Goal: Task Accomplishment & Management: Complete application form

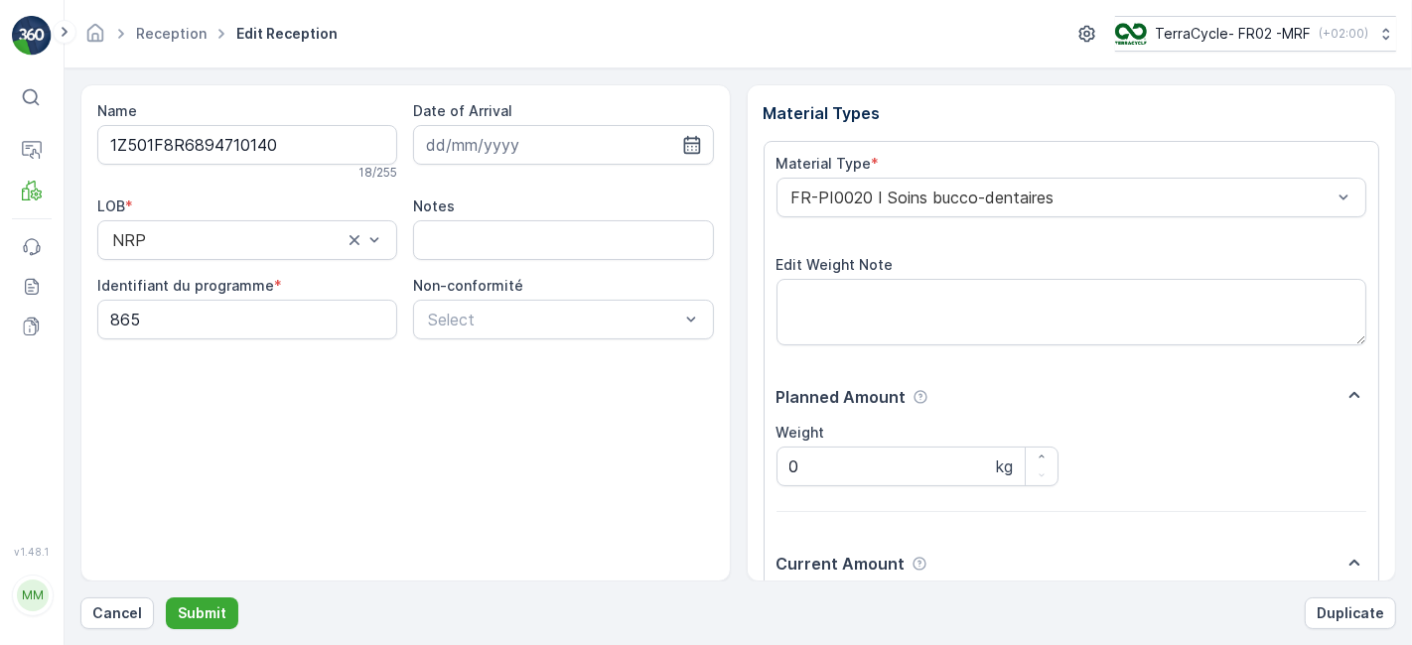
scroll to position [244, 0]
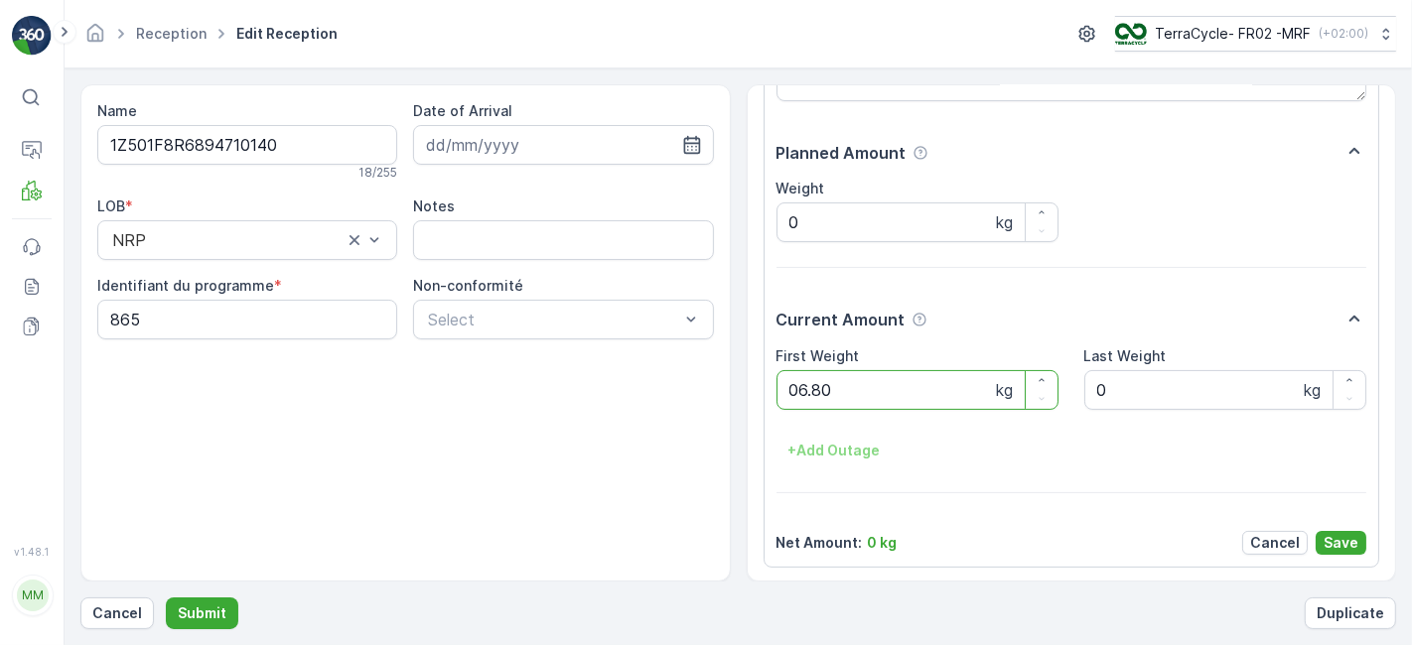
click at [166, 598] on button "Submit" at bounding box center [202, 614] width 72 height 32
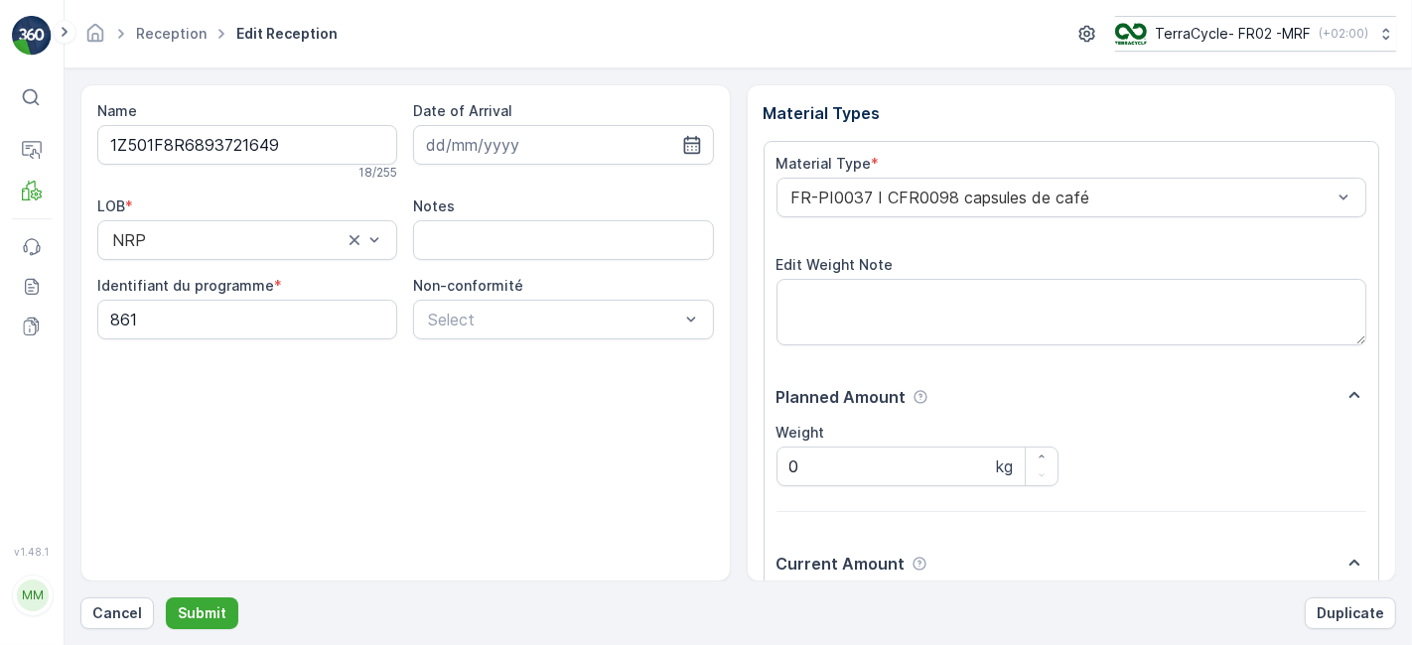
scroll to position [244, 0]
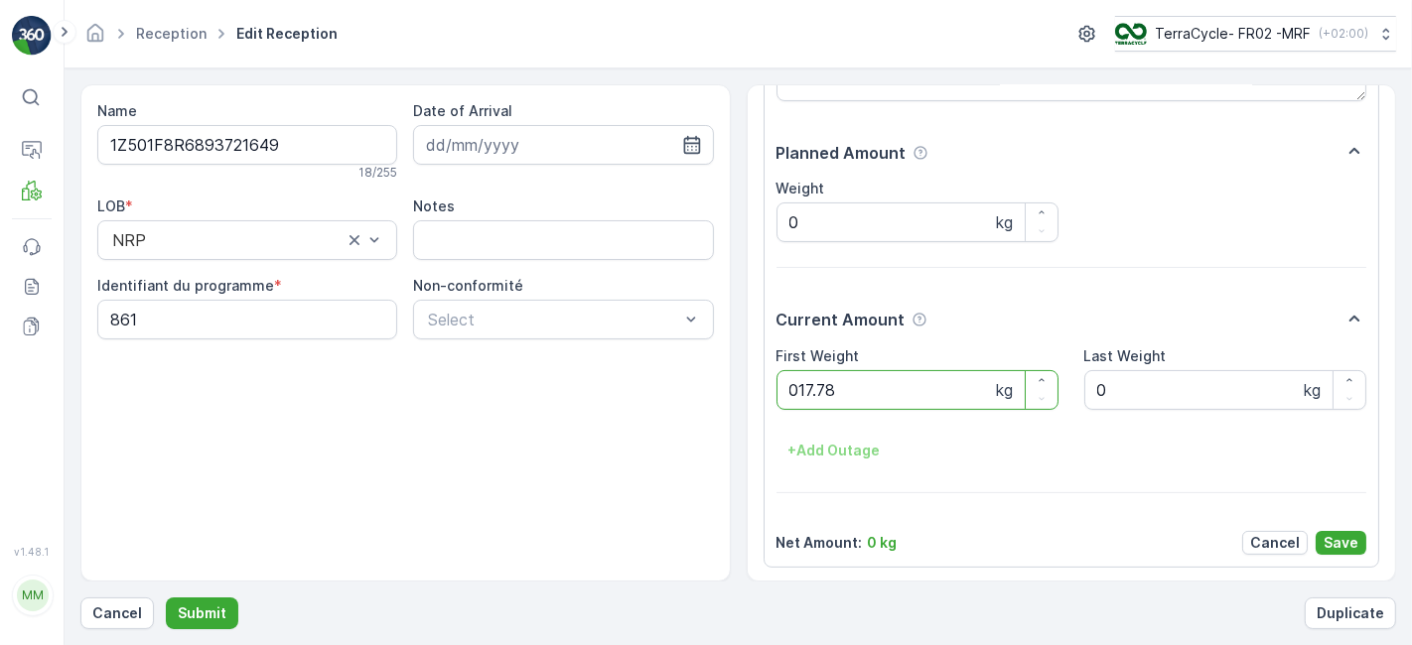
click at [166, 598] on button "Submit" at bounding box center [202, 614] width 72 height 32
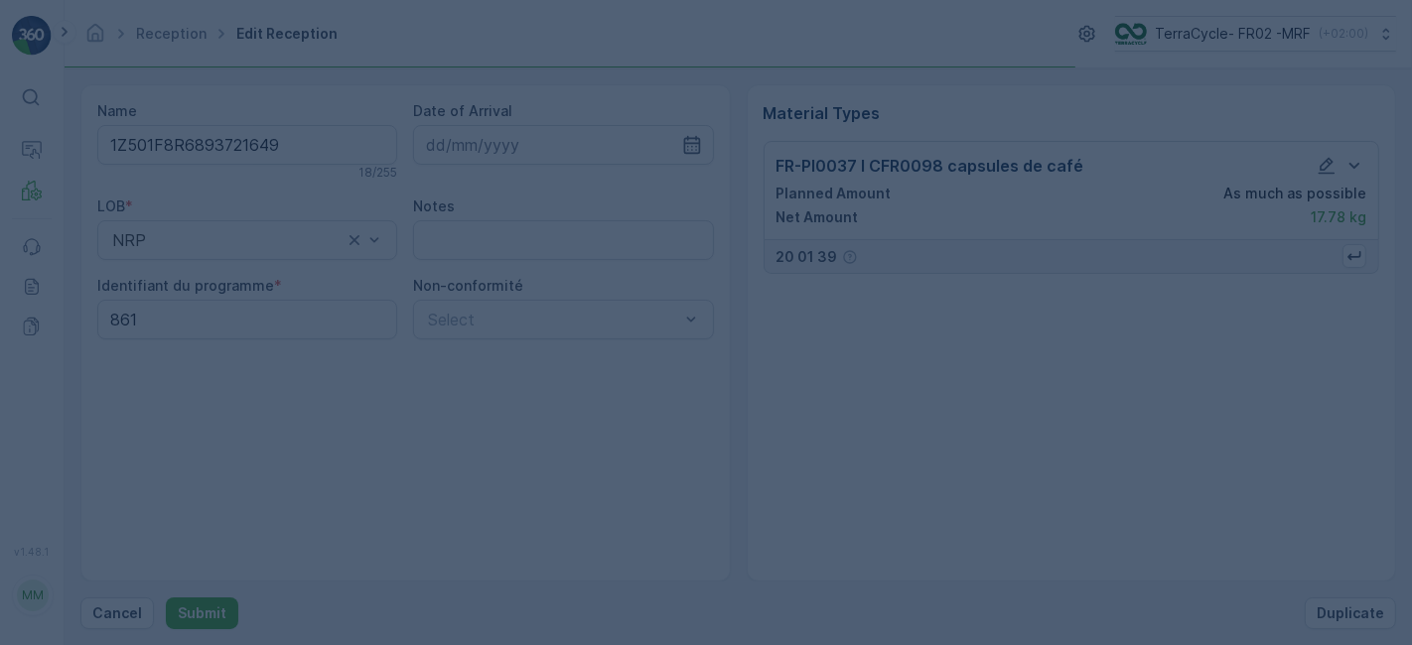
scroll to position [0, 0]
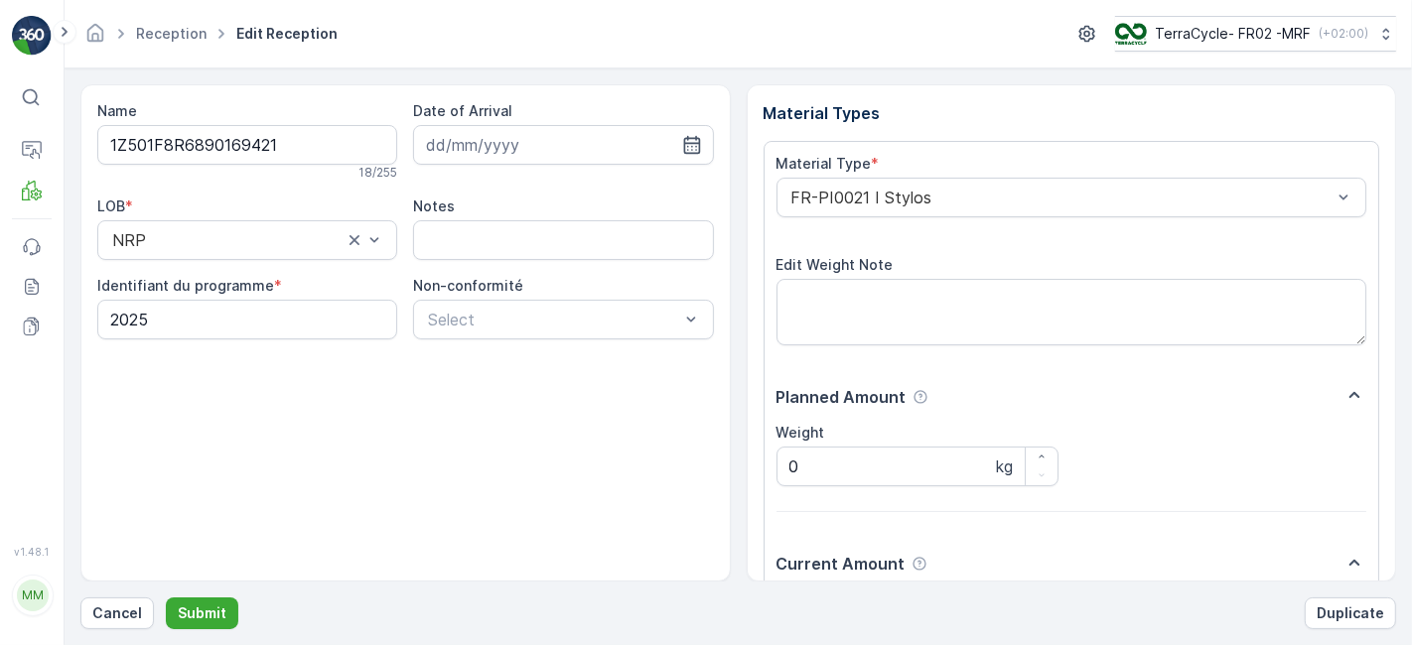
scroll to position [244, 0]
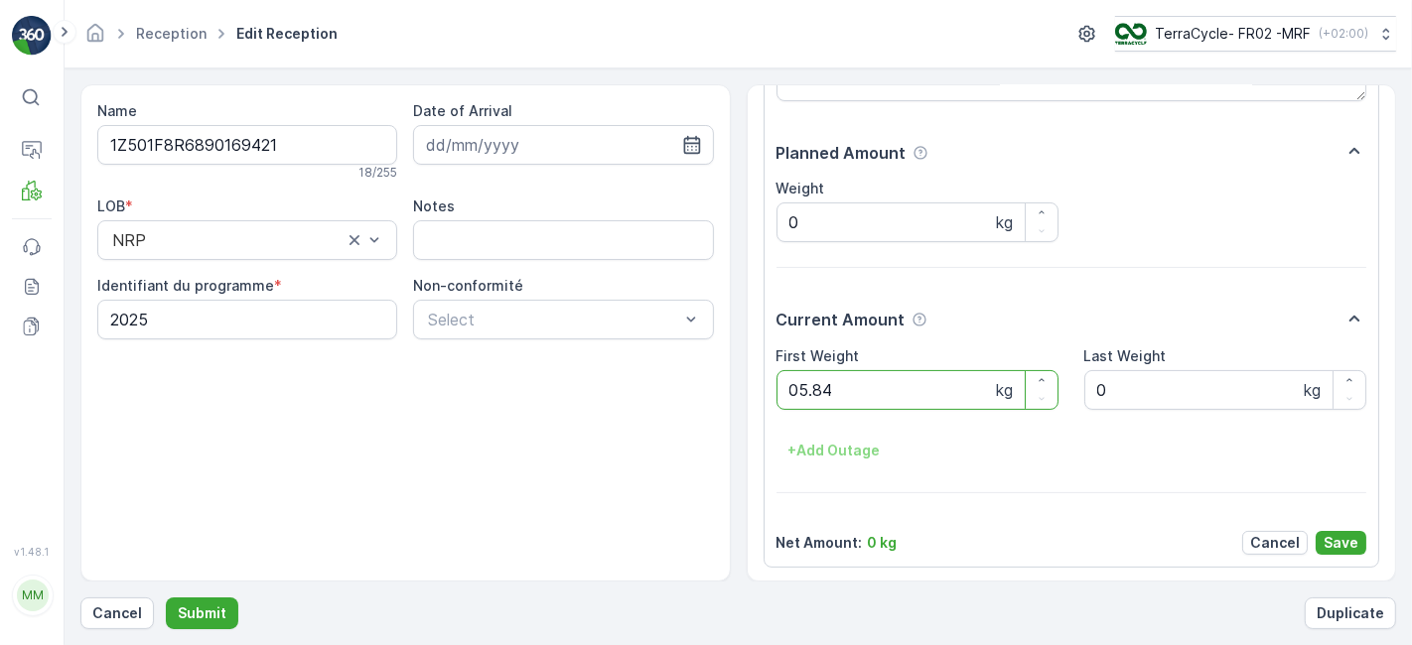
click at [166, 598] on button "Submit" at bounding box center [202, 614] width 72 height 32
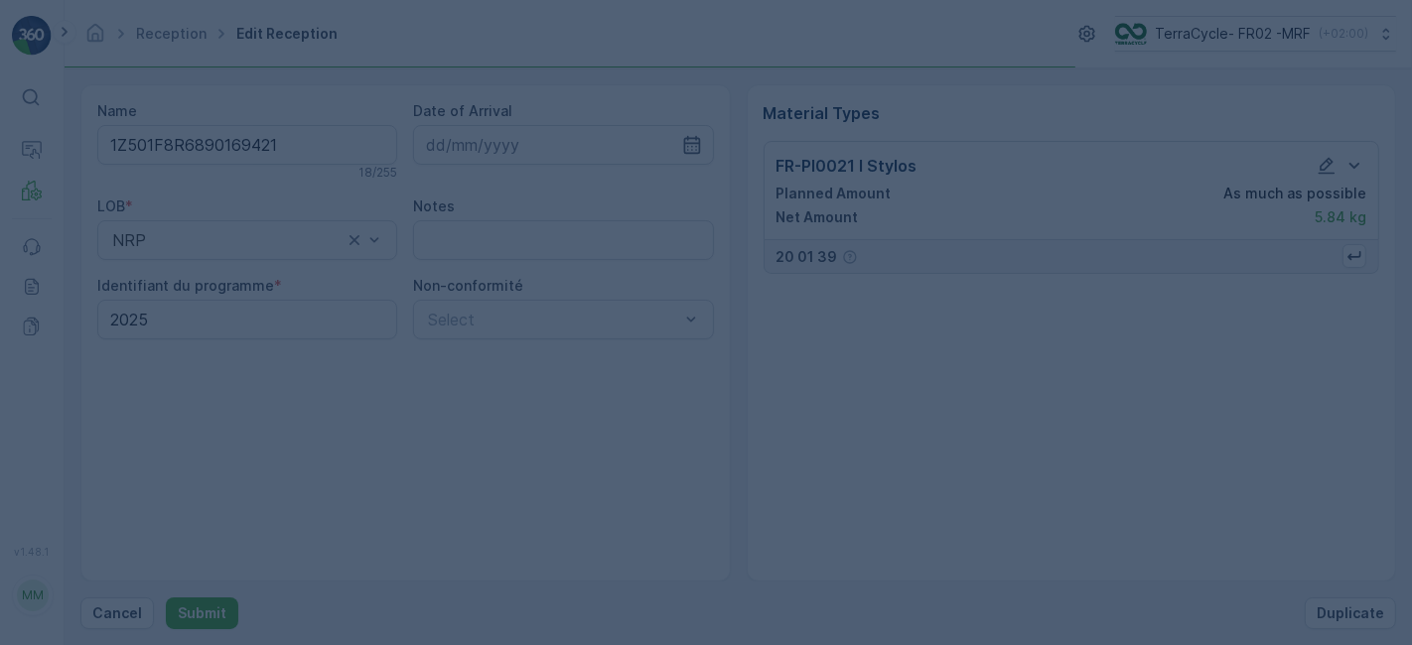
scroll to position [0, 0]
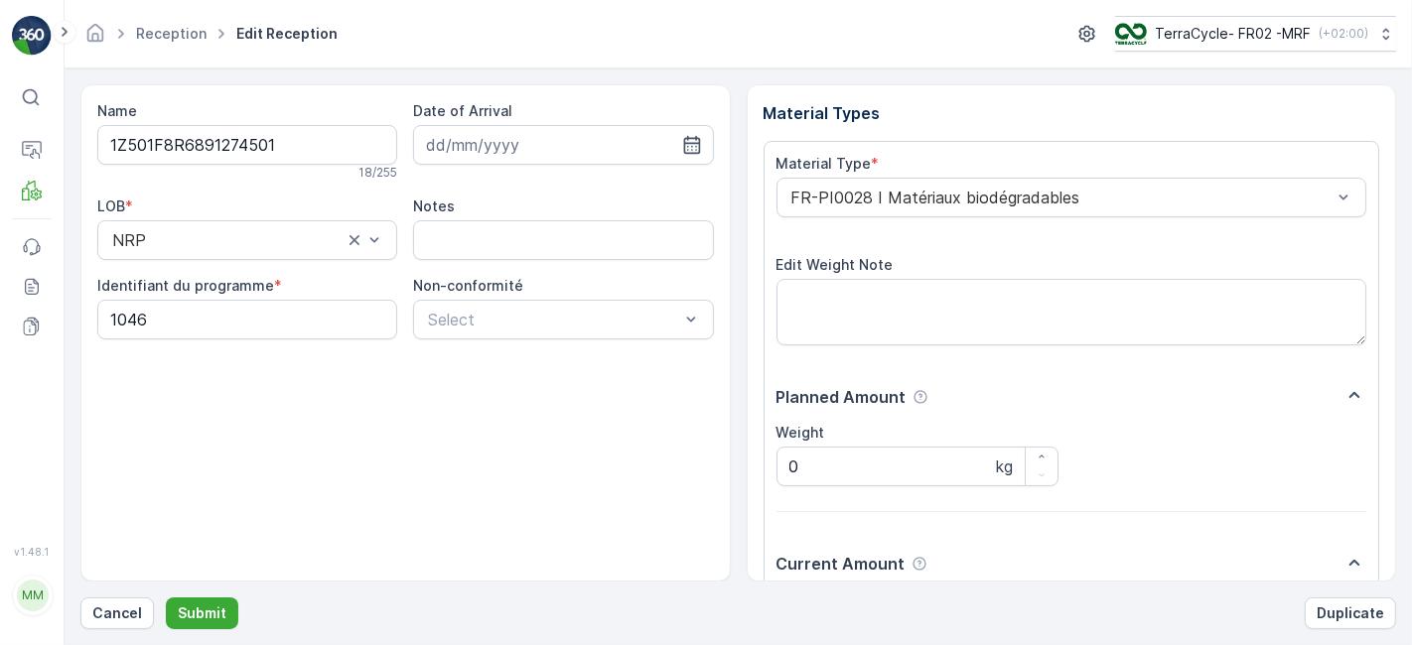
scroll to position [244, 0]
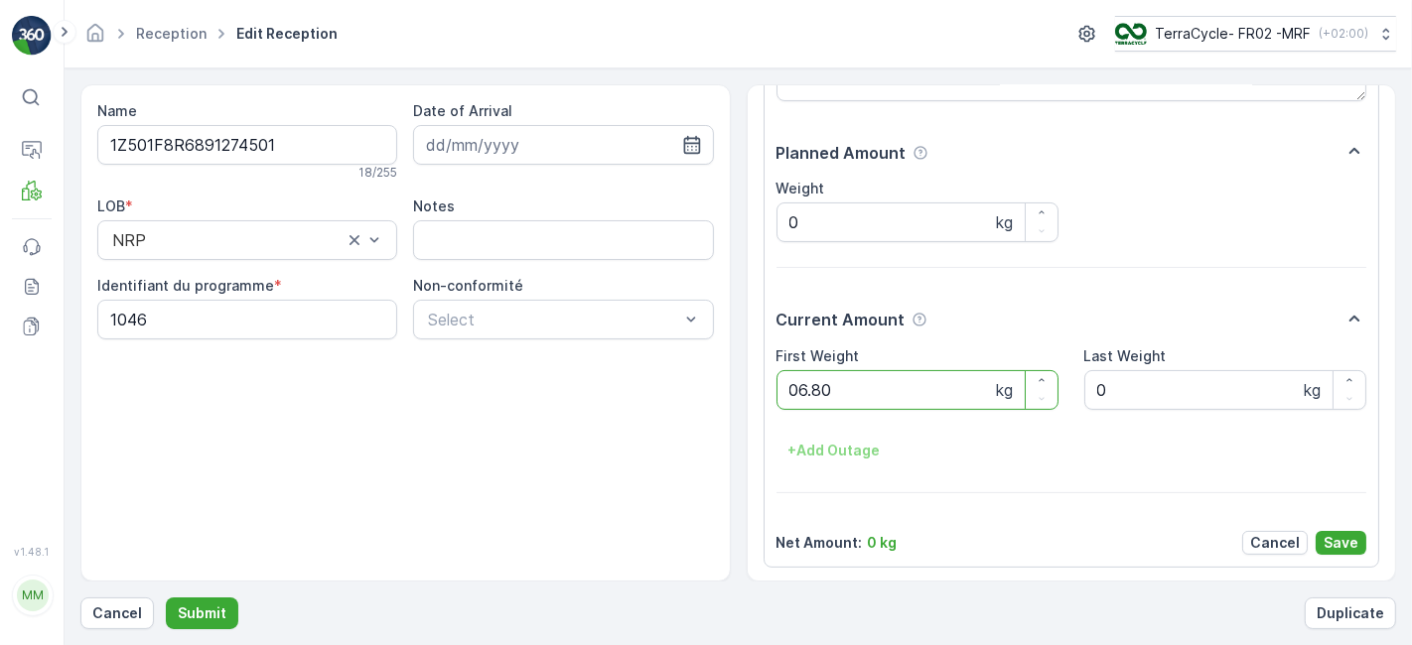
click at [166, 598] on button "Submit" at bounding box center [202, 614] width 72 height 32
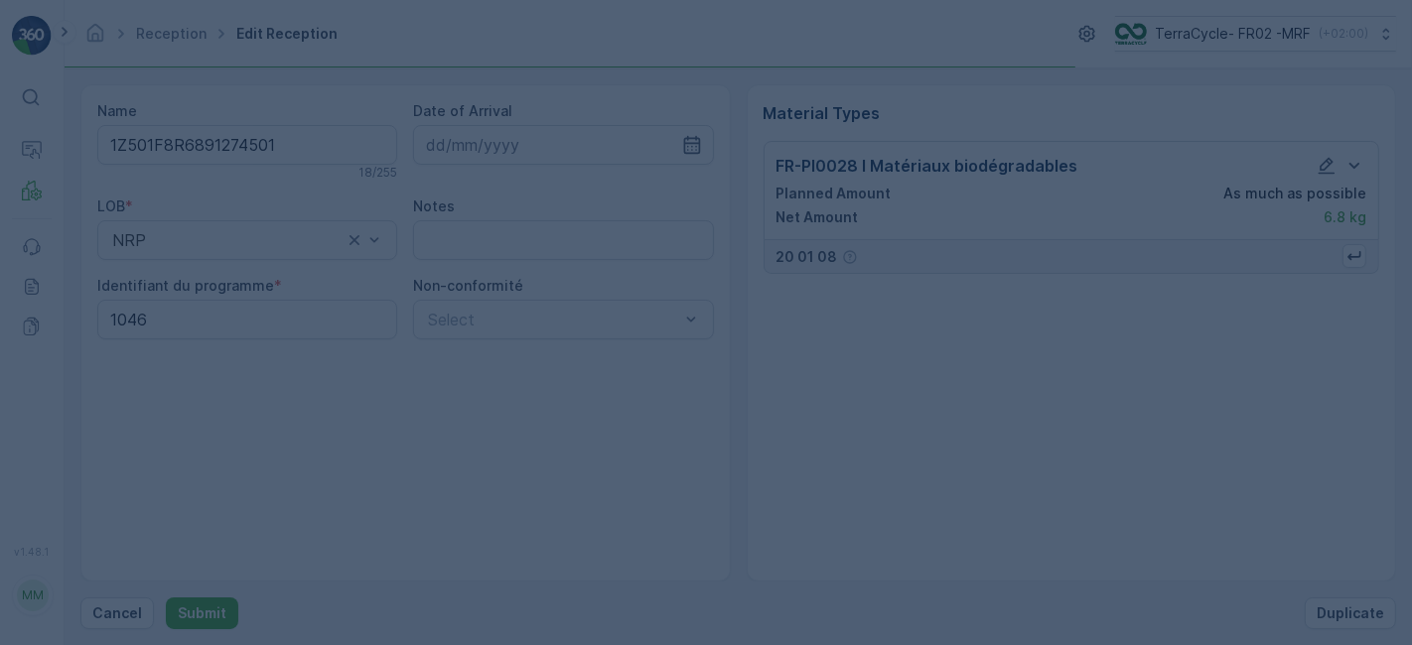
scroll to position [0, 0]
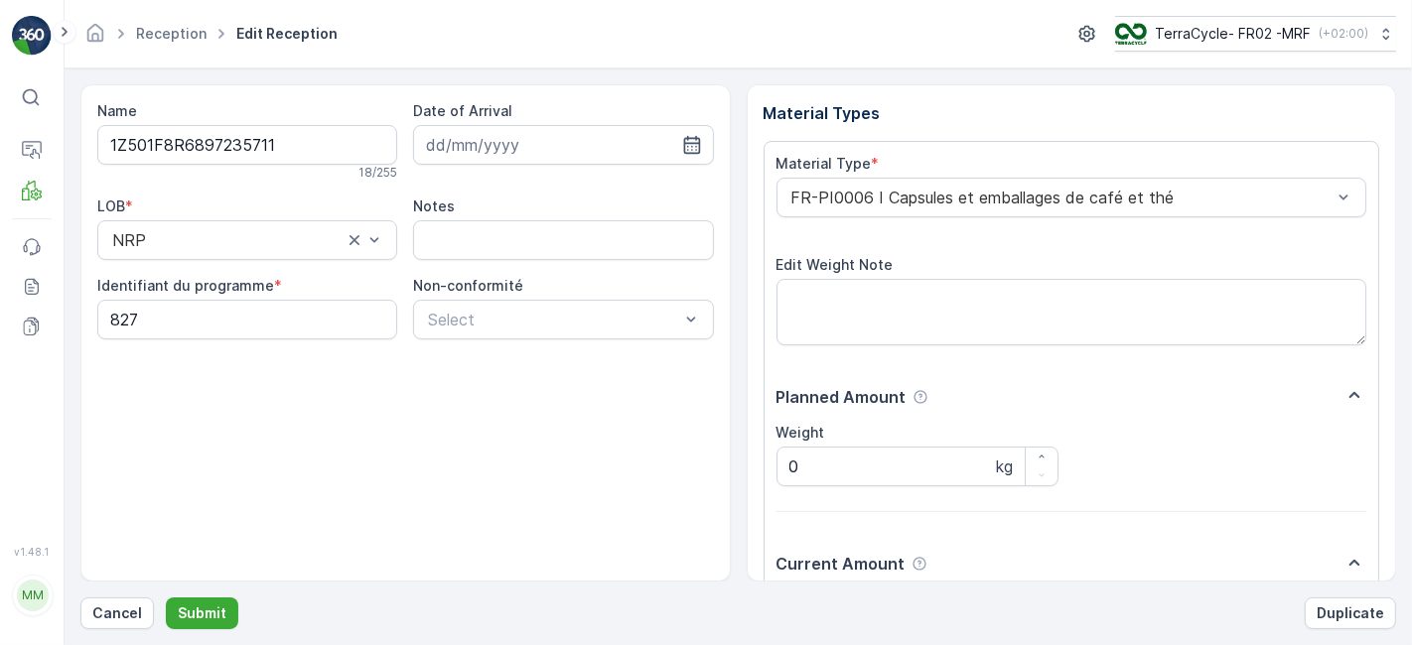
scroll to position [244, 0]
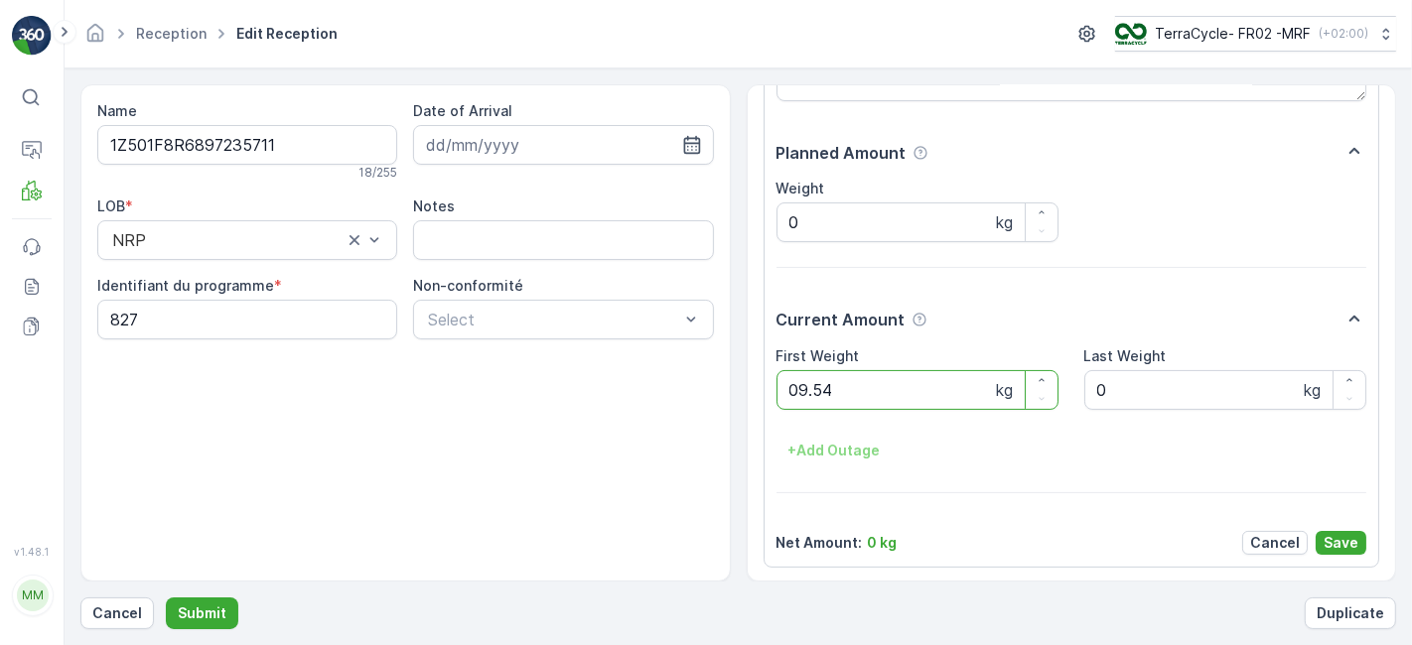
click at [166, 598] on button "Submit" at bounding box center [202, 614] width 72 height 32
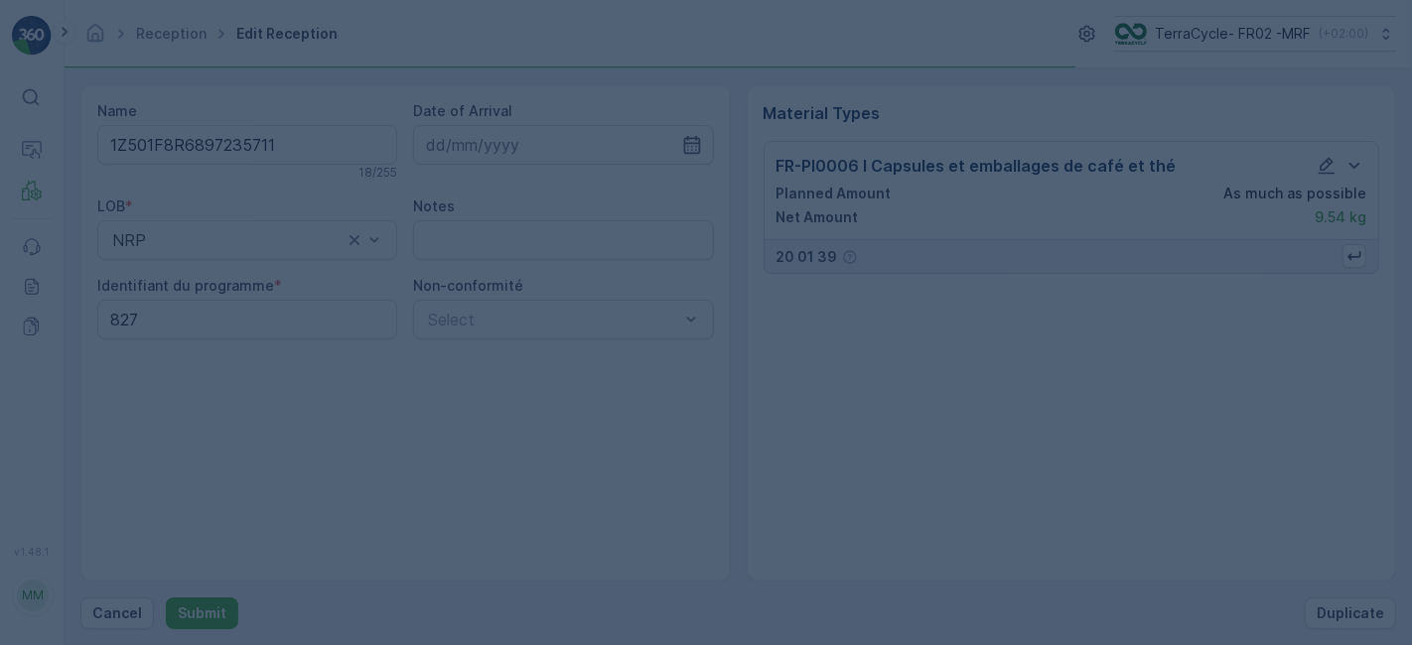
scroll to position [0, 0]
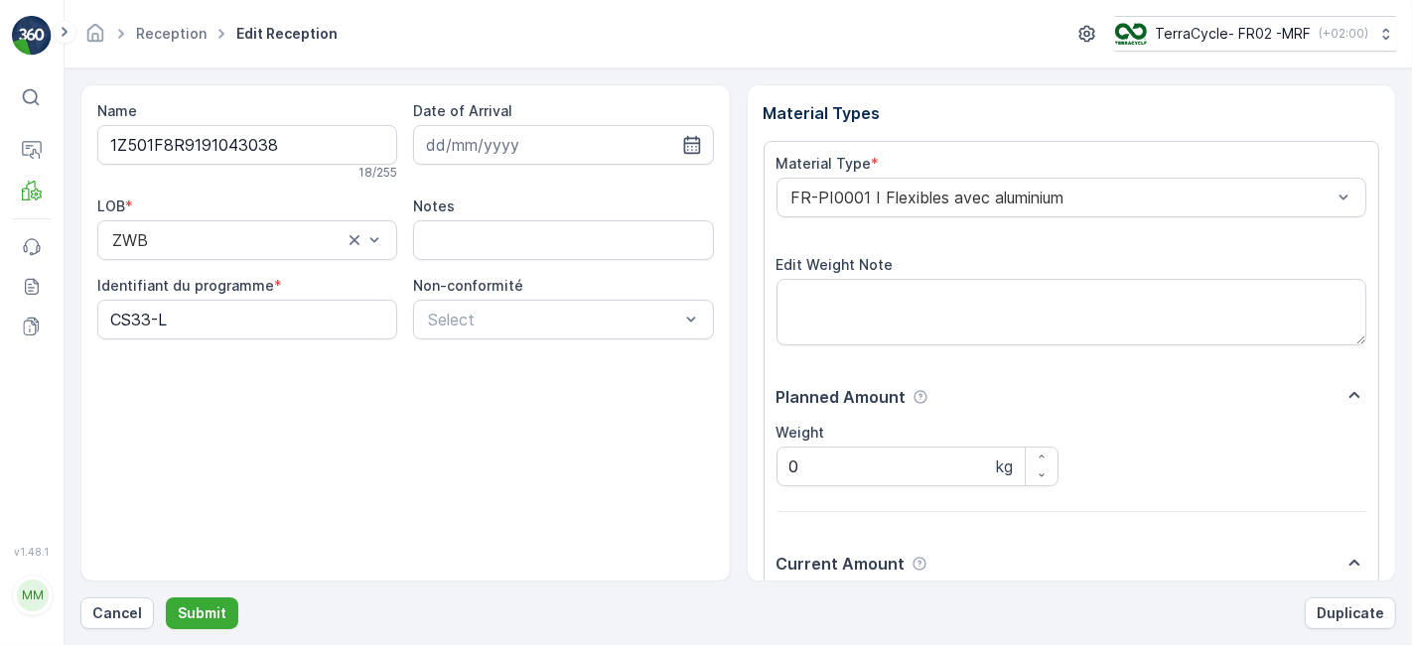
scroll to position [244, 0]
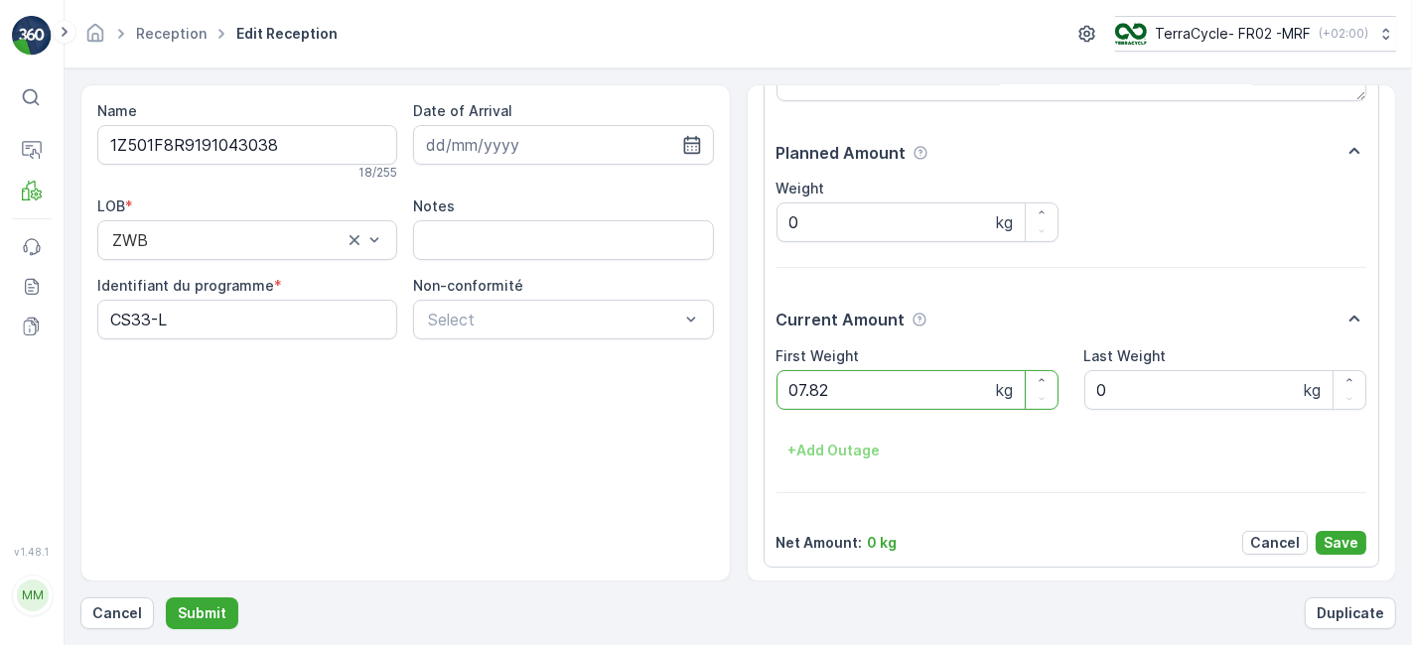
click at [166, 598] on button "Submit" at bounding box center [202, 614] width 72 height 32
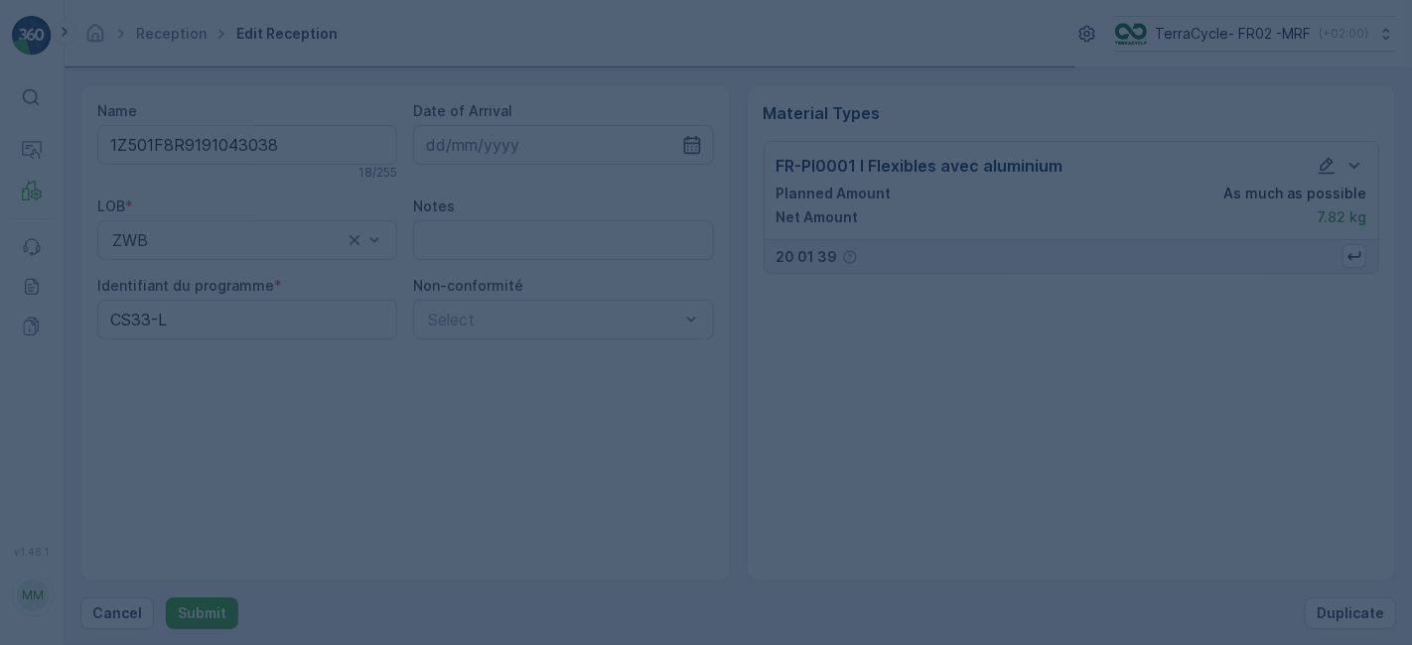
scroll to position [0, 0]
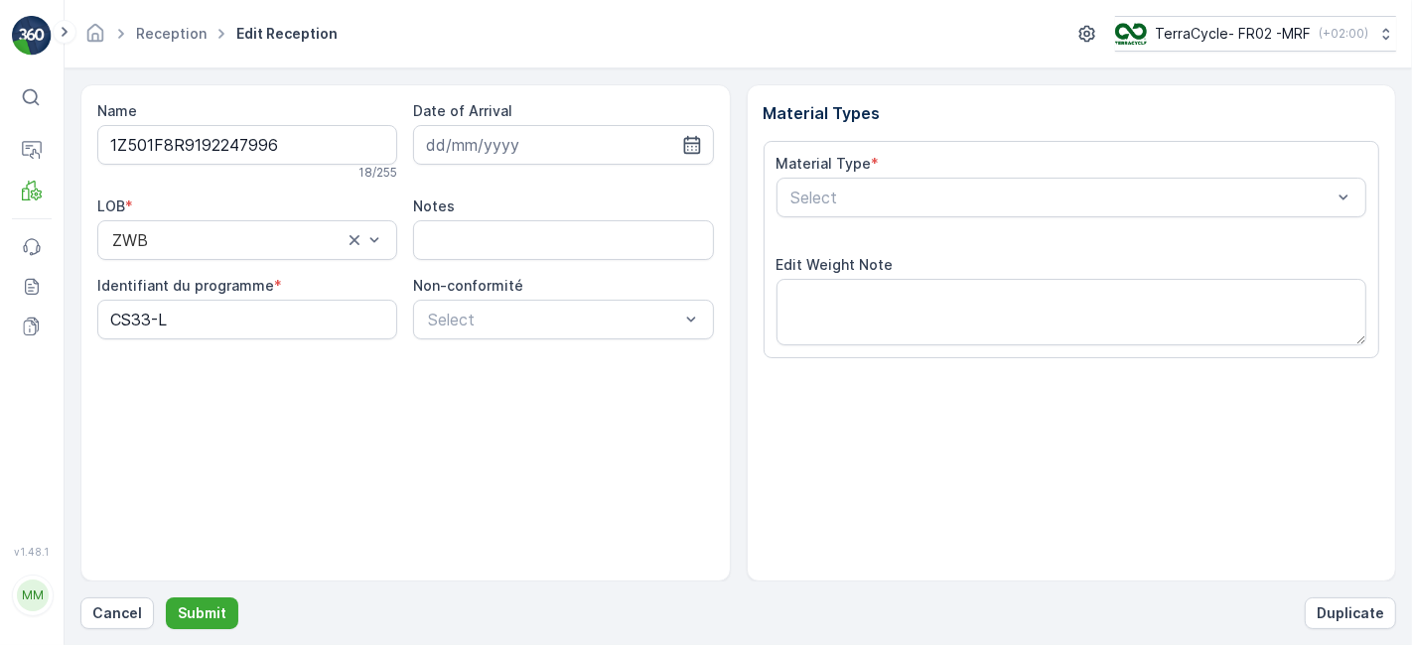
scroll to position [244, 0]
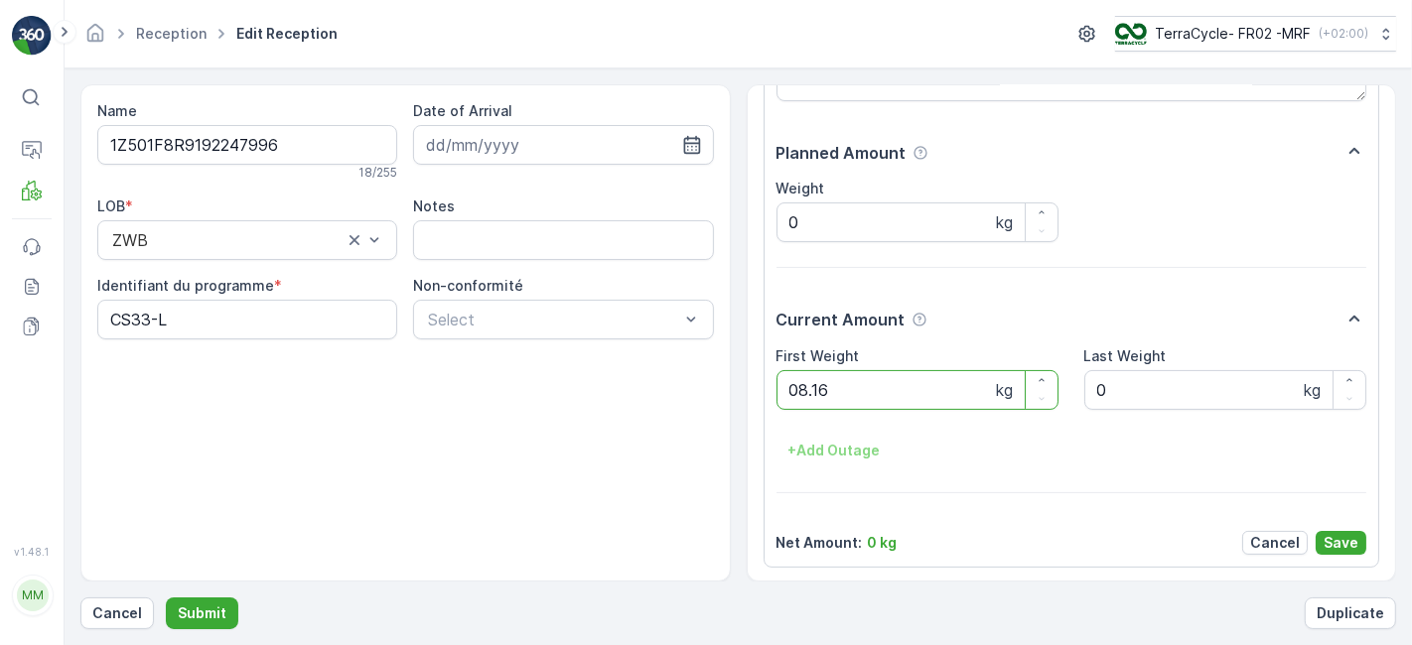
click at [166, 598] on button "Submit" at bounding box center [202, 614] width 72 height 32
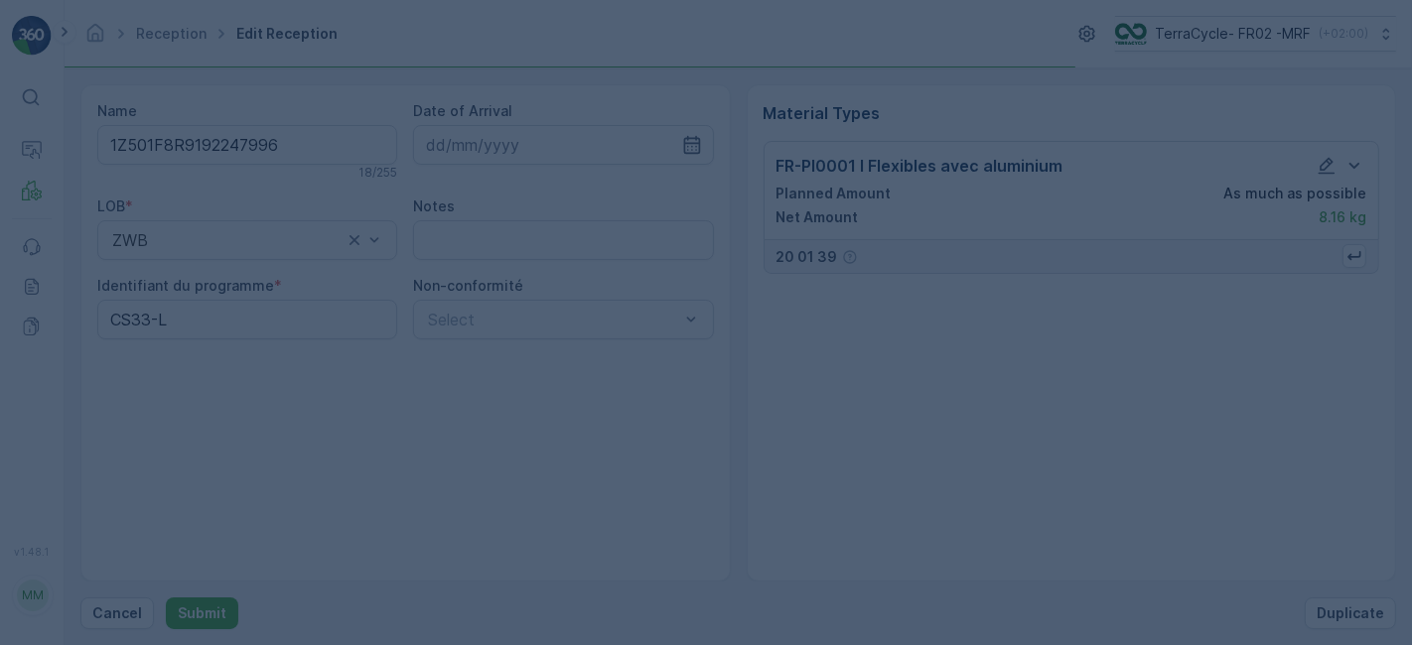
scroll to position [0, 0]
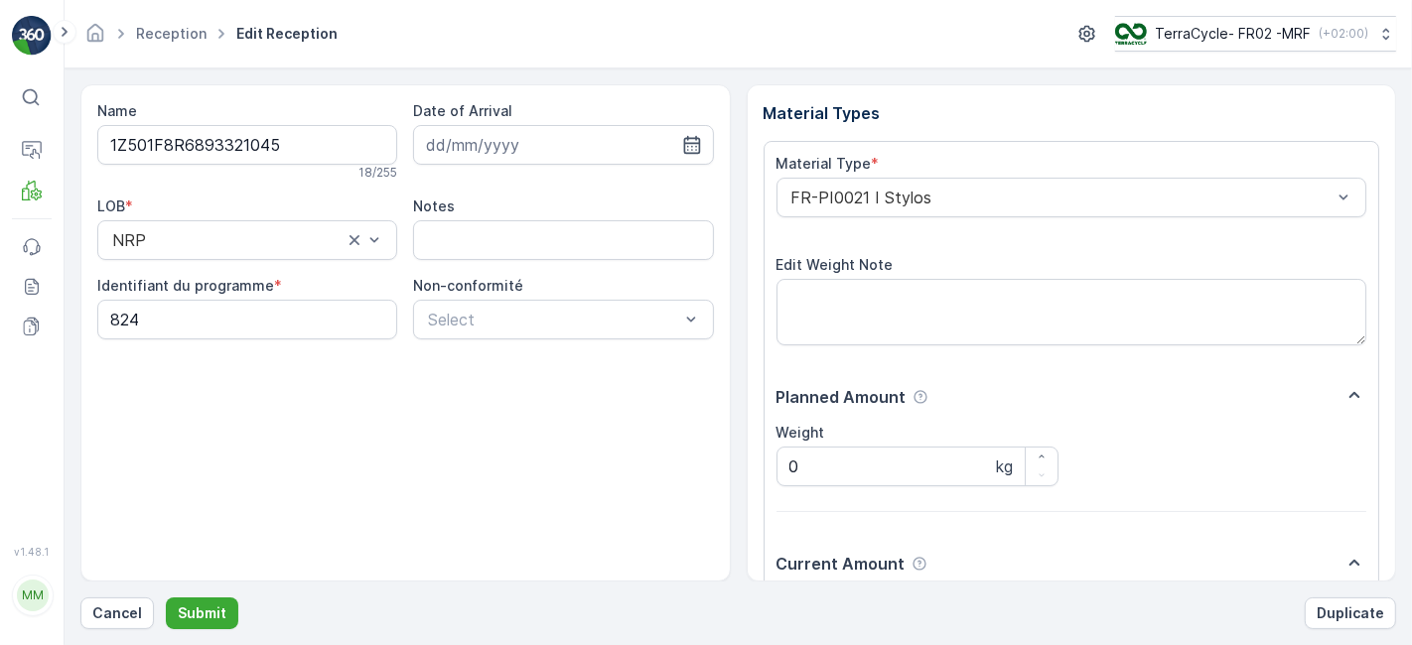
scroll to position [244, 0]
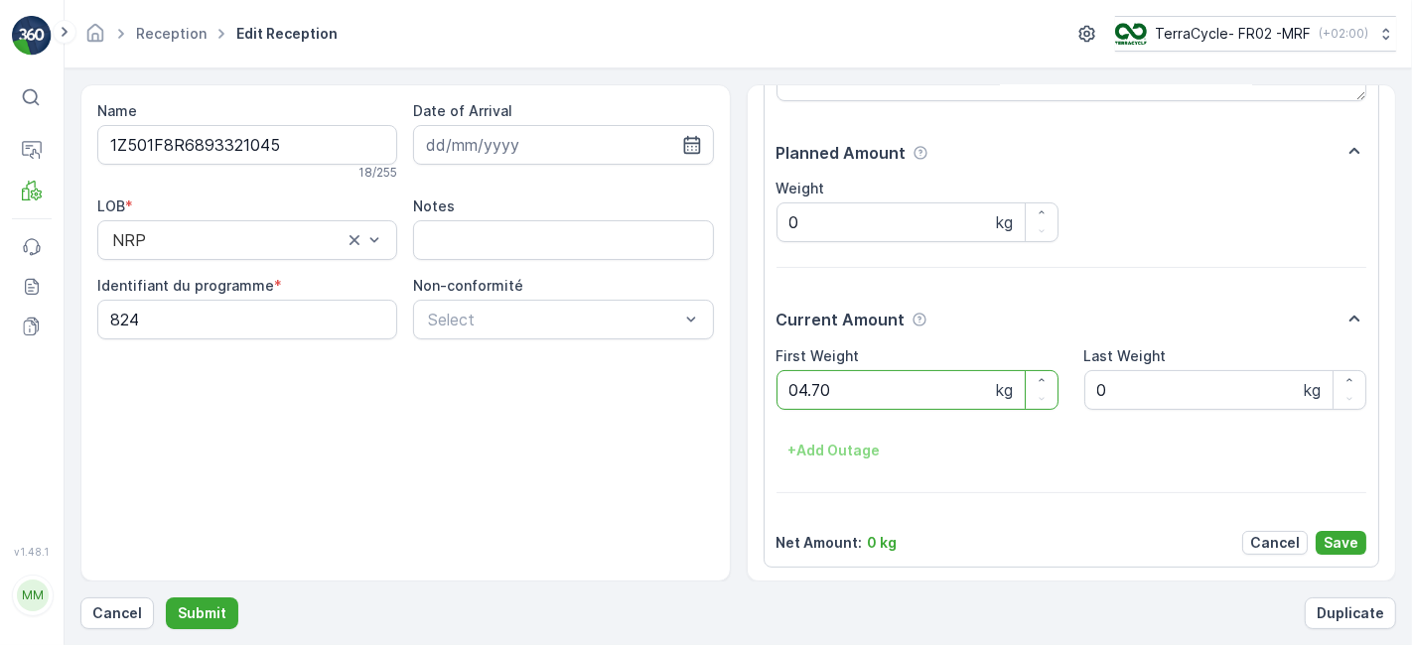
click at [166, 598] on button "Submit" at bounding box center [202, 614] width 72 height 32
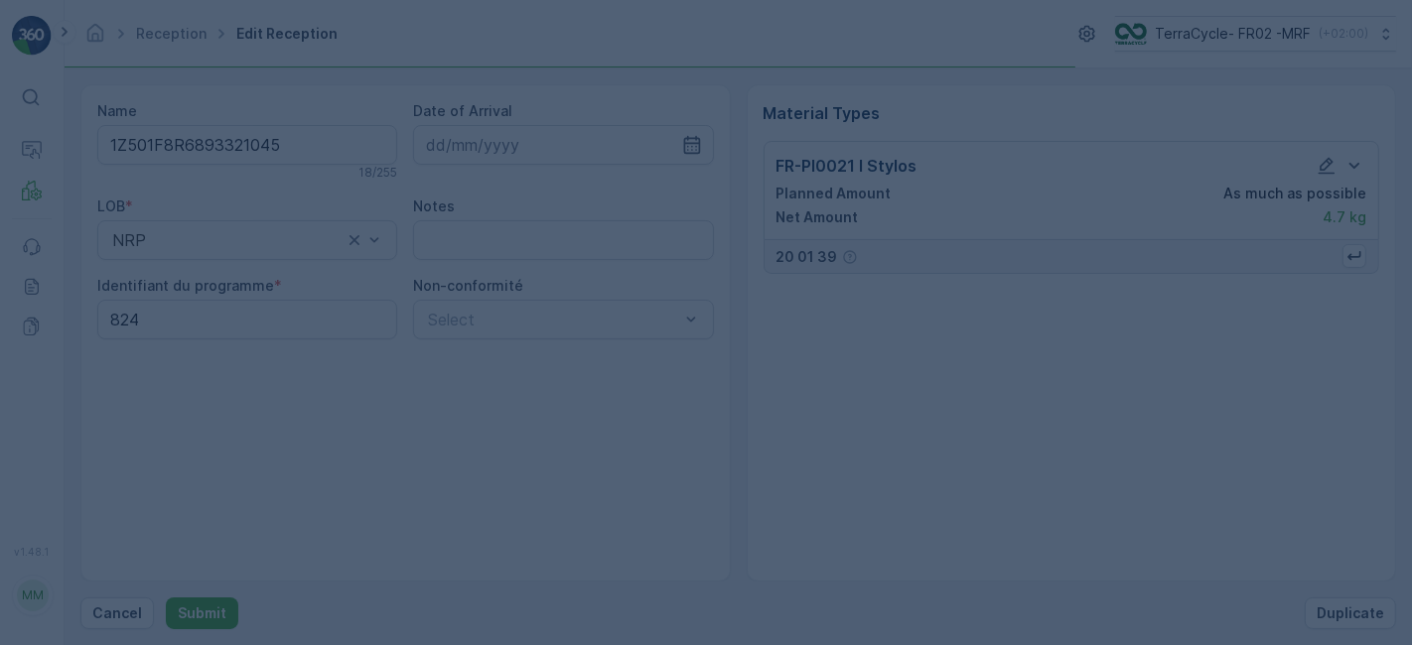
scroll to position [0, 0]
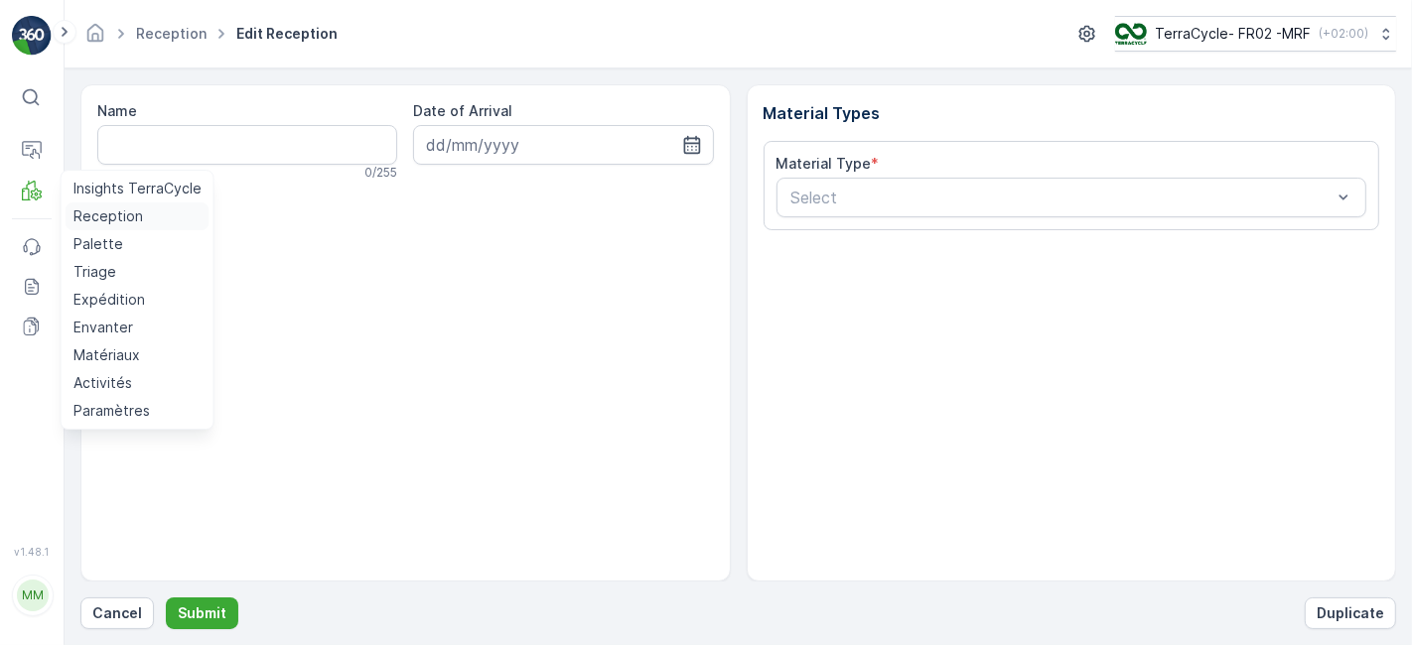
click at [90, 222] on p "Reception" at bounding box center [107, 216] width 69 height 20
click at [93, 217] on p "Reception" at bounding box center [107, 216] width 69 height 20
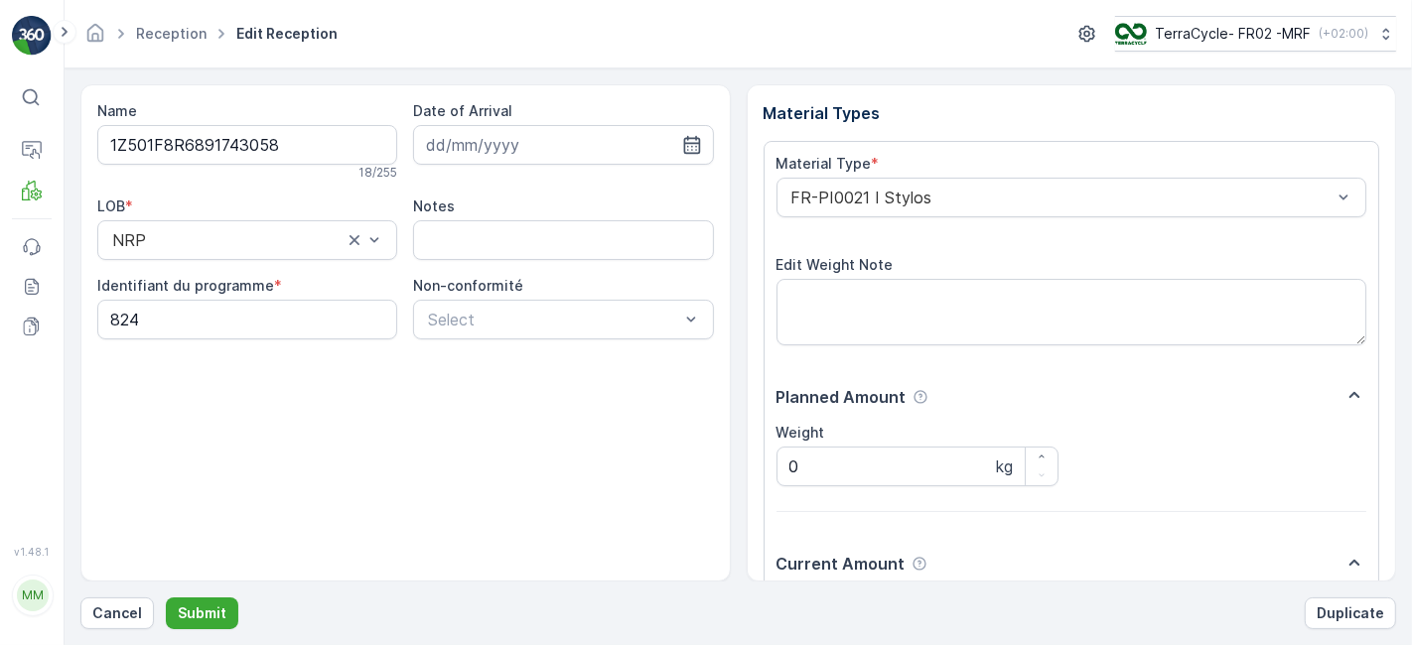
scroll to position [244, 0]
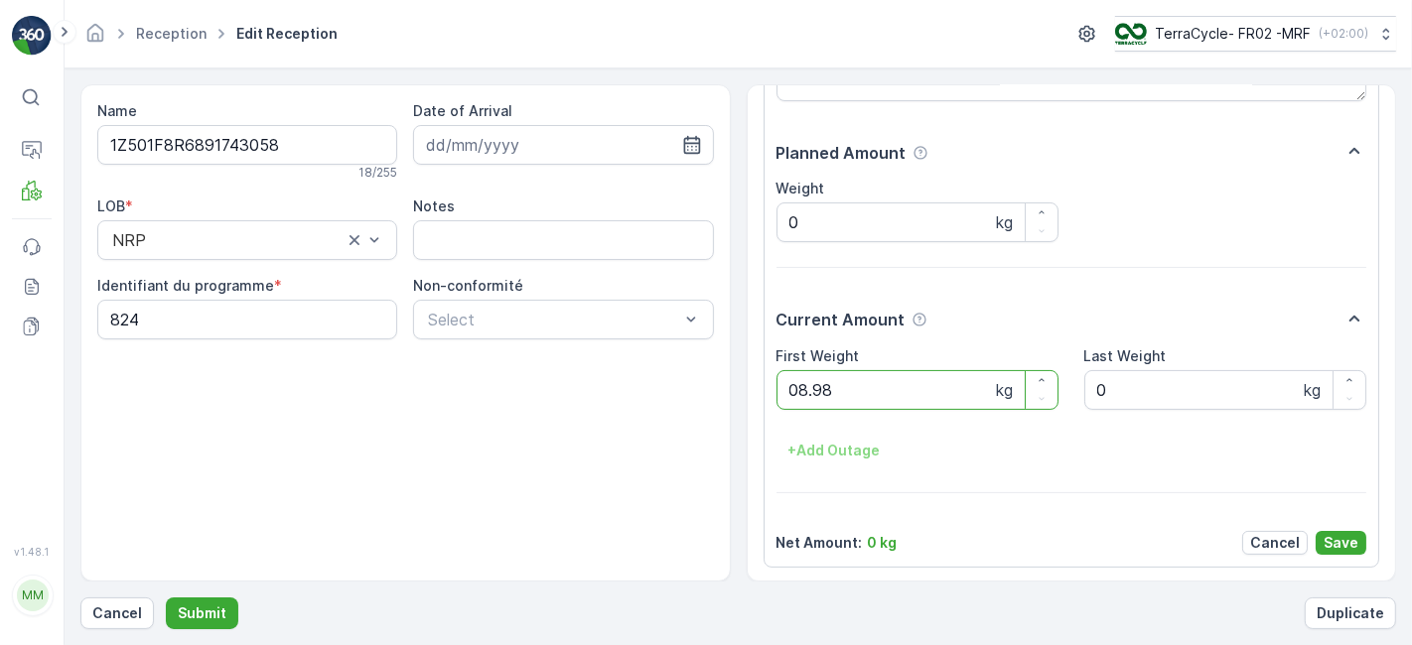
click at [166, 598] on button "Submit" at bounding box center [202, 614] width 72 height 32
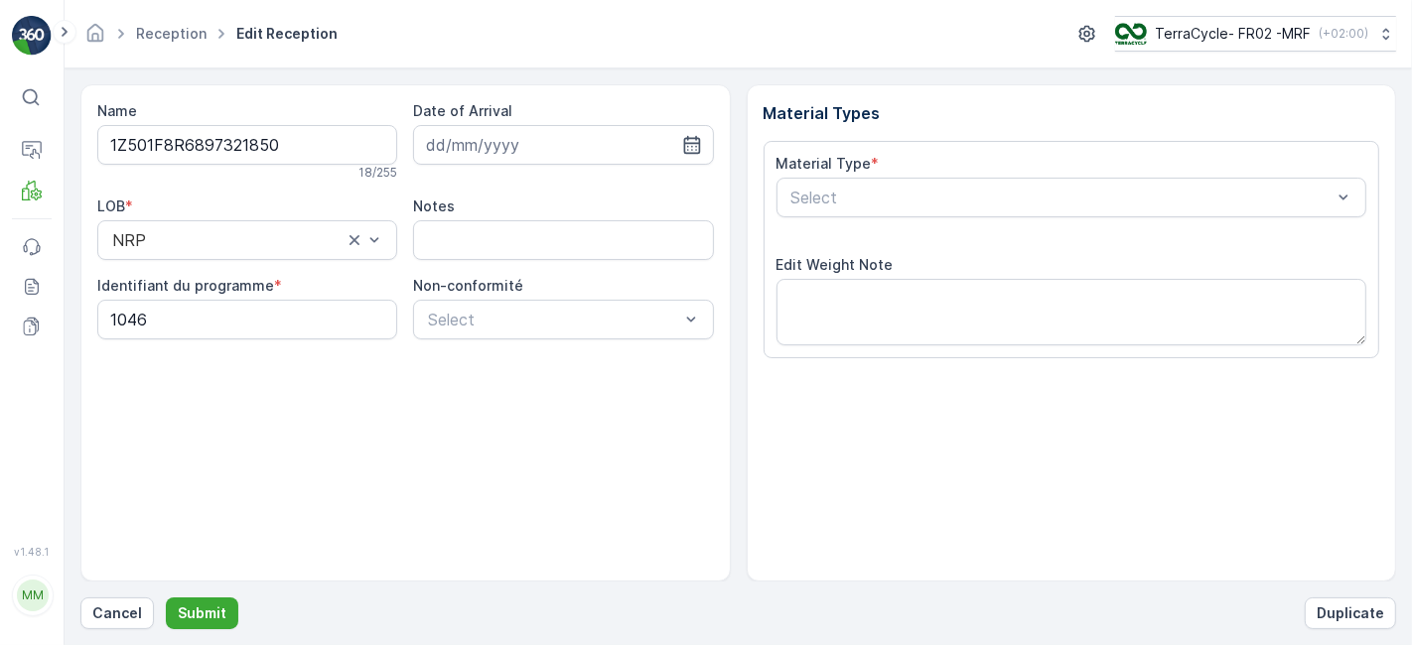
scroll to position [244, 0]
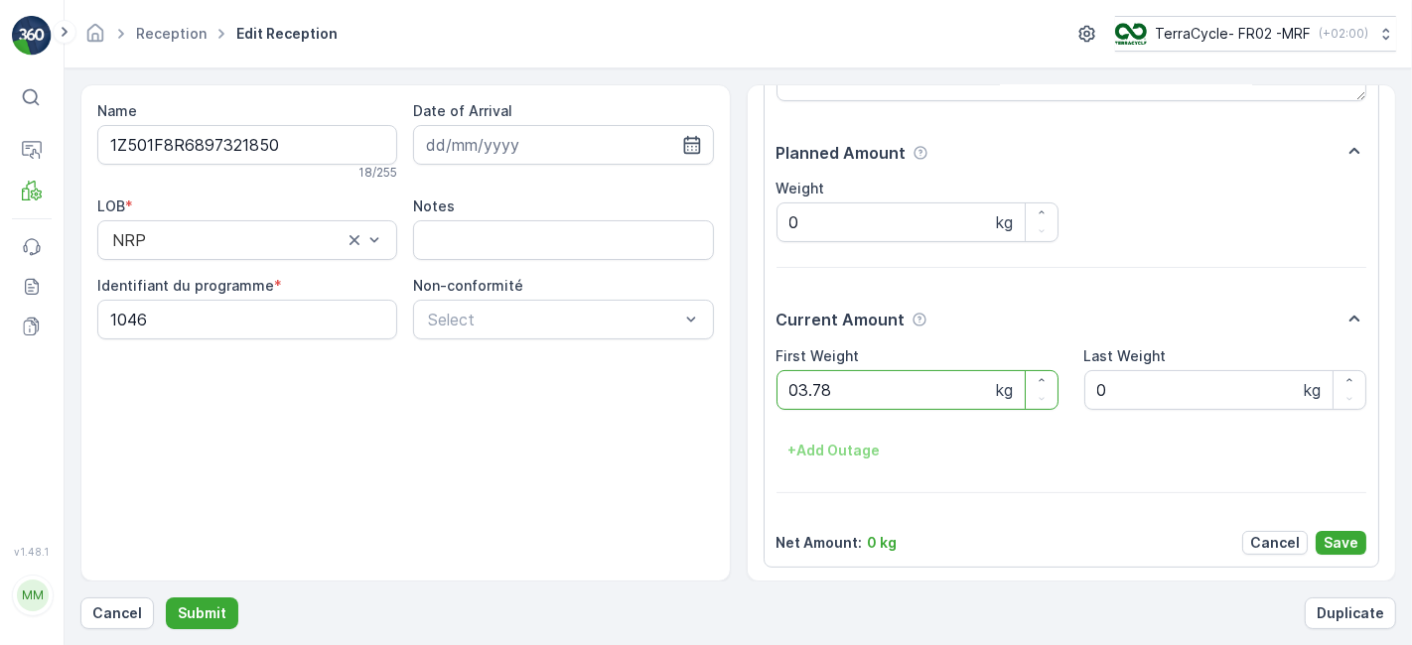
click at [166, 598] on button "Submit" at bounding box center [202, 614] width 72 height 32
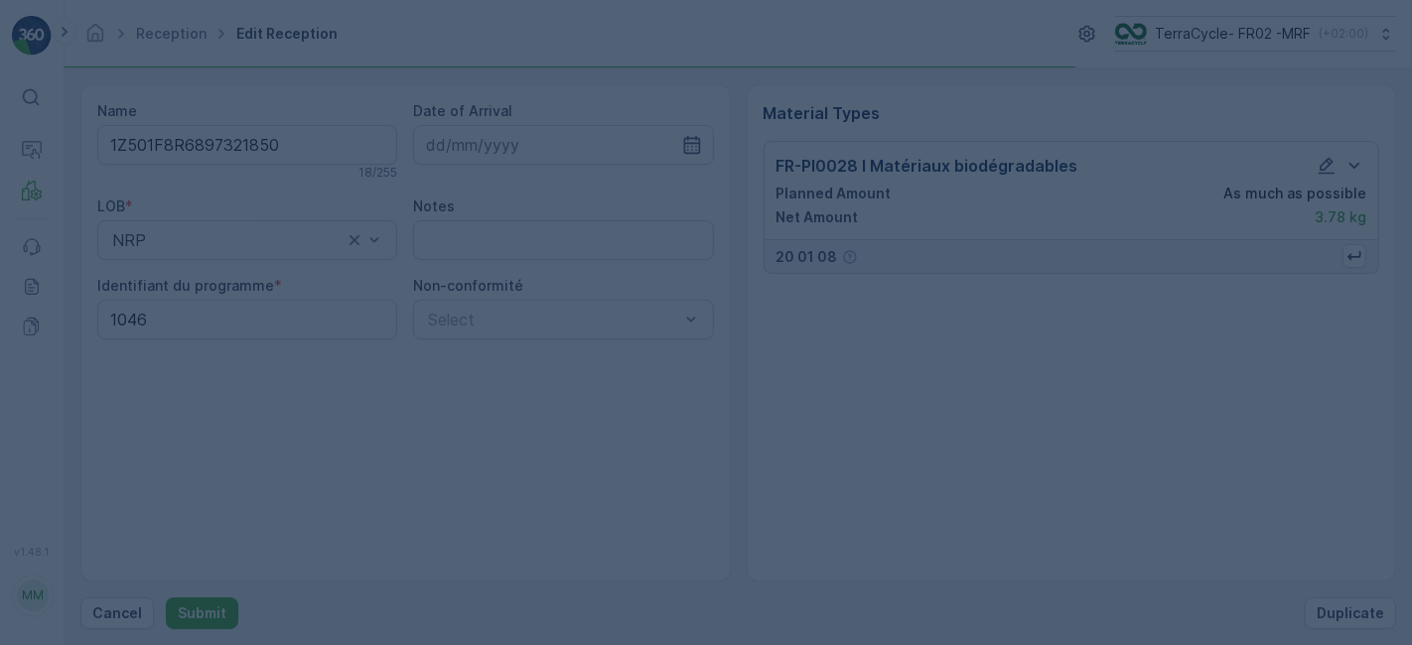
scroll to position [0, 0]
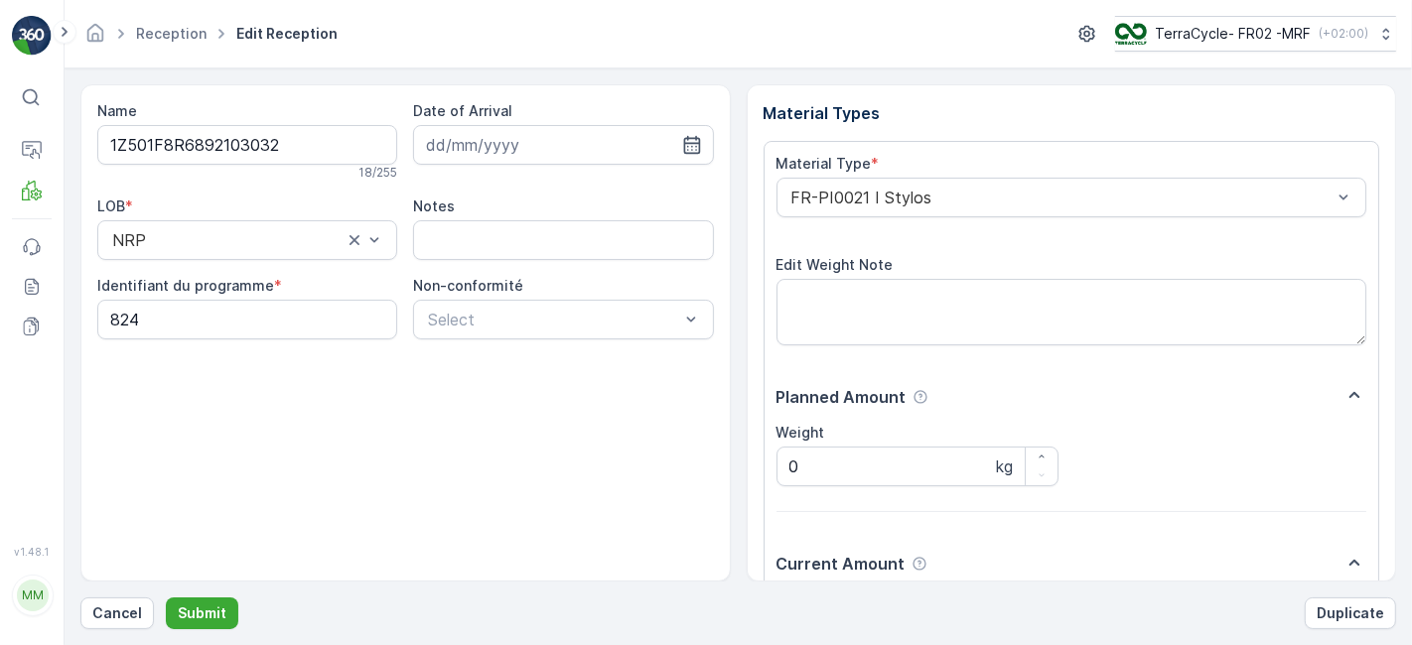
scroll to position [244, 0]
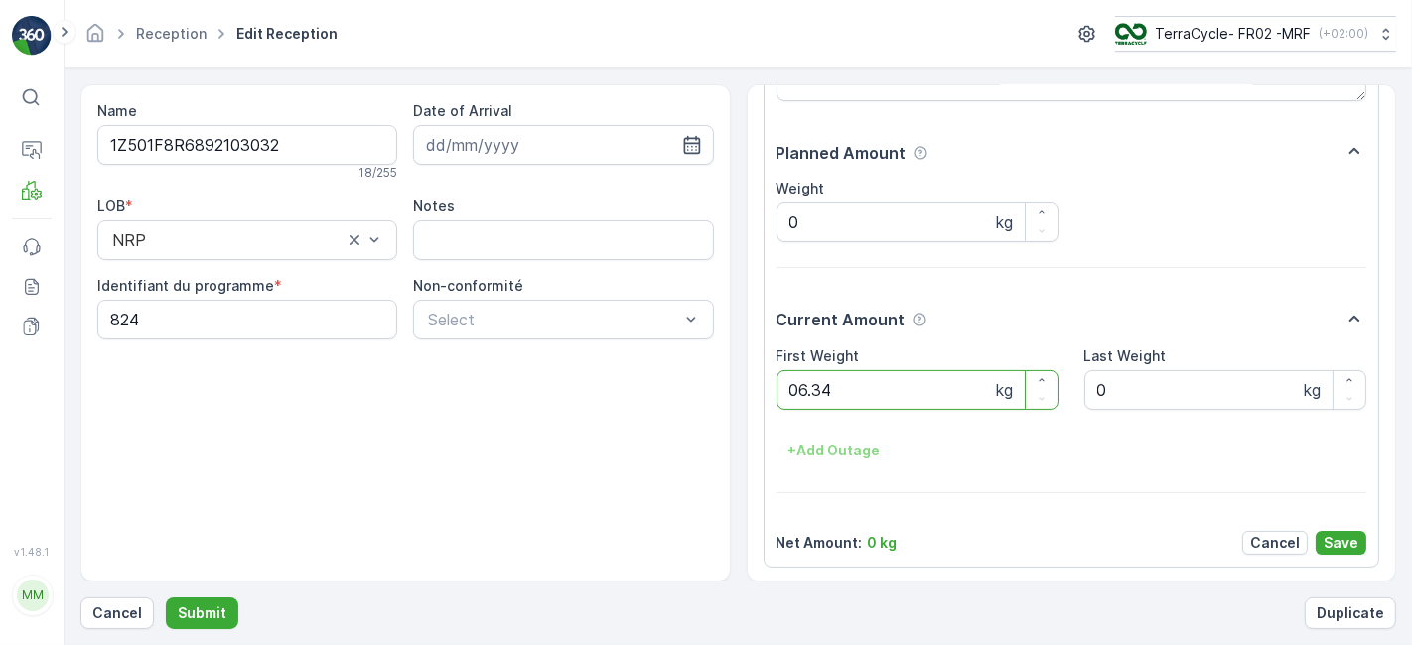
click at [166, 598] on button "Submit" at bounding box center [202, 614] width 72 height 32
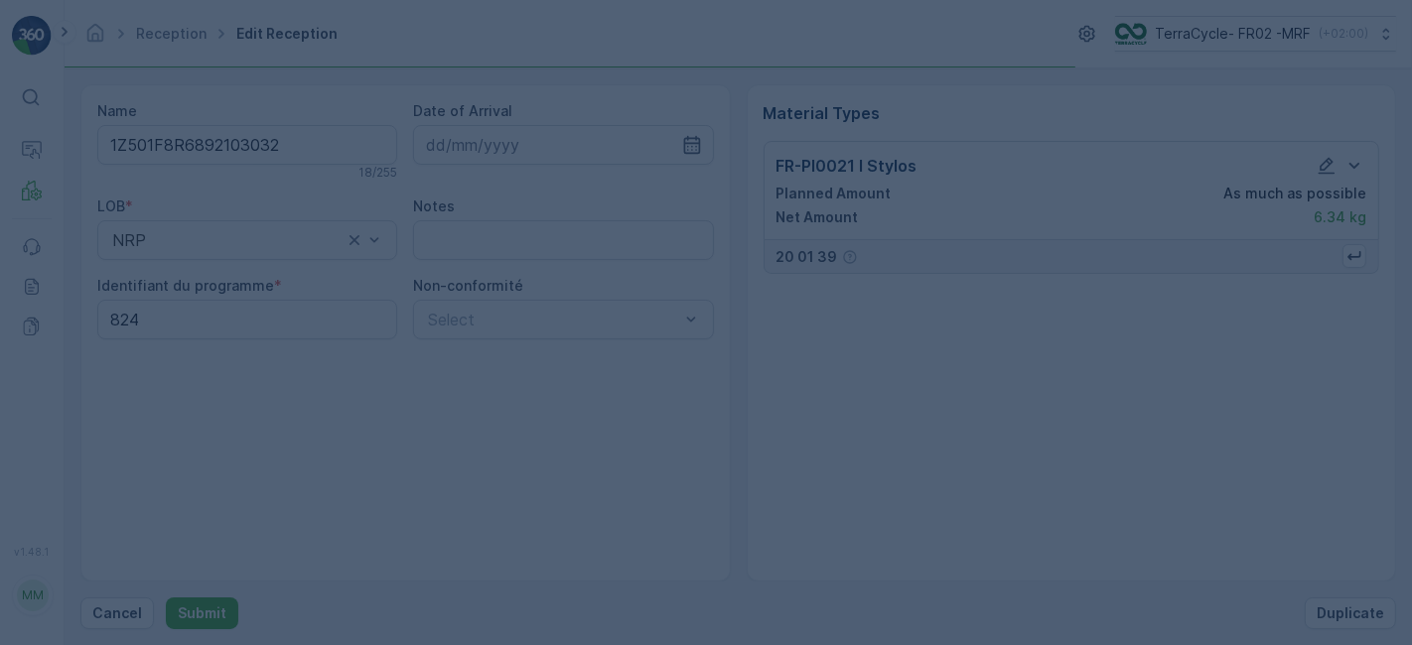
scroll to position [0, 0]
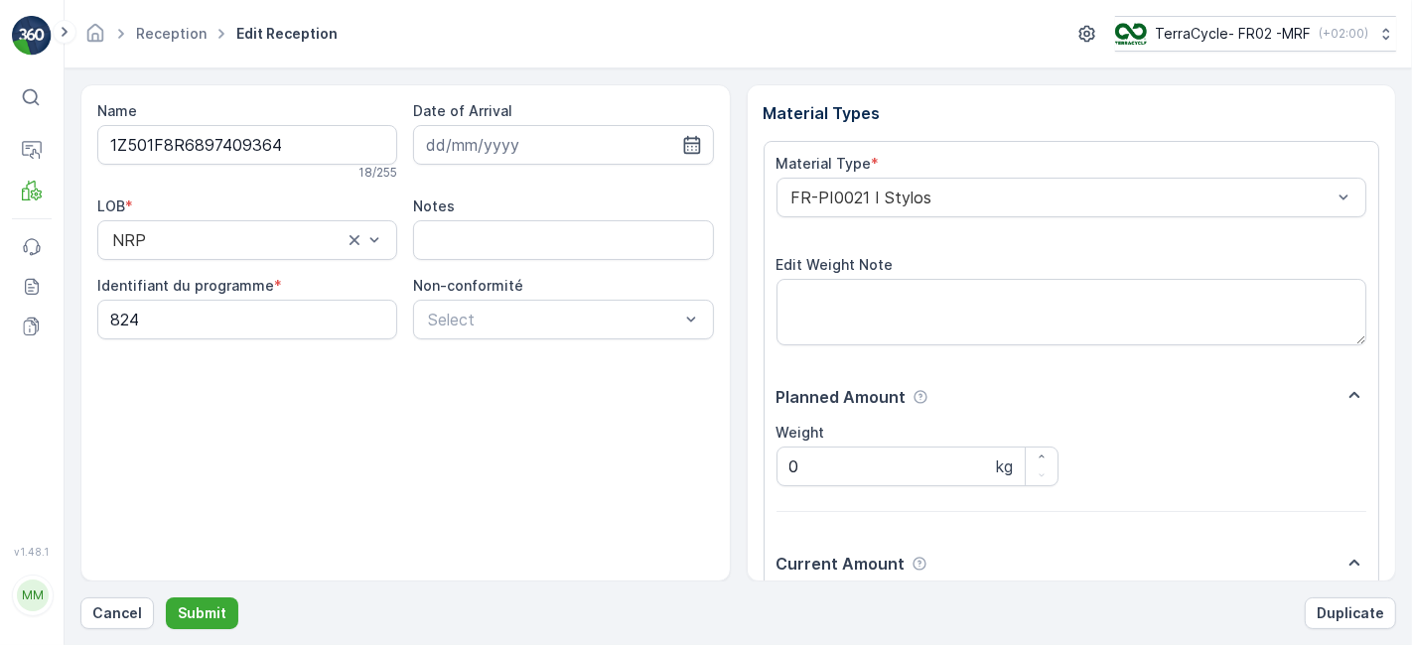
scroll to position [244, 0]
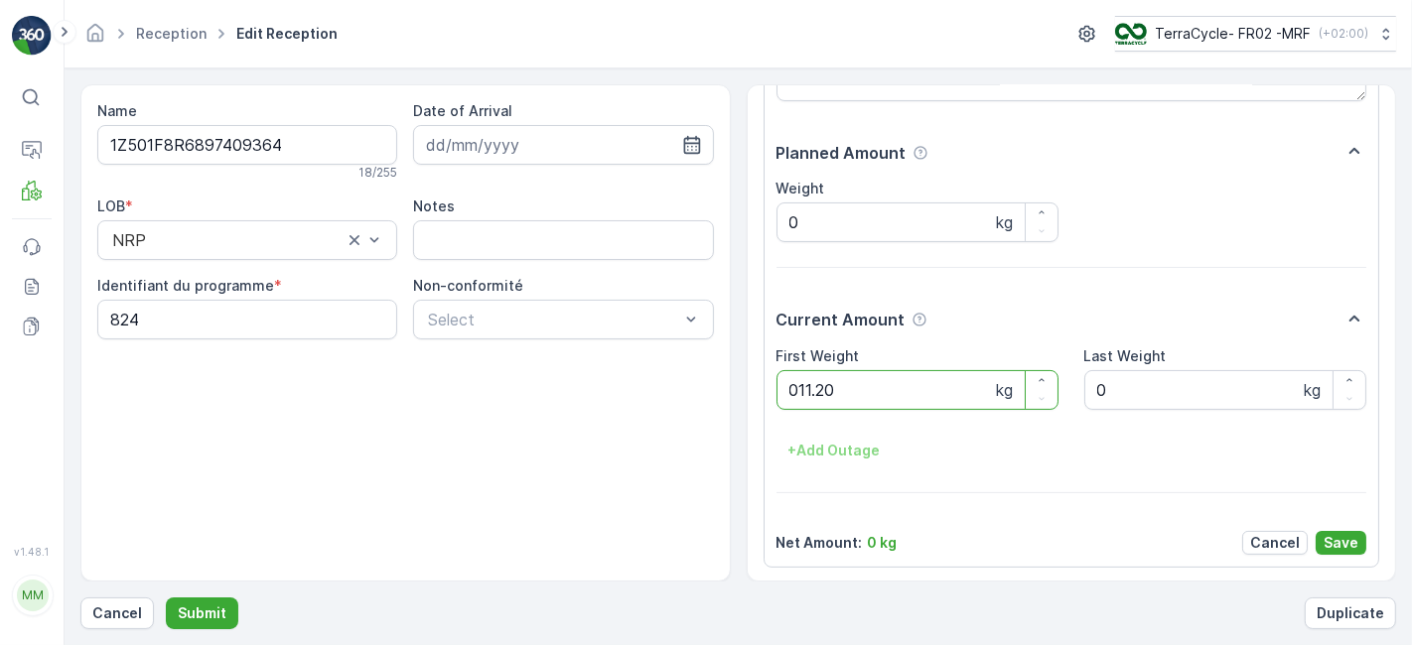
click at [166, 598] on button "Submit" at bounding box center [202, 614] width 72 height 32
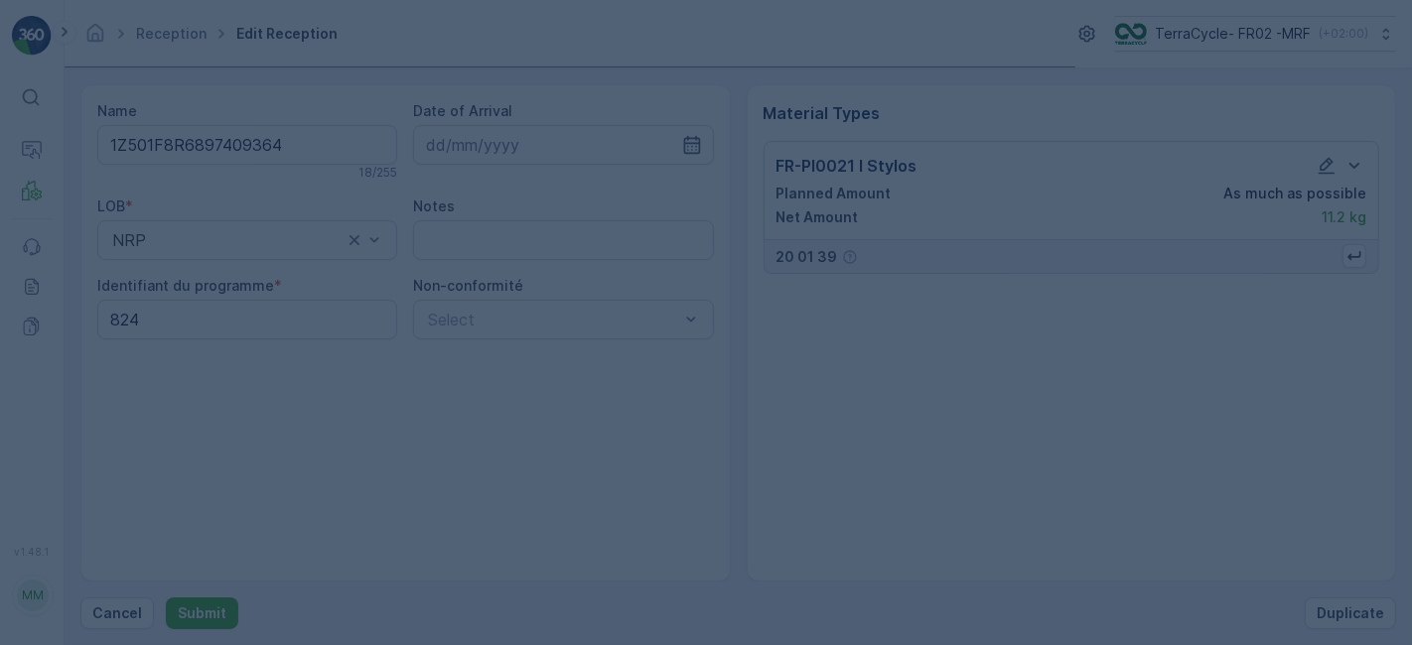
scroll to position [0, 0]
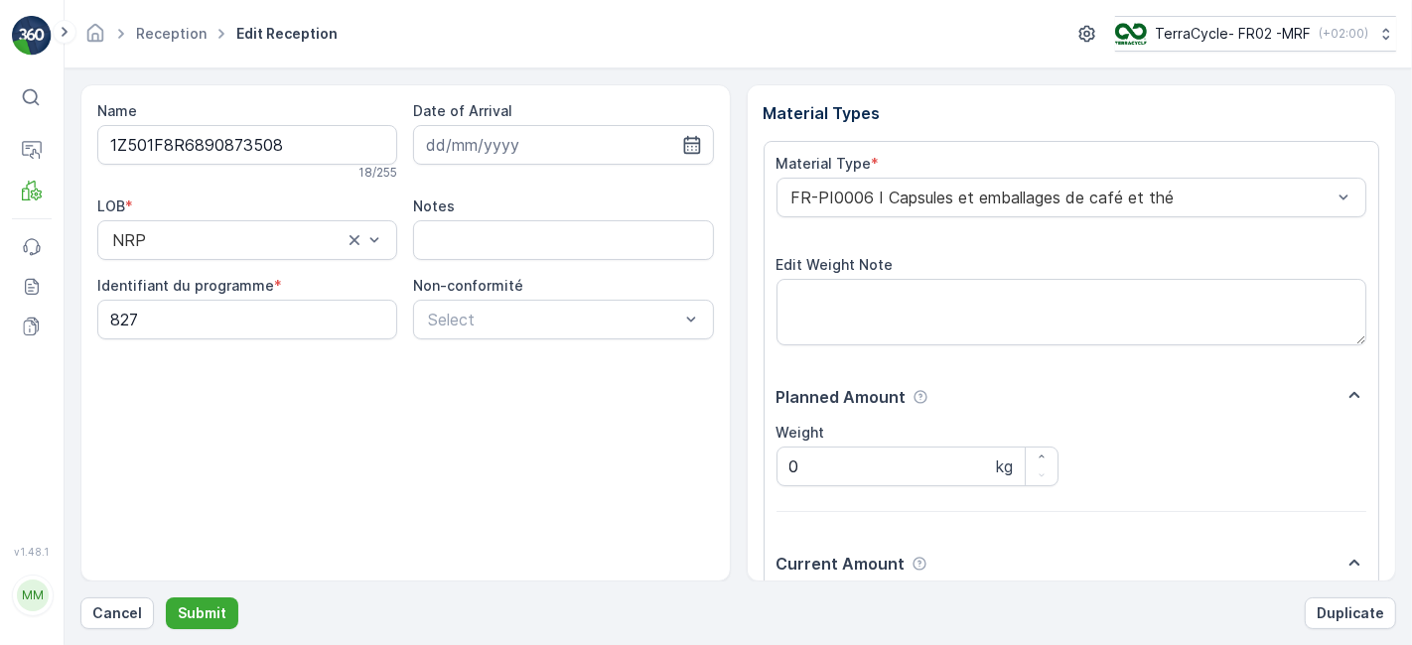
scroll to position [244, 0]
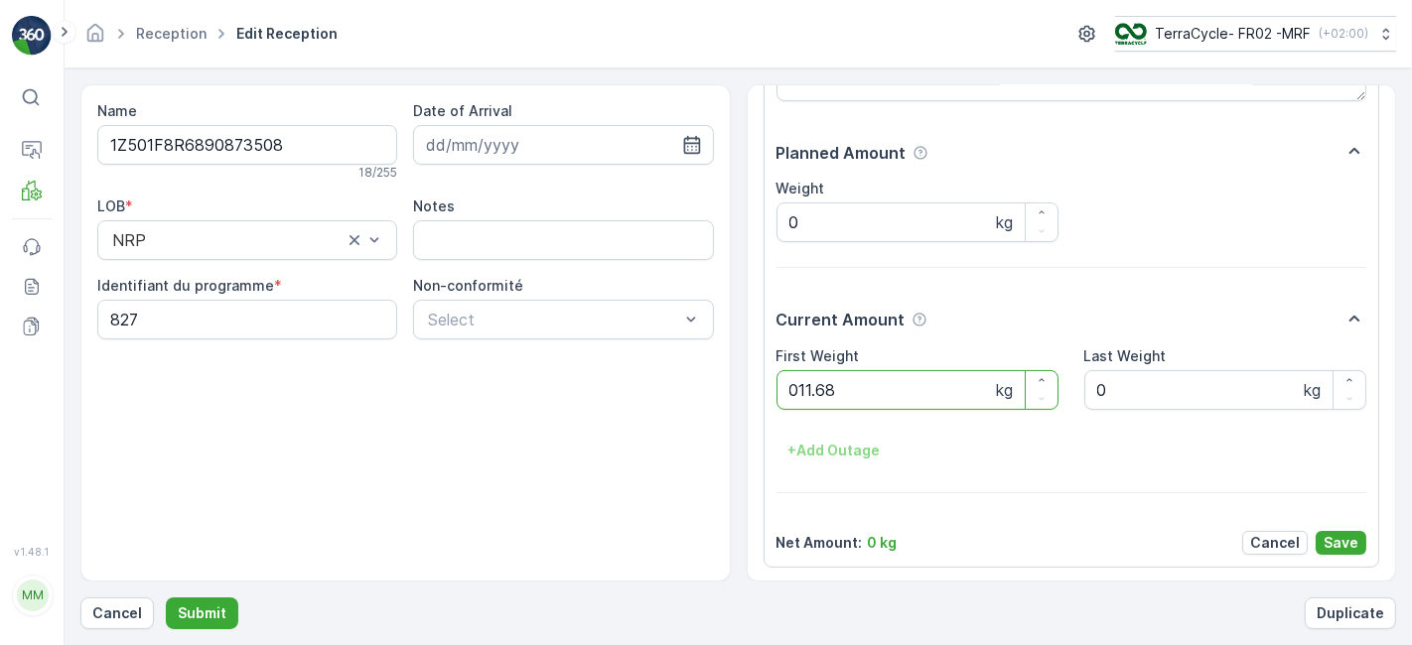
click at [166, 598] on button "Submit" at bounding box center [202, 614] width 72 height 32
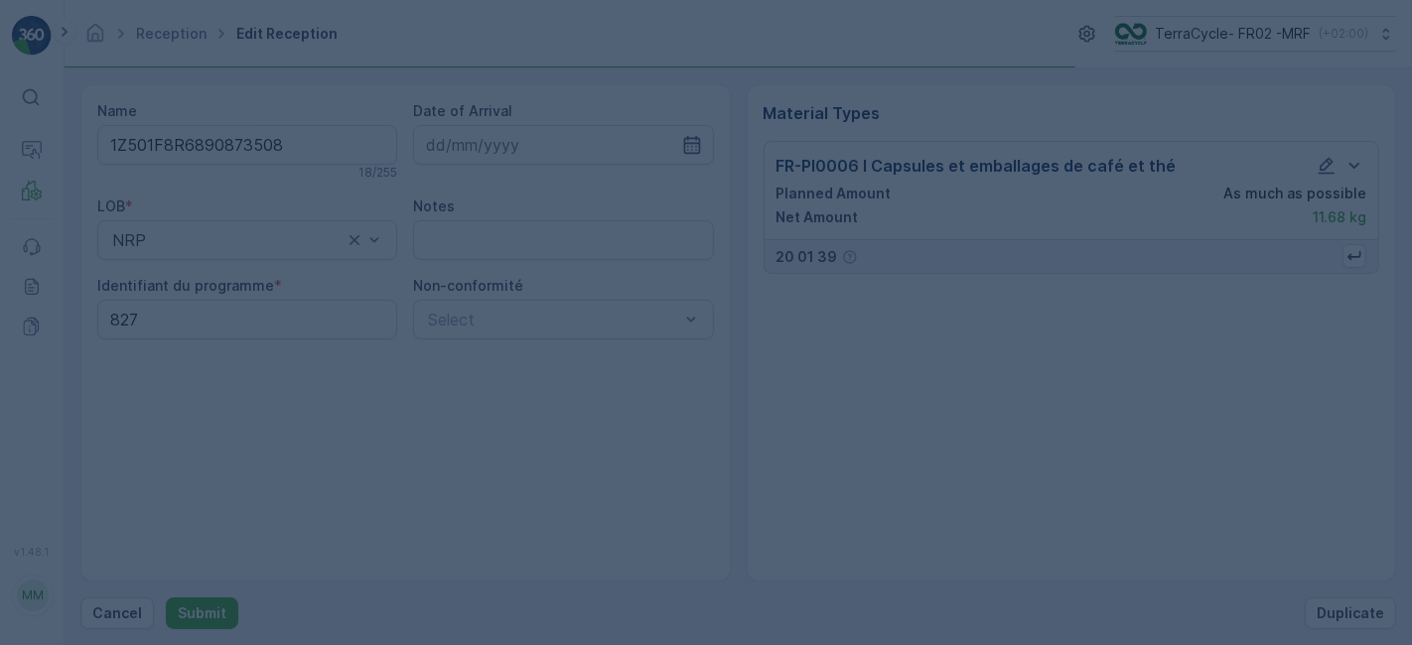
scroll to position [0, 0]
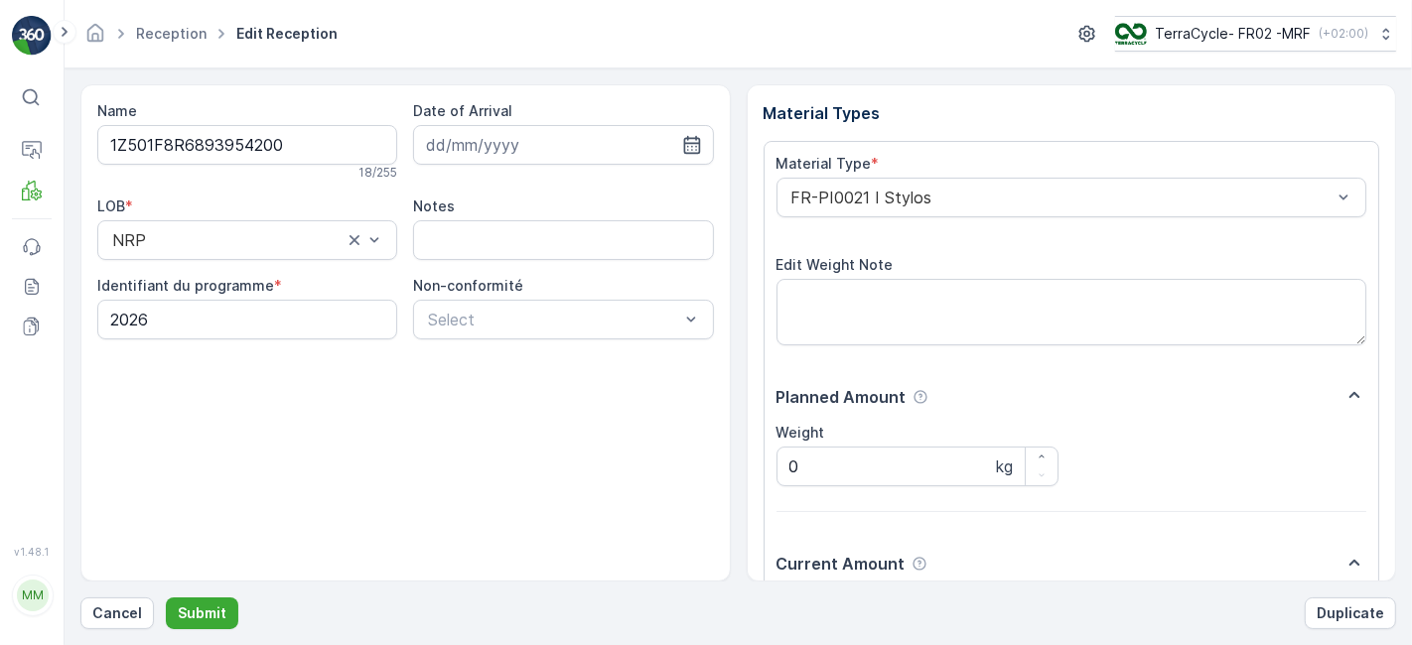
scroll to position [244, 0]
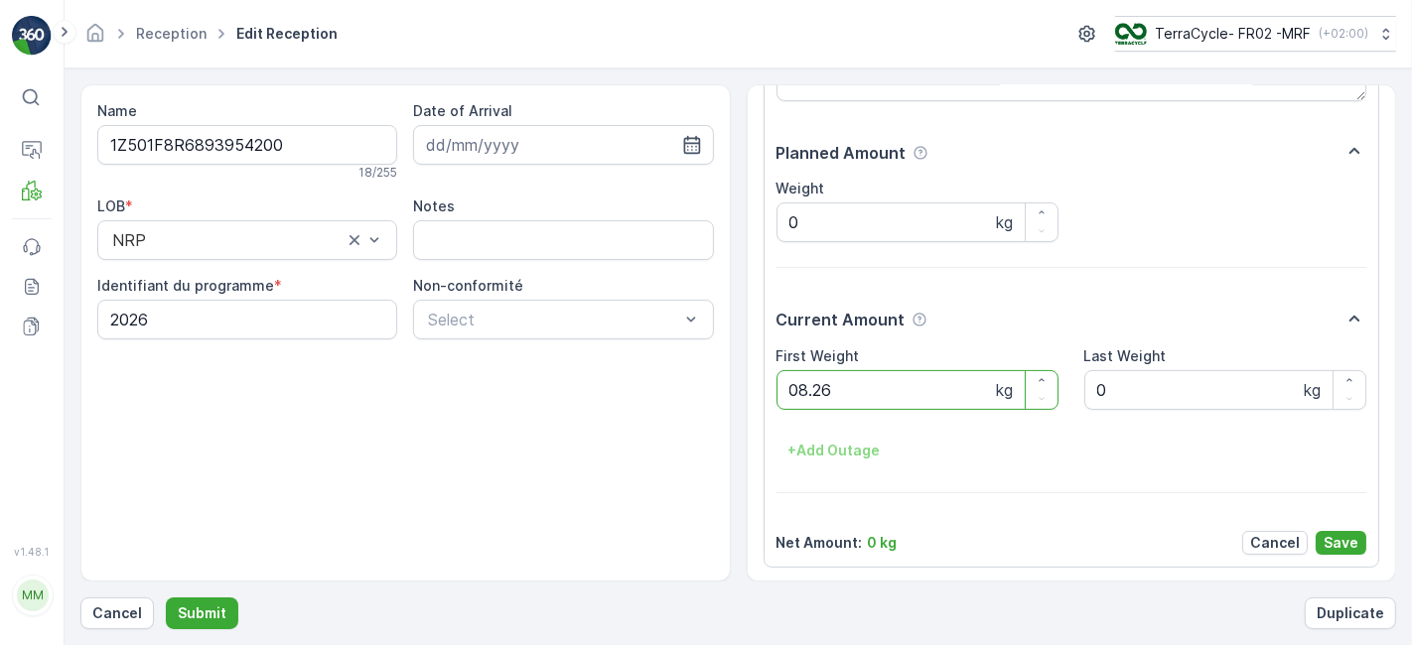
click at [166, 598] on button "Submit" at bounding box center [202, 614] width 72 height 32
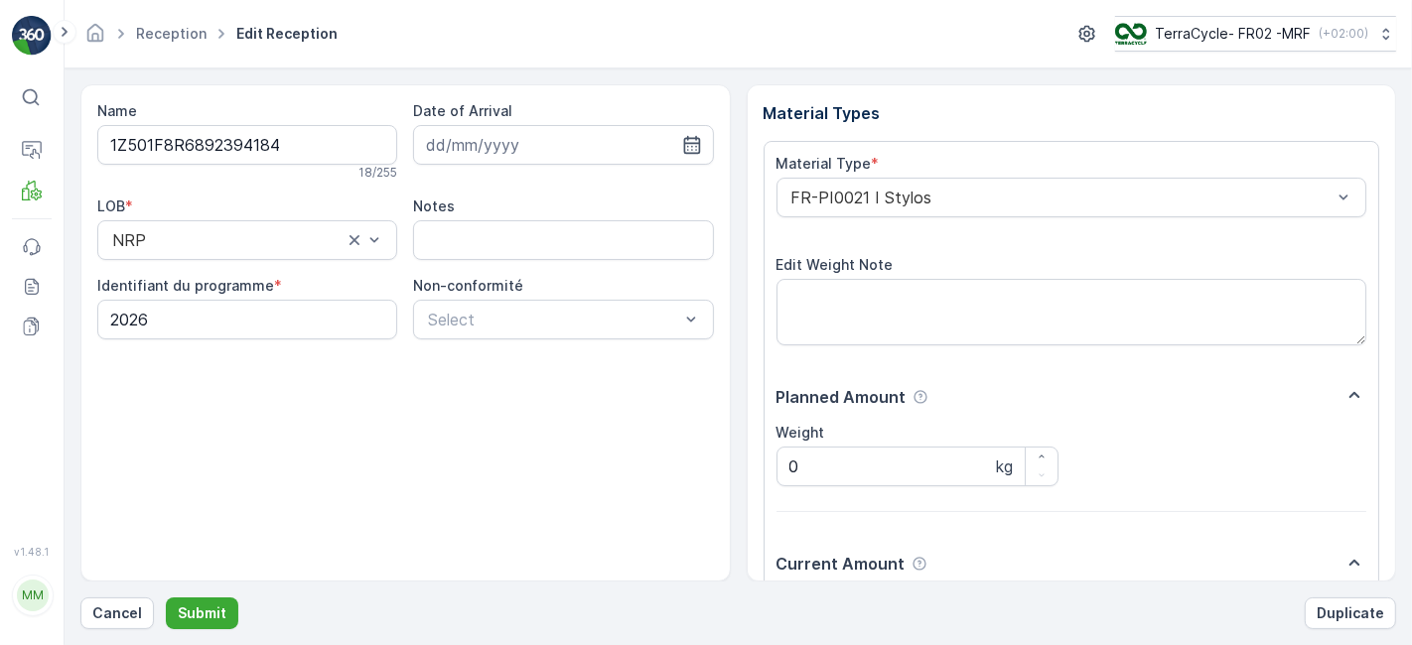
scroll to position [244, 0]
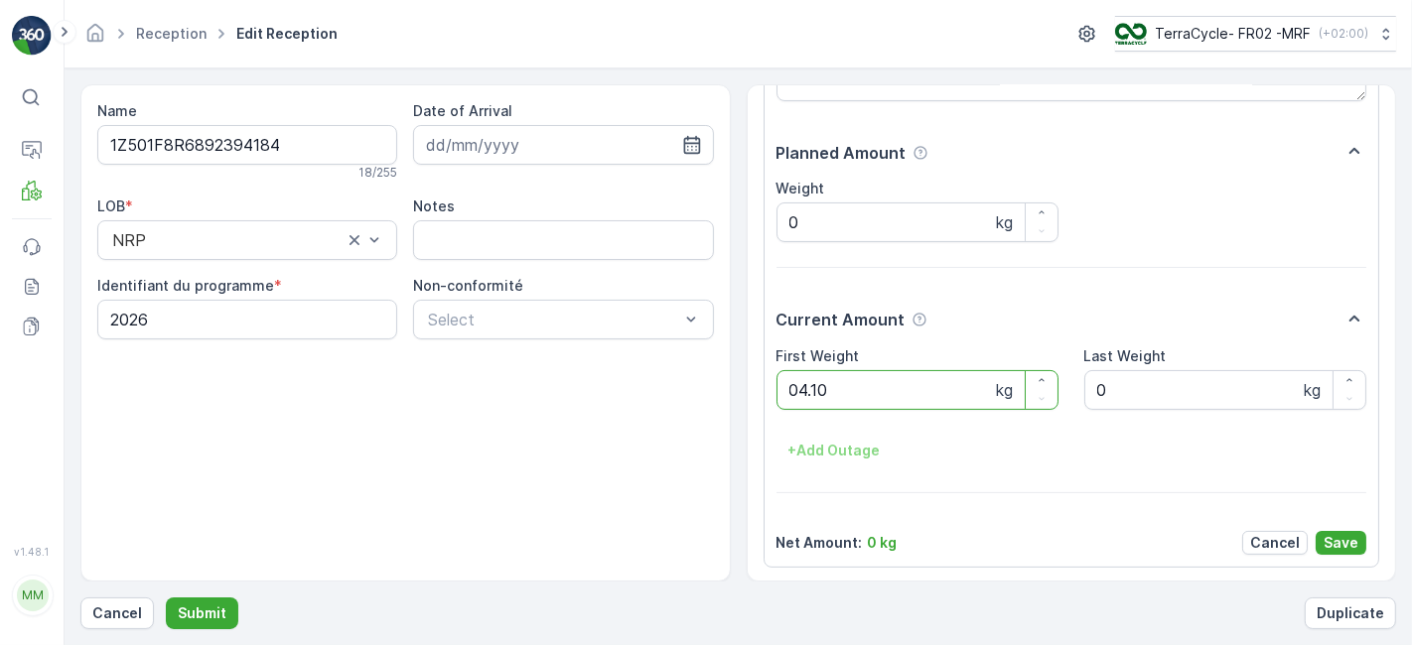
click at [166, 598] on button "Submit" at bounding box center [202, 614] width 72 height 32
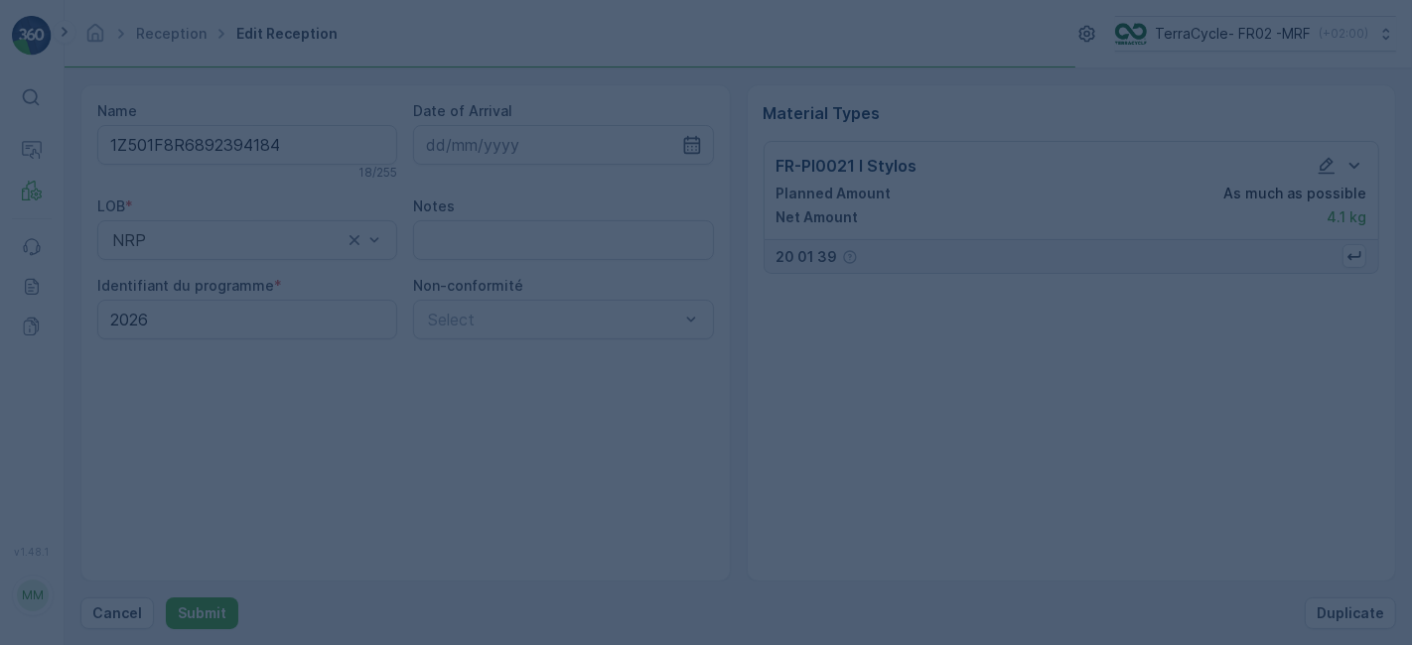
scroll to position [0, 0]
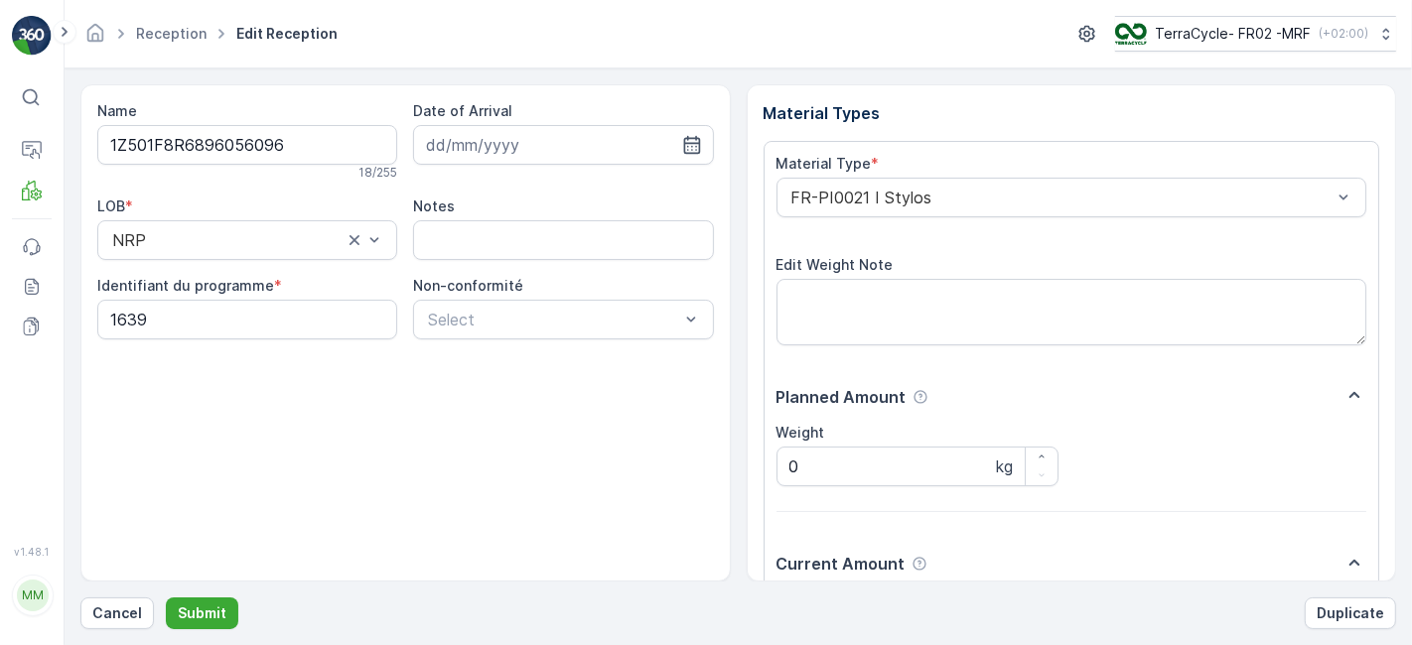
scroll to position [244, 0]
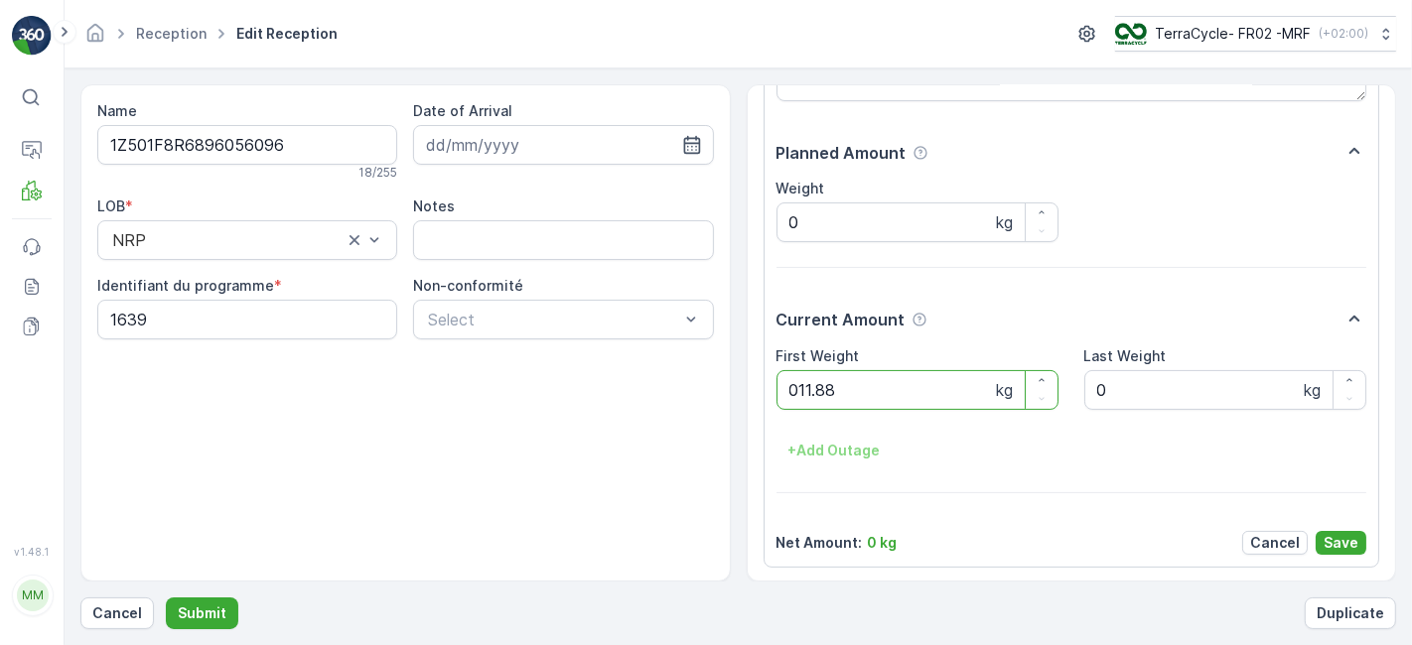
click at [166, 598] on button "Submit" at bounding box center [202, 614] width 72 height 32
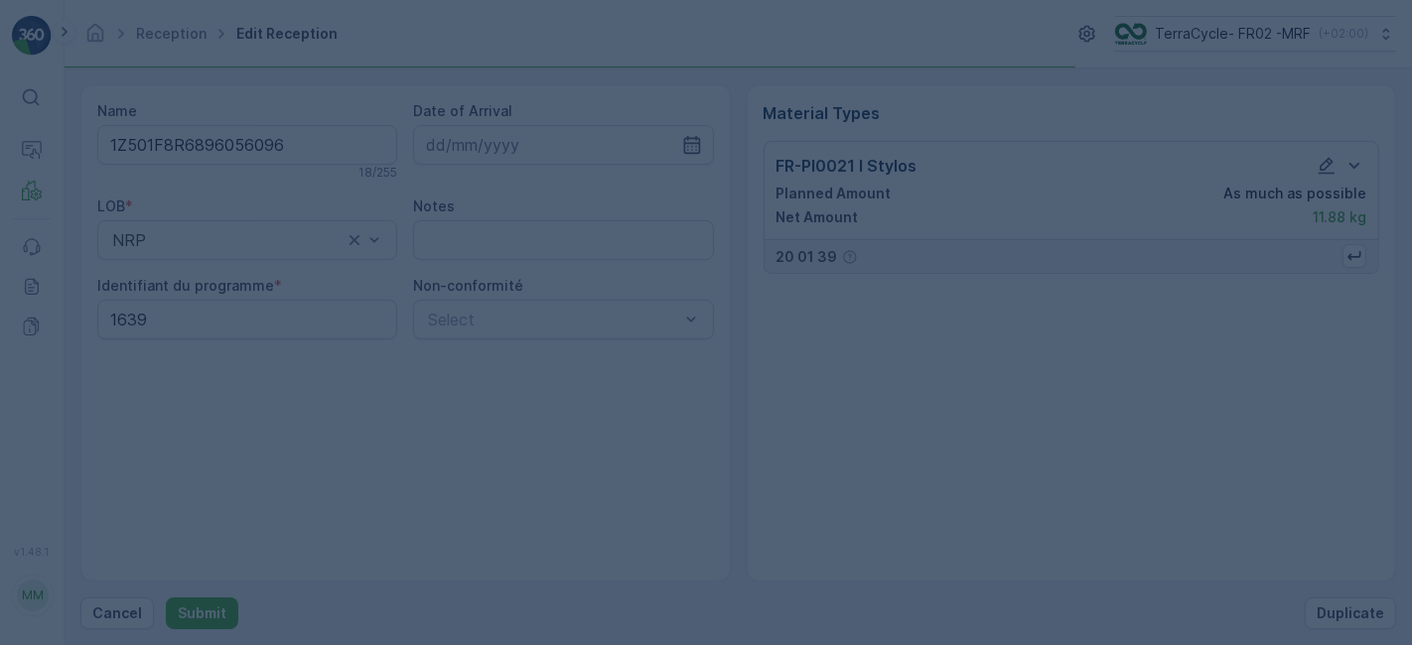
scroll to position [0, 0]
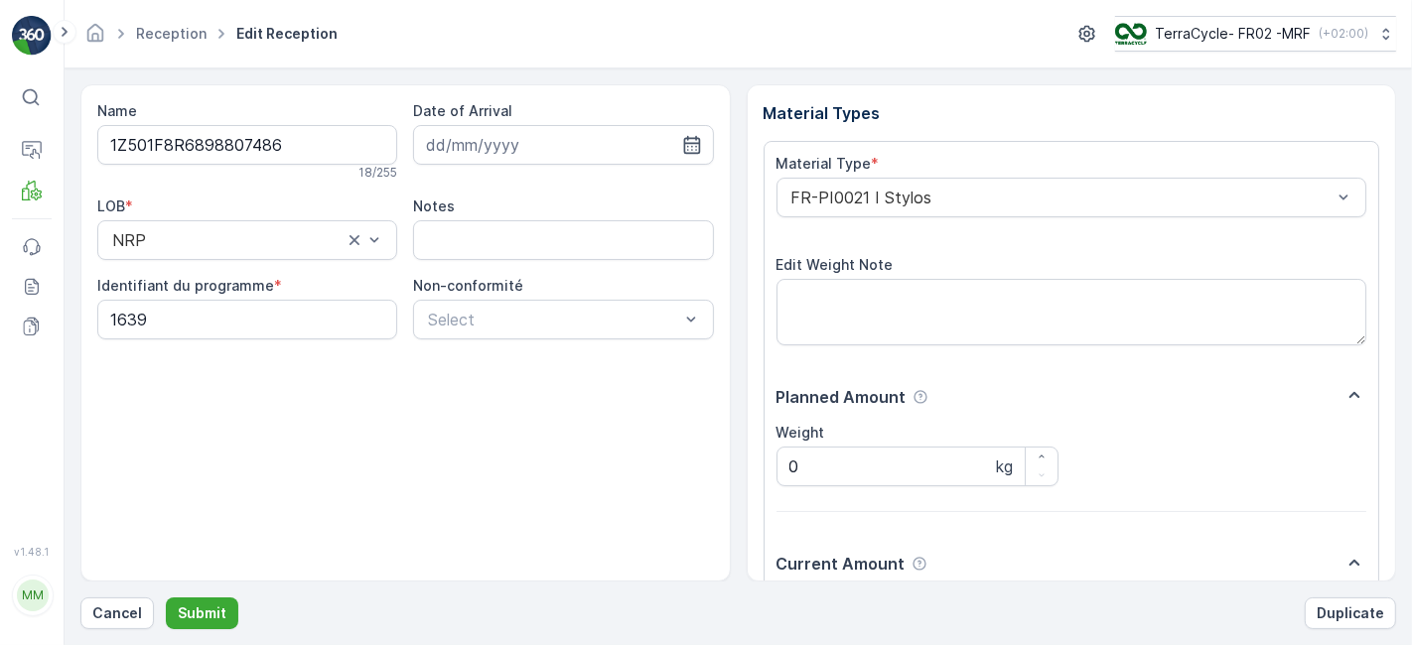
scroll to position [244, 0]
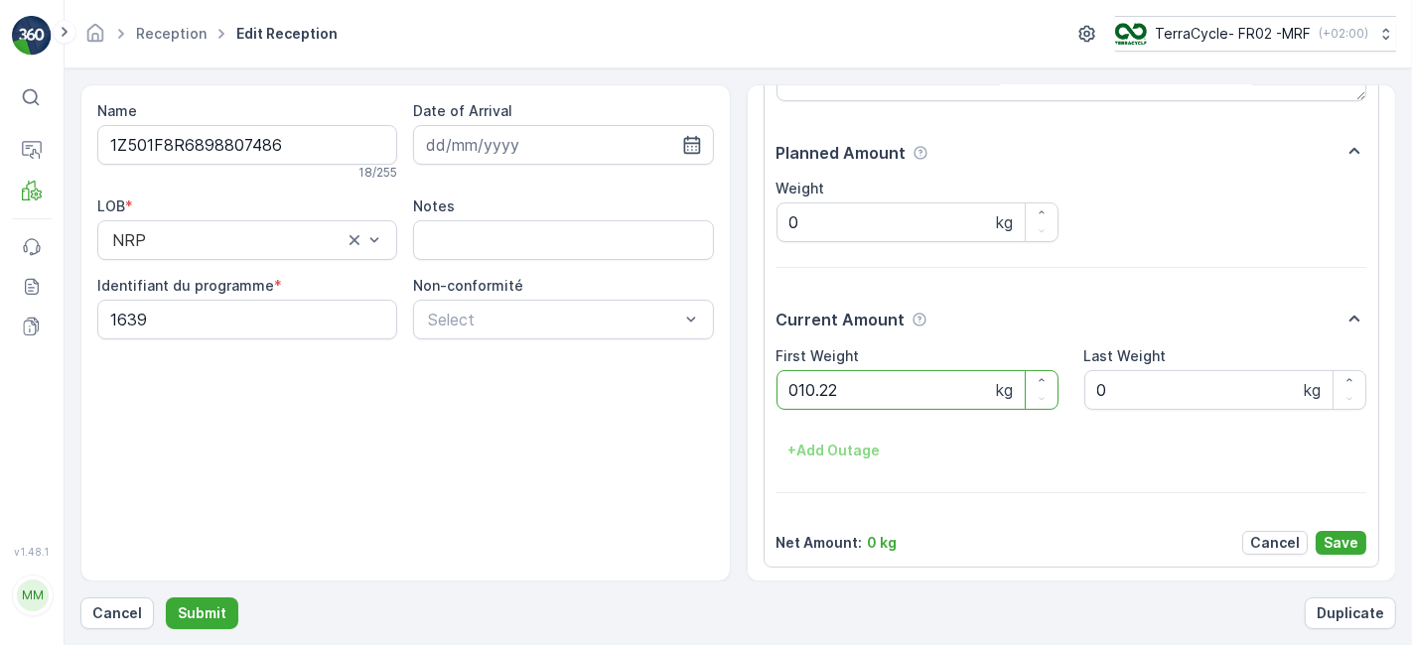
click at [166, 598] on button "Submit" at bounding box center [202, 614] width 72 height 32
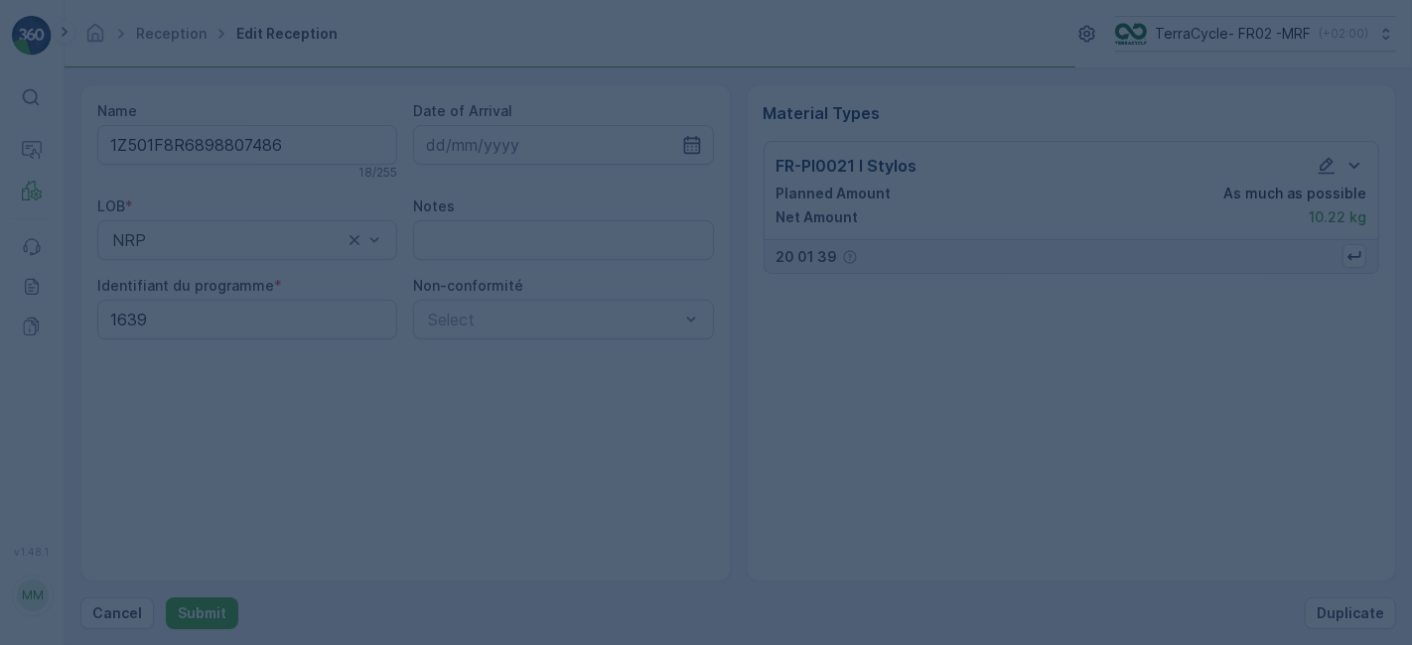
scroll to position [0, 0]
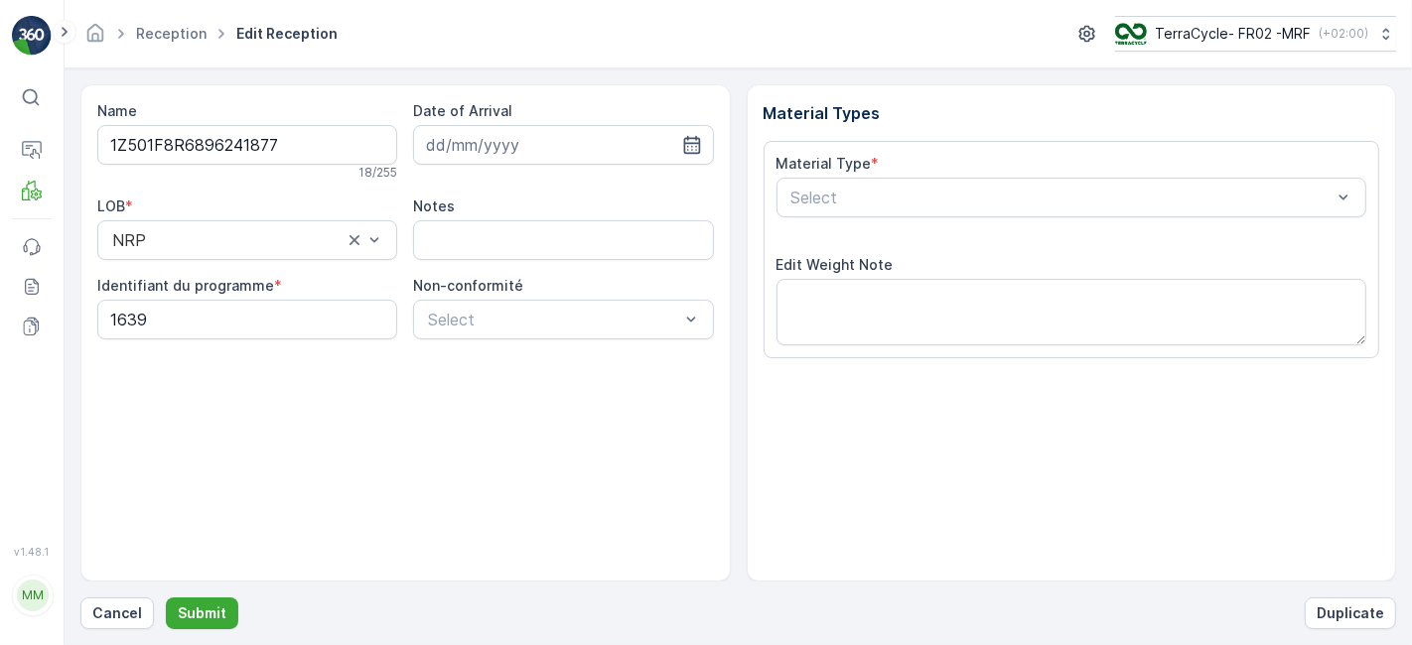
scroll to position [244, 0]
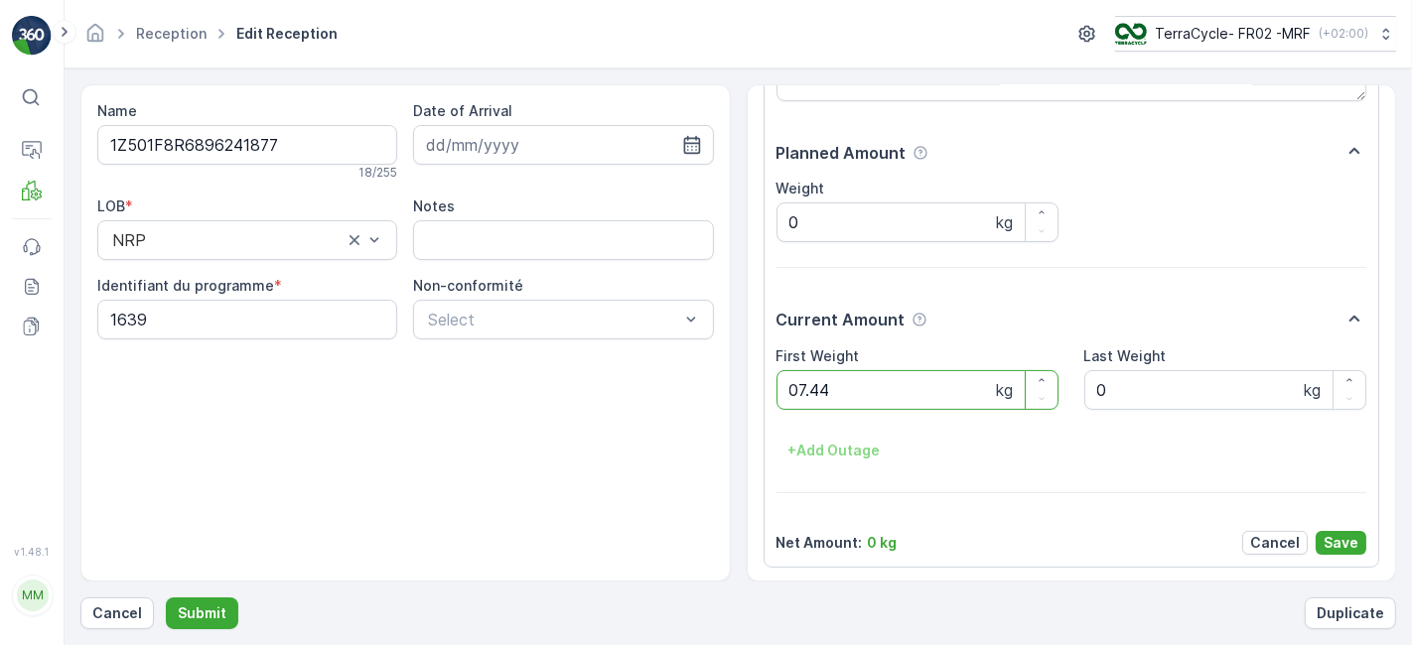
click at [166, 598] on button "Submit" at bounding box center [202, 614] width 72 height 32
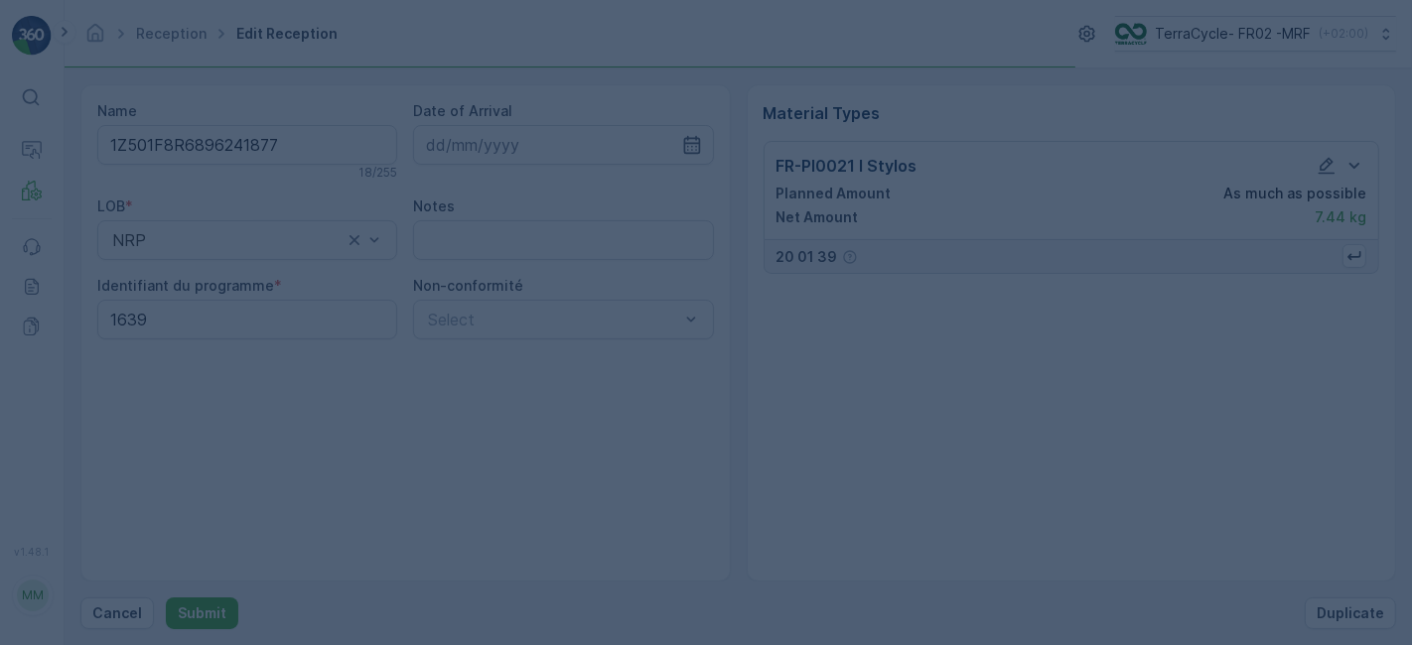
scroll to position [0, 0]
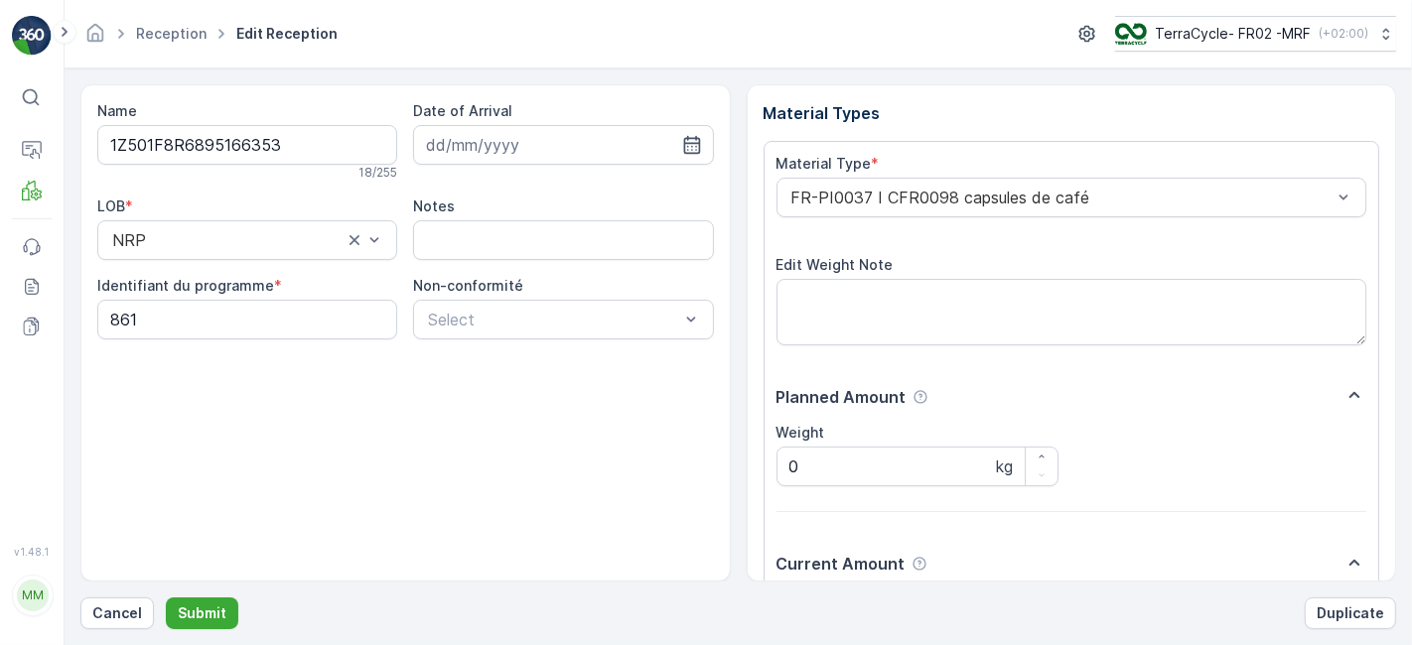
scroll to position [244, 0]
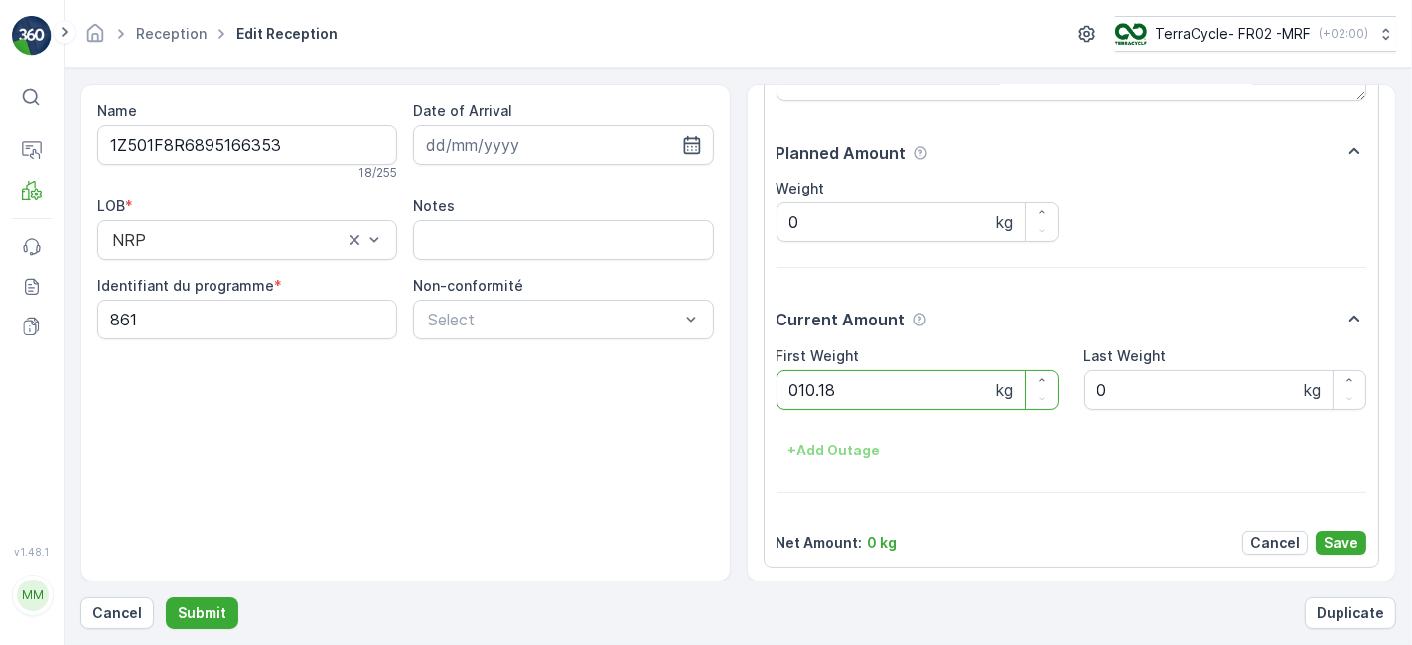
click at [166, 598] on button "Submit" at bounding box center [202, 614] width 72 height 32
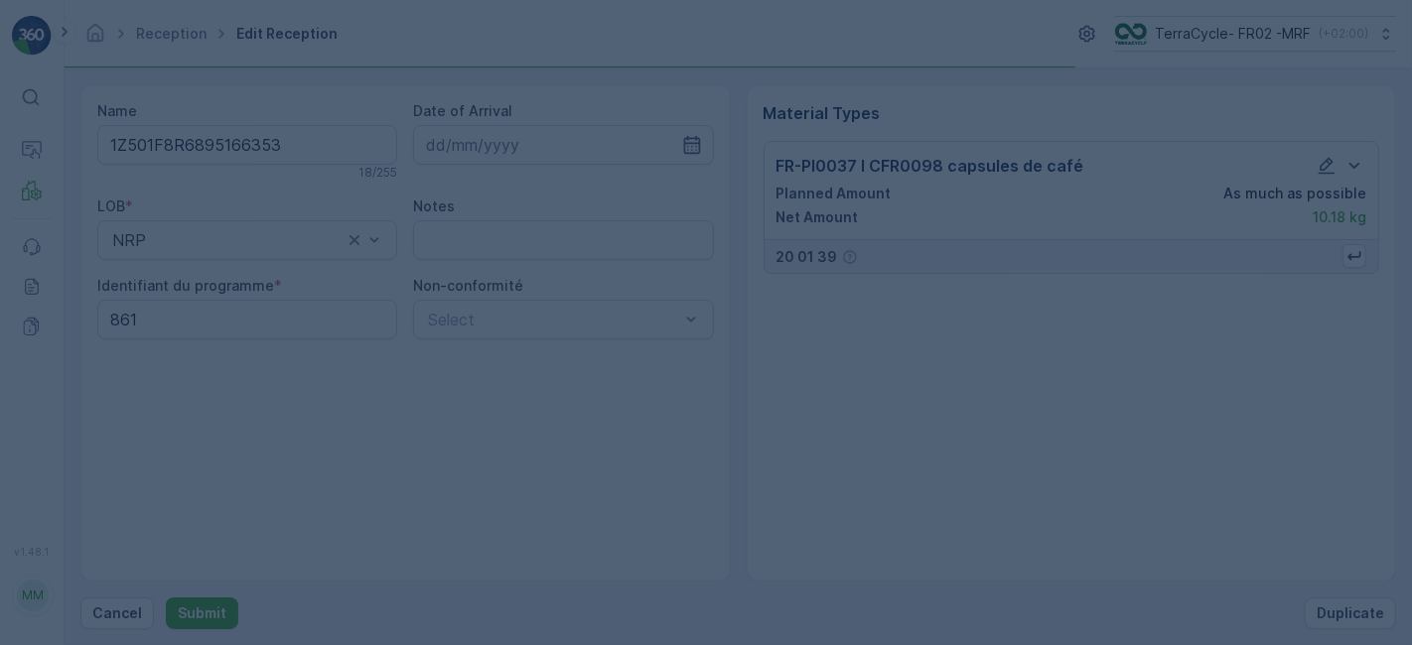
scroll to position [0, 0]
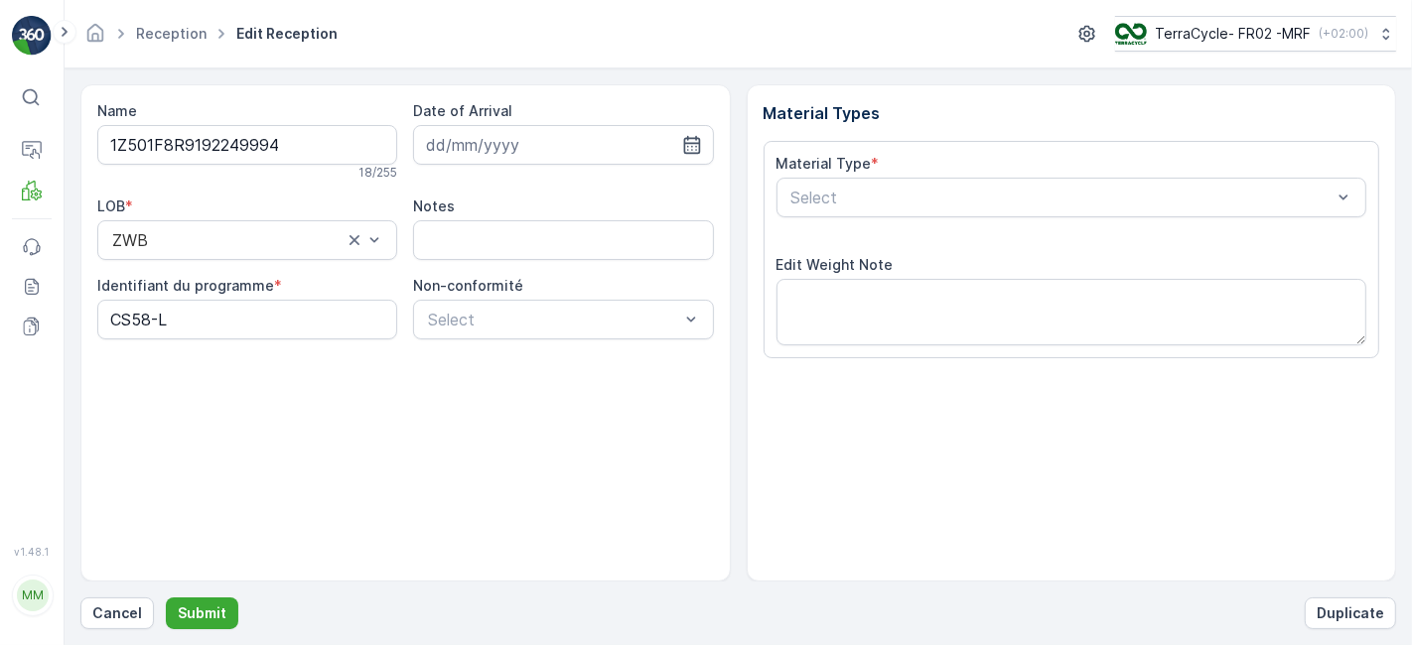
scroll to position [244, 0]
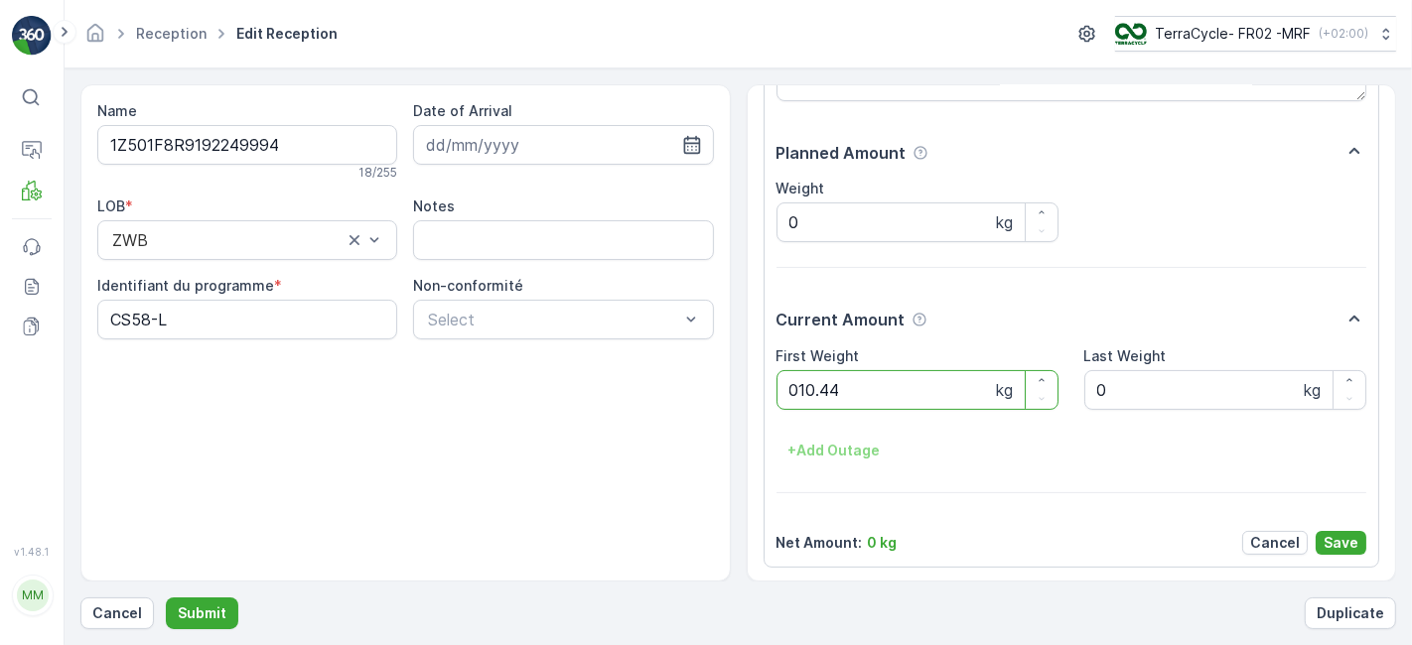
click at [166, 598] on button "Submit" at bounding box center [202, 614] width 72 height 32
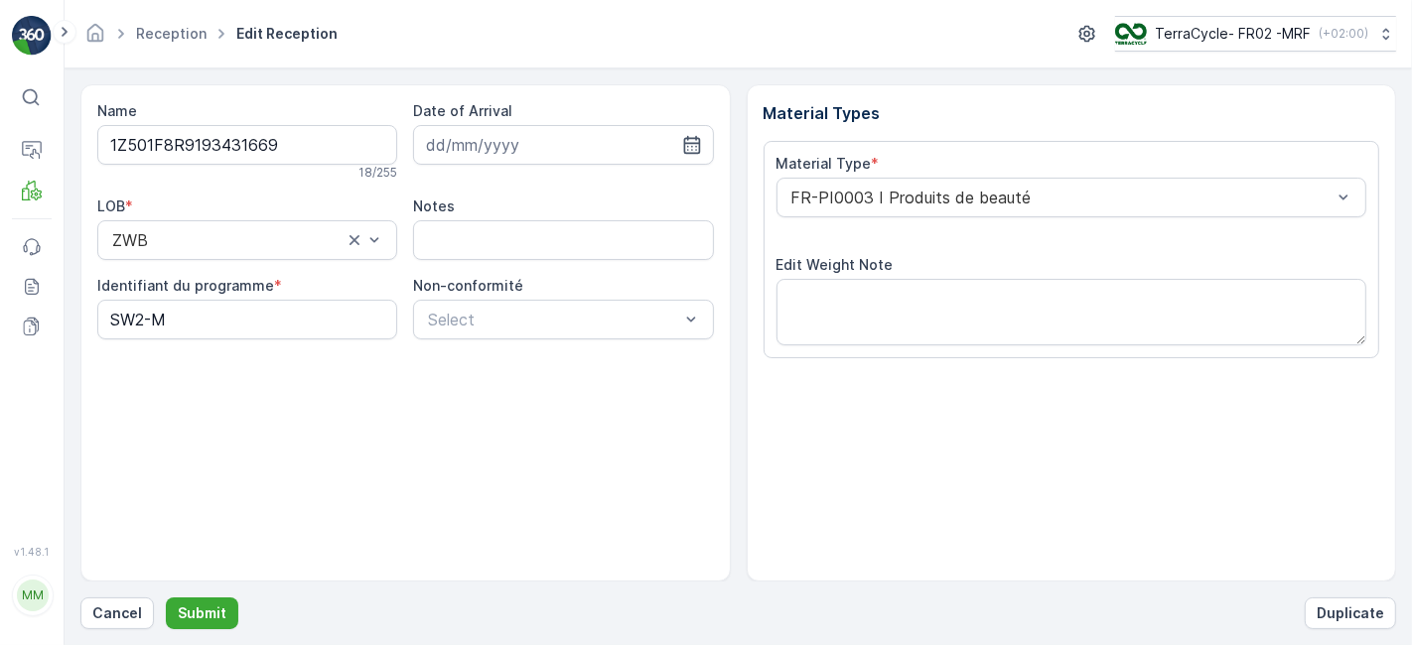
scroll to position [244, 0]
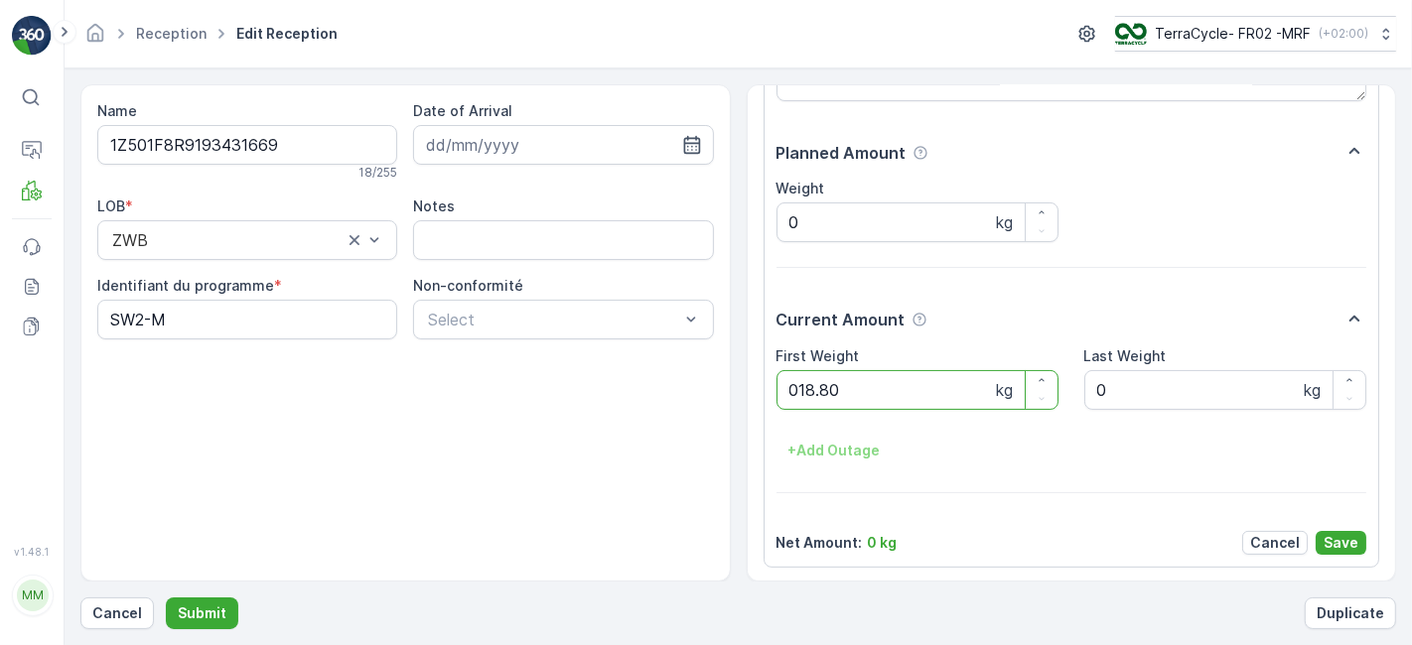
click at [166, 598] on button "Submit" at bounding box center [202, 614] width 72 height 32
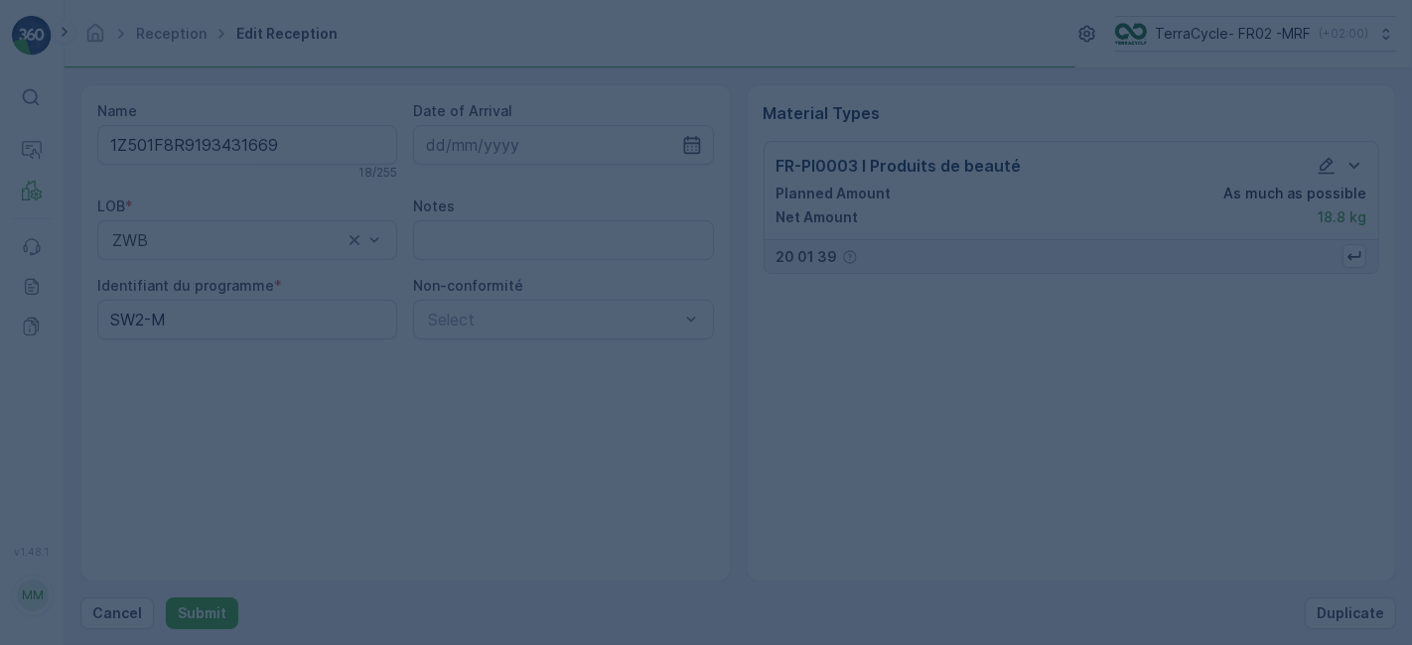
scroll to position [0, 0]
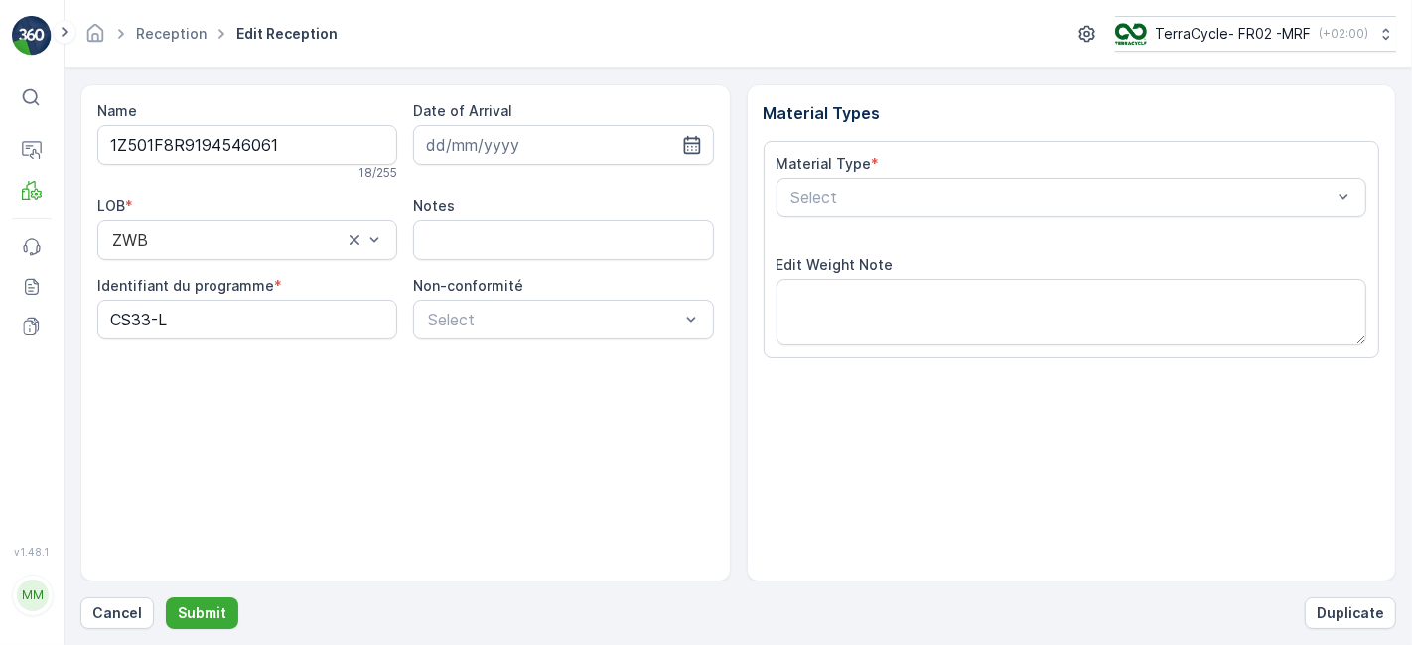
scroll to position [244, 0]
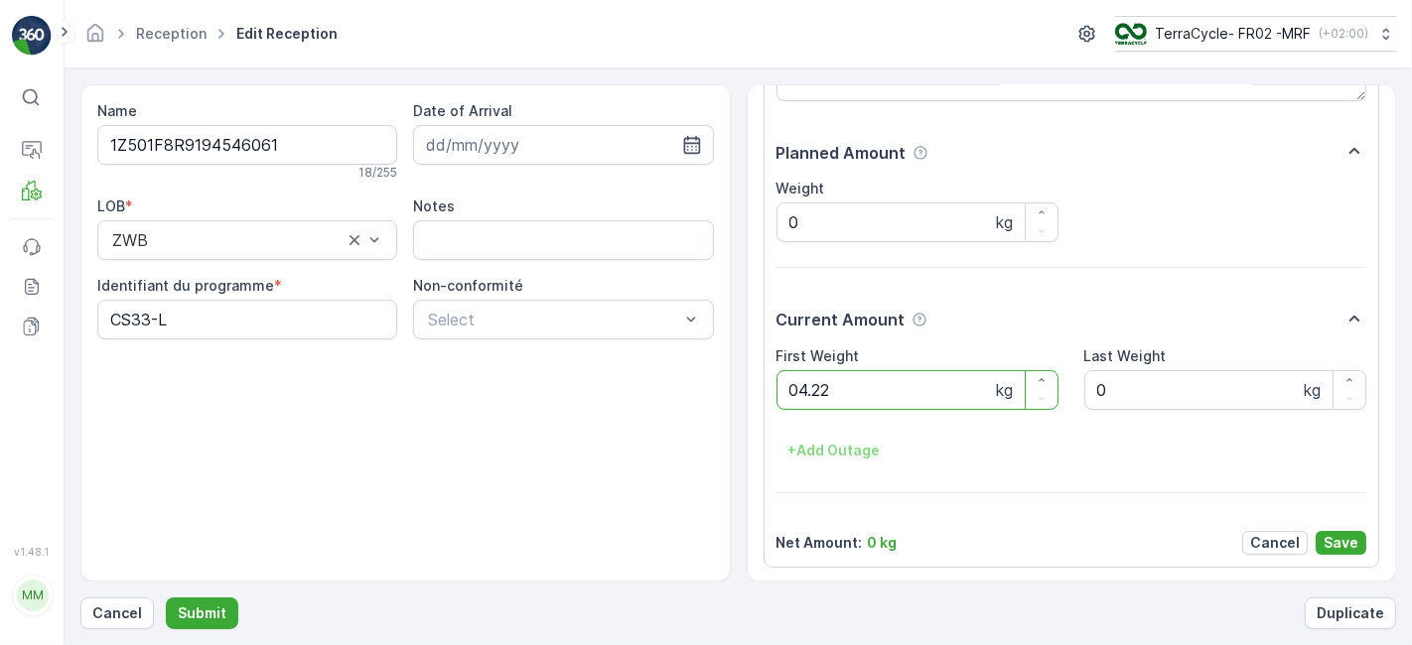
click at [166, 598] on button "Submit" at bounding box center [202, 614] width 72 height 32
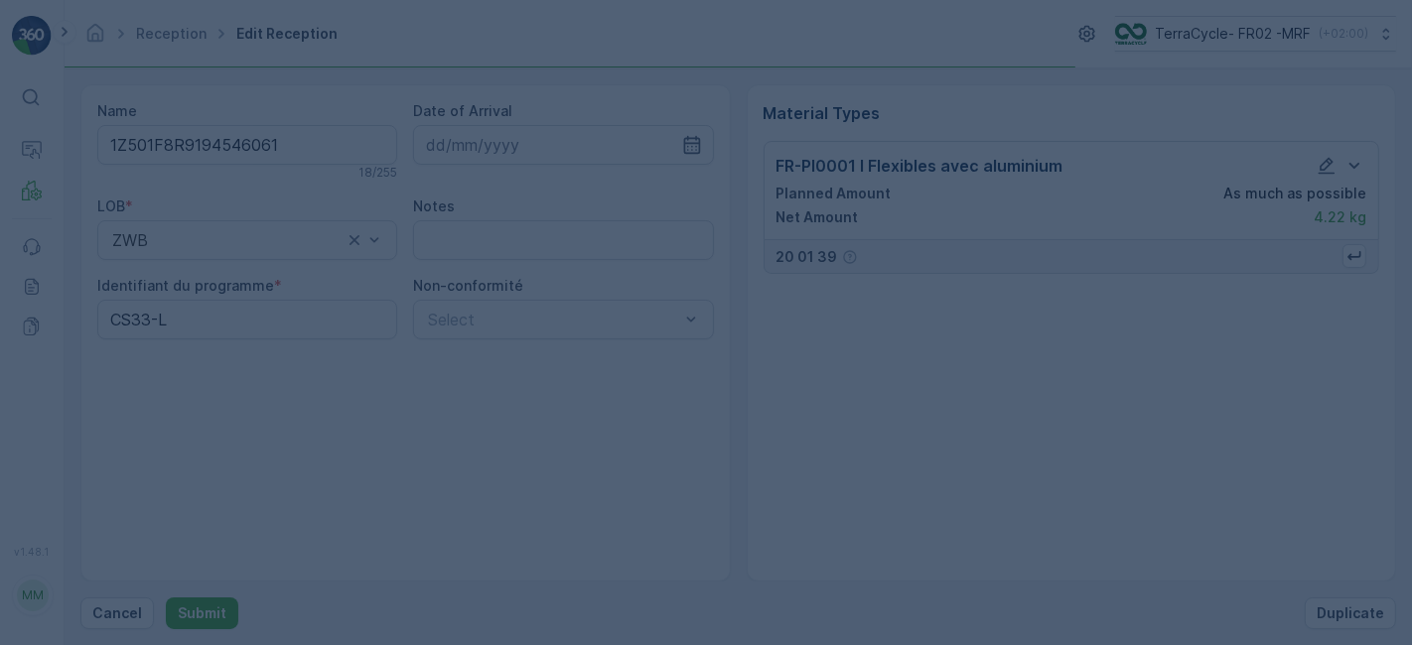
scroll to position [0, 0]
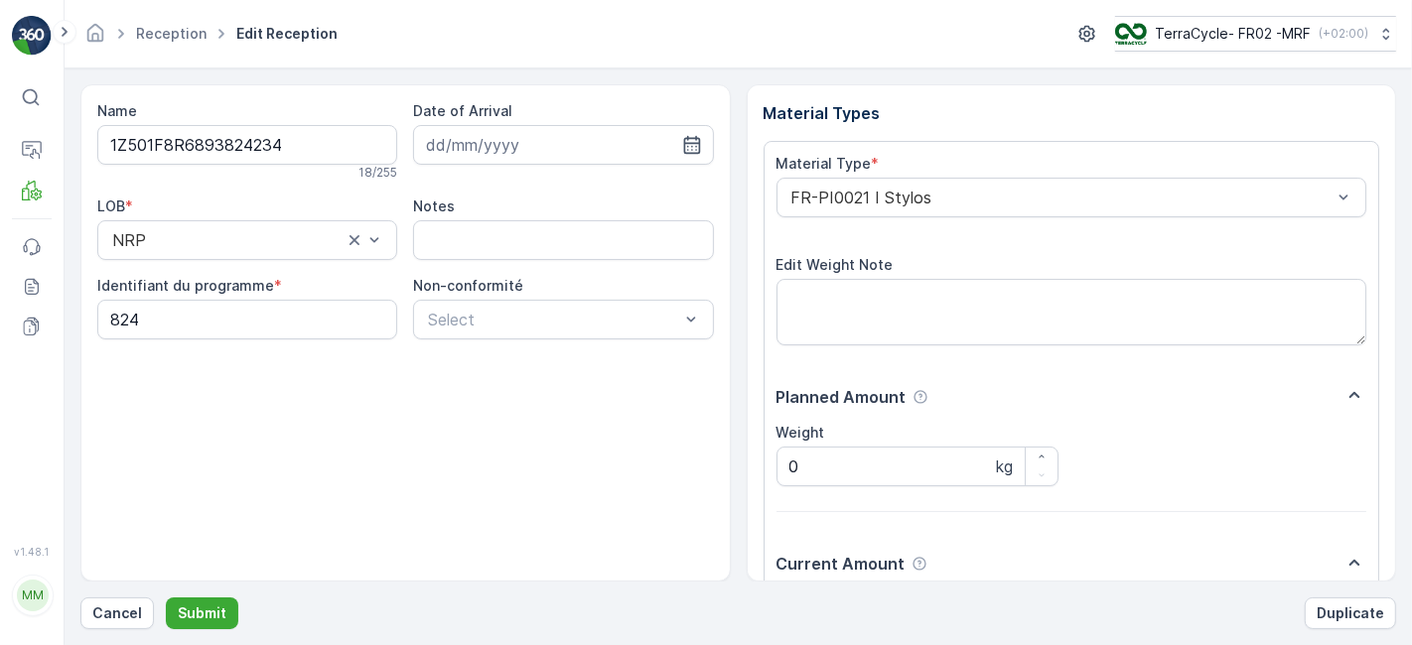
scroll to position [244, 0]
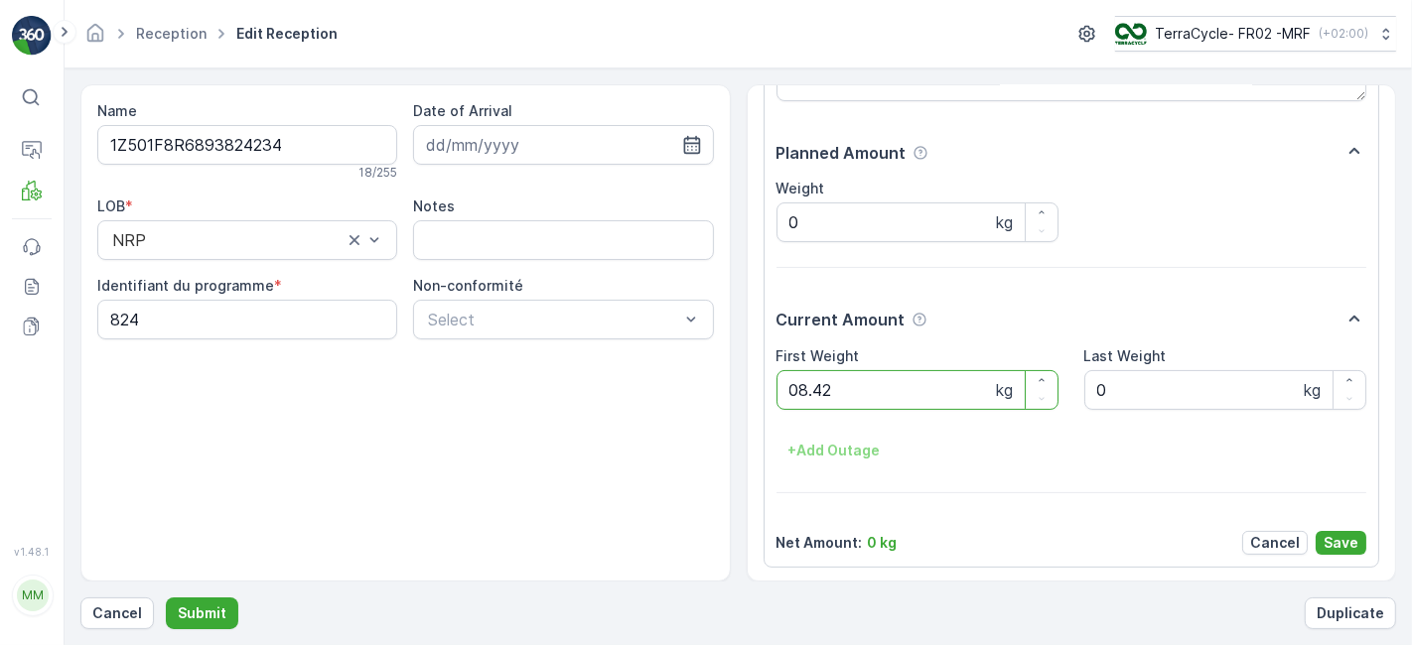
click at [166, 598] on button "Submit" at bounding box center [202, 614] width 72 height 32
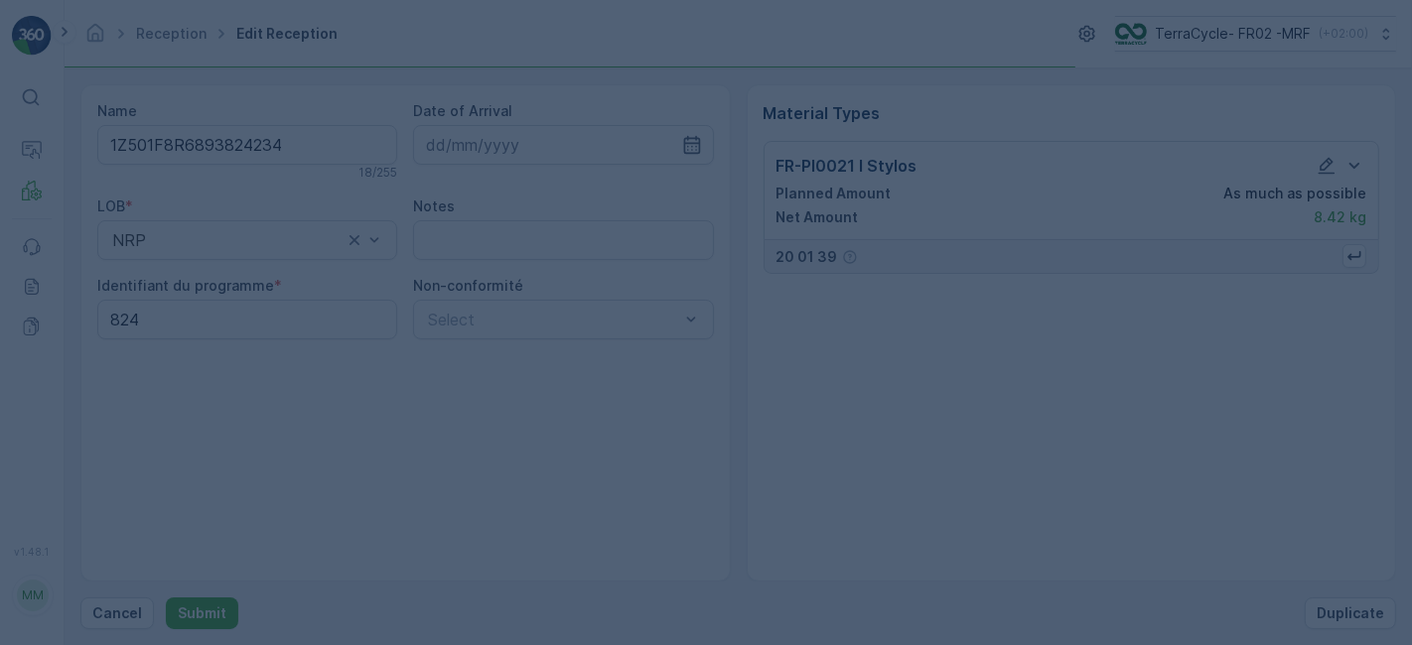
scroll to position [0, 0]
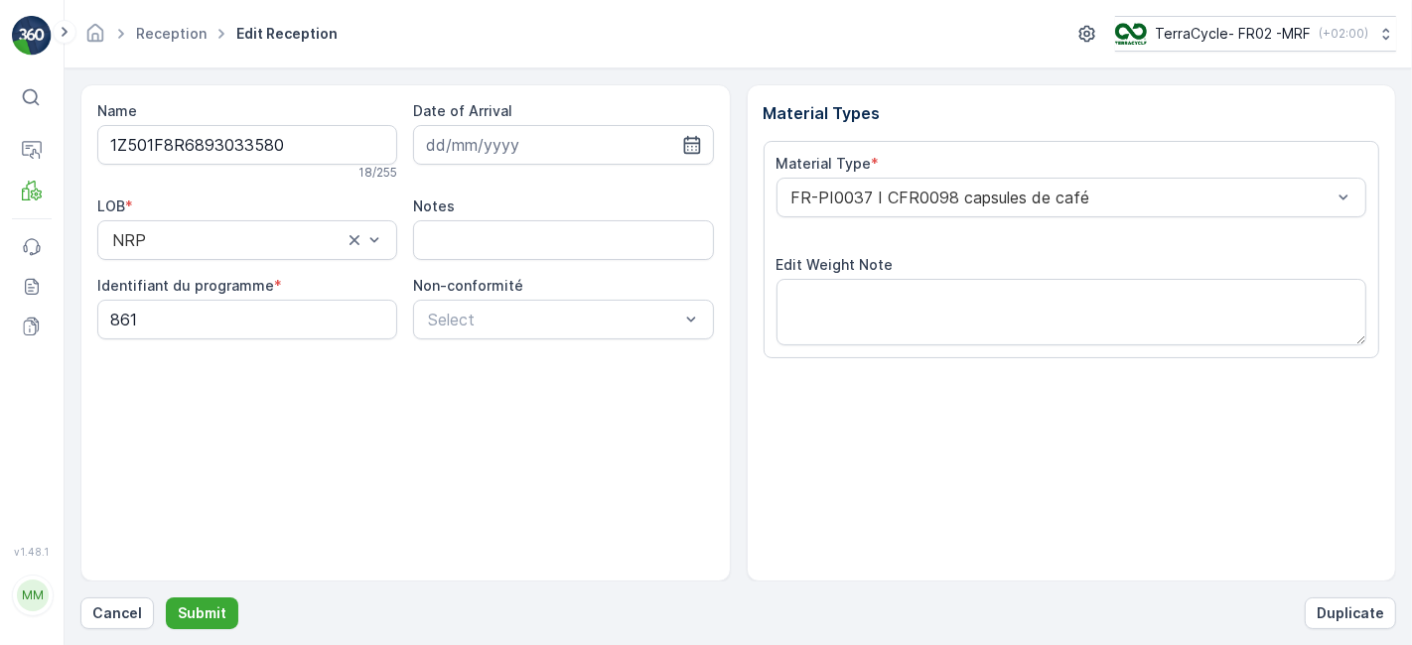
scroll to position [244, 0]
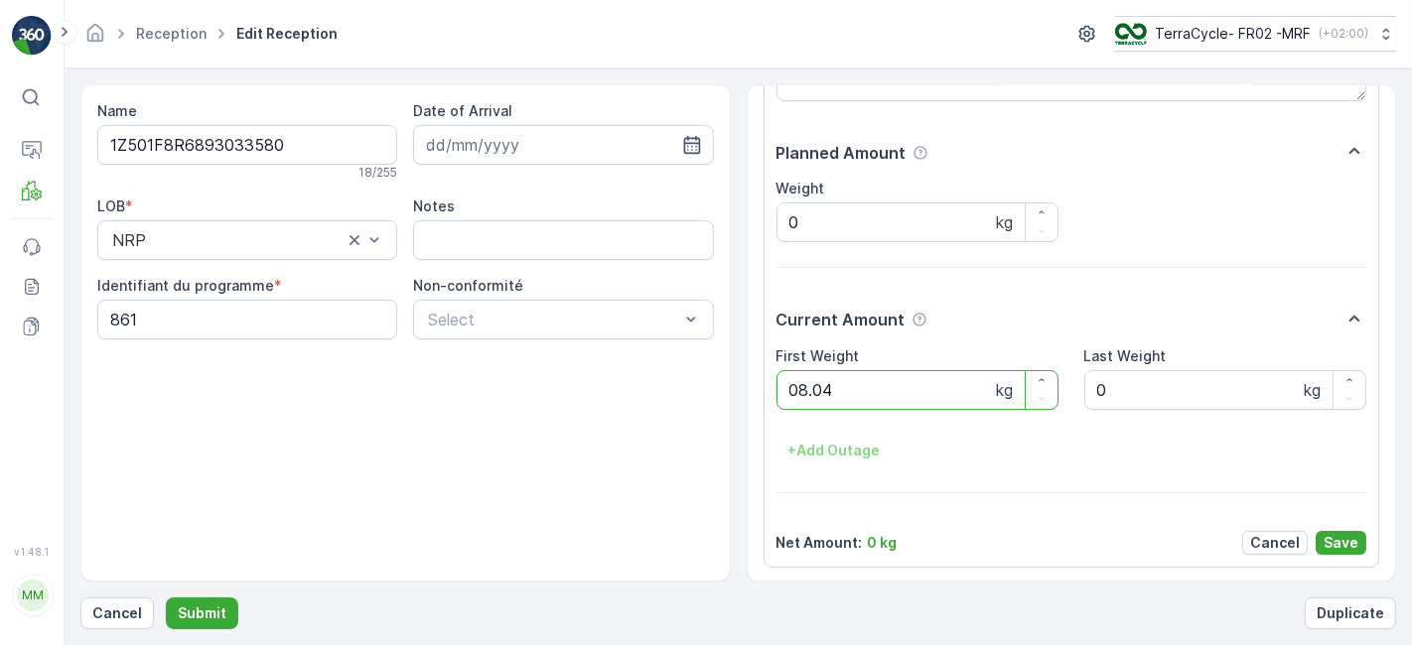
click at [166, 598] on button "Submit" at bounding box center [202, 614] width 72 height 32
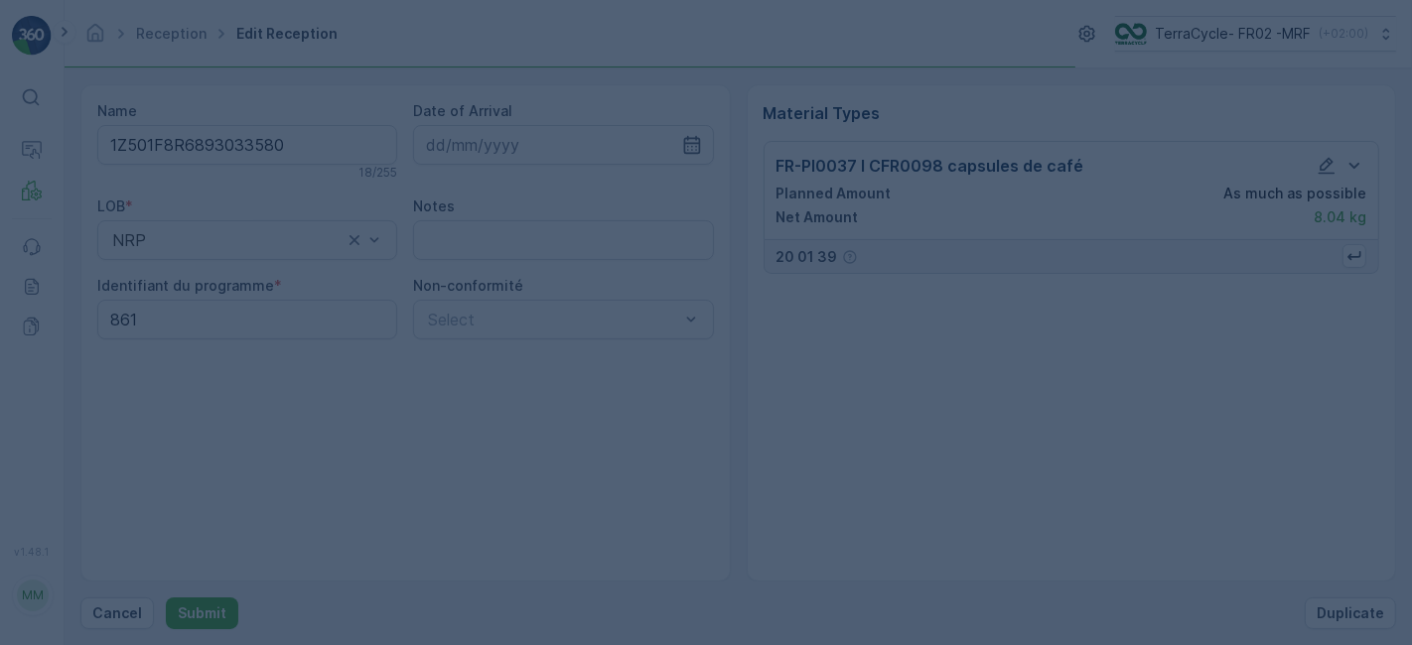
scroll to position [0, 0]
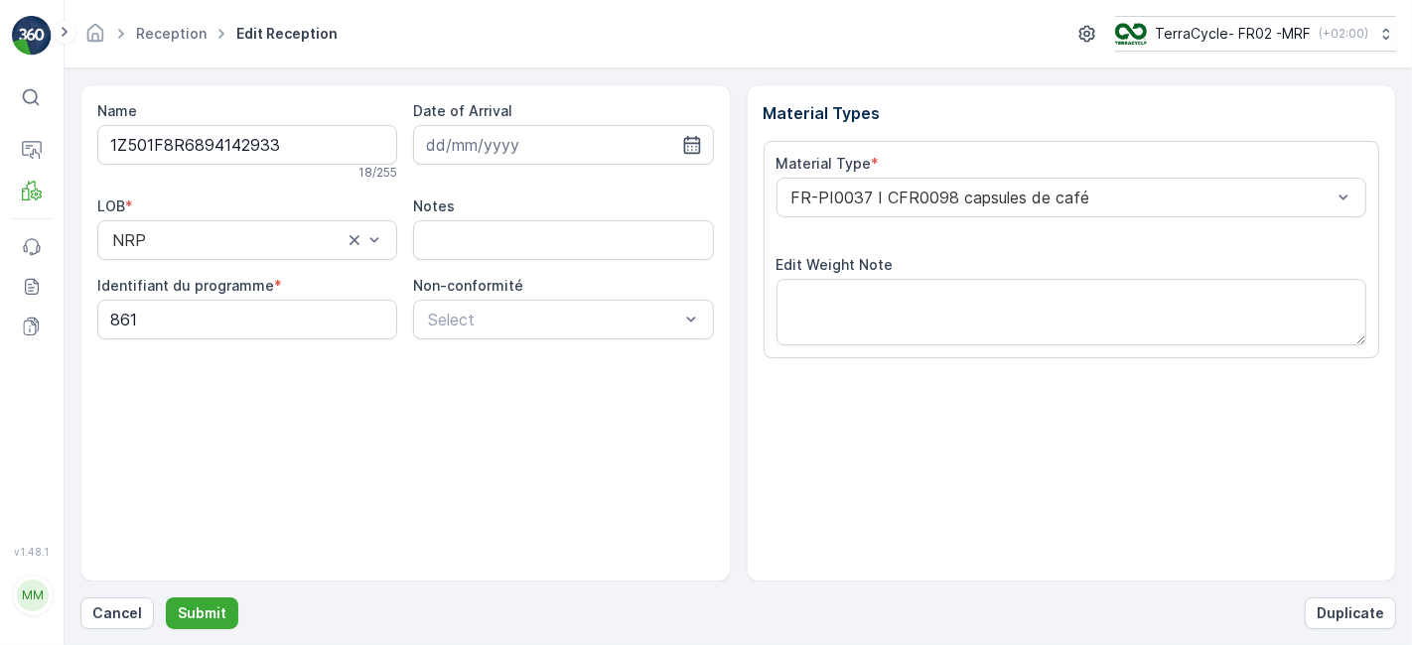
scroll to position [244, 0]
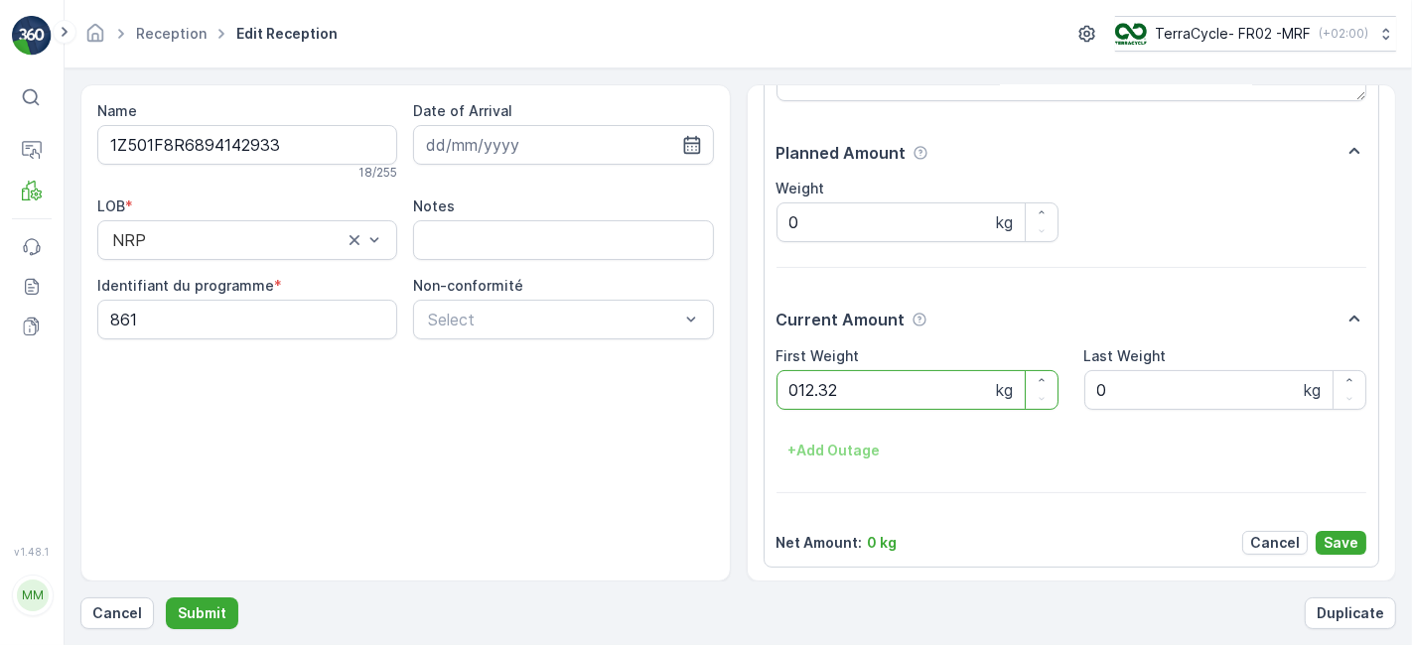
click at [166, 598] on button "Submit" at bounding box center [202, 614] width 72 height 32
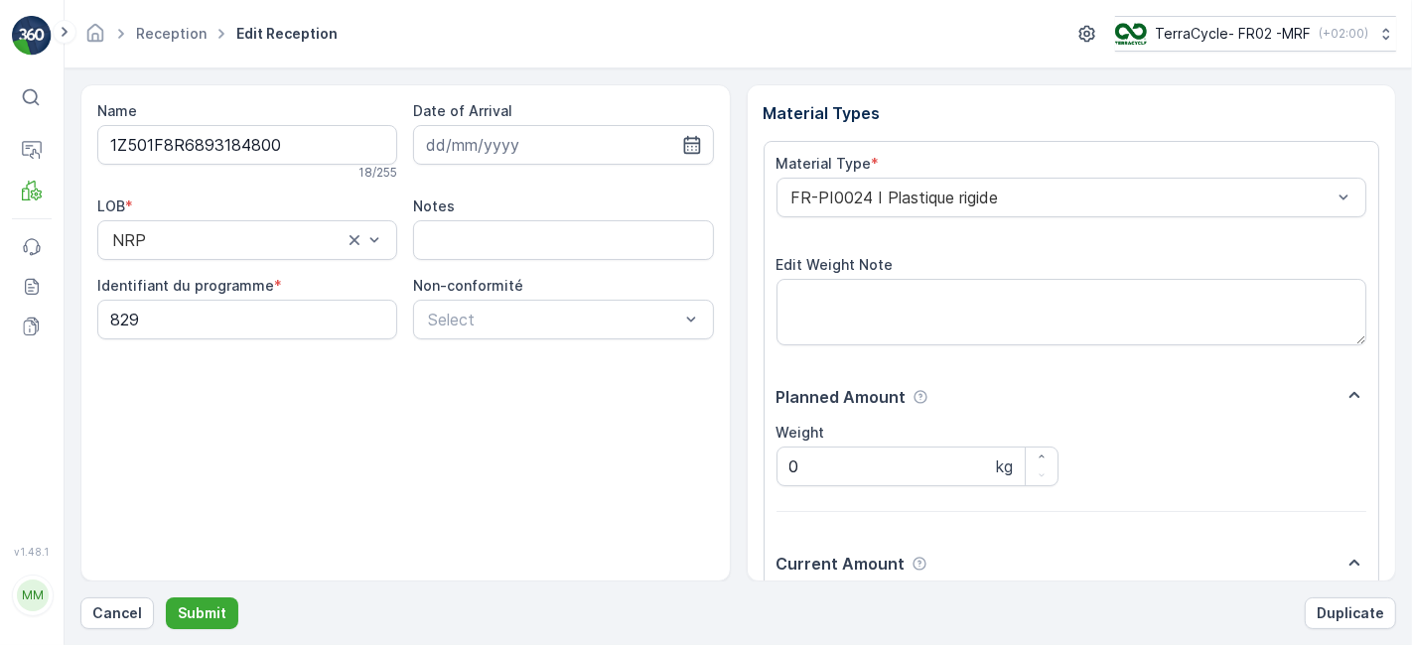
scroll to position [244, 0]
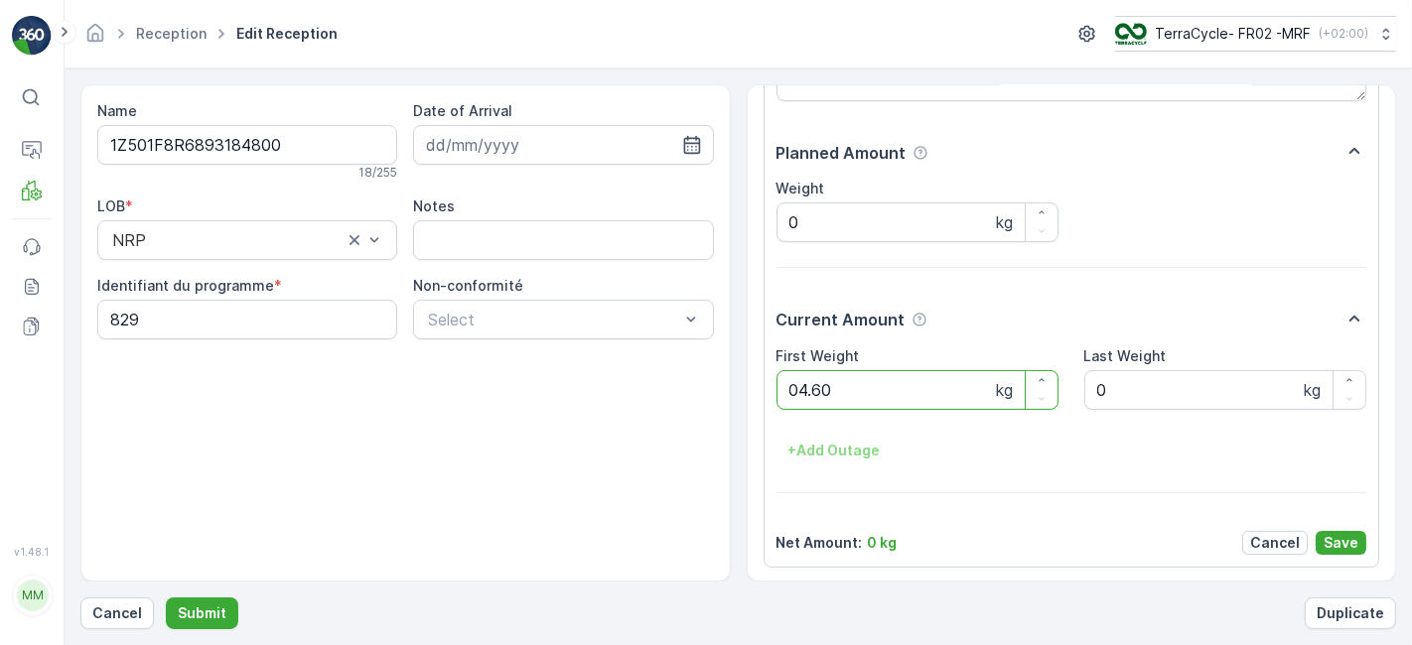
click at [166, 598] on button "Submit" at bounding box center [202, 614] width 72 height 32
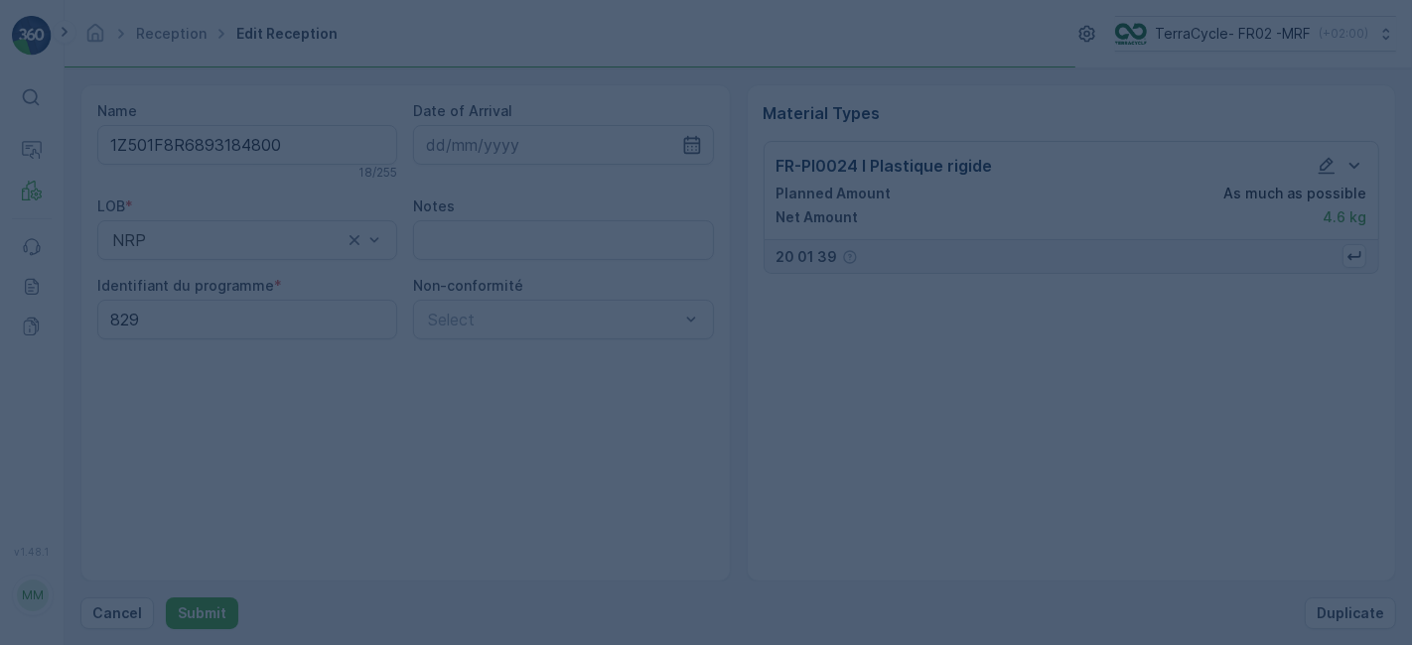
scroll to position [0, 0]
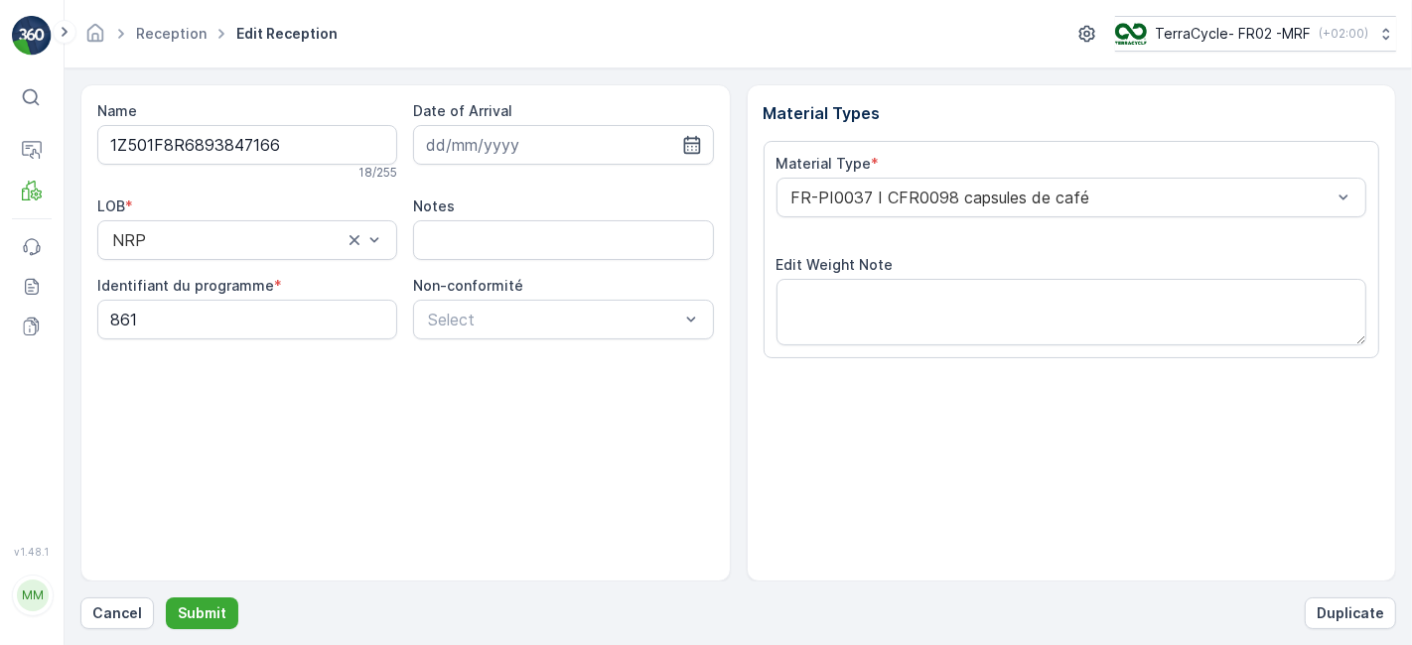
scroll to position [244, 0]
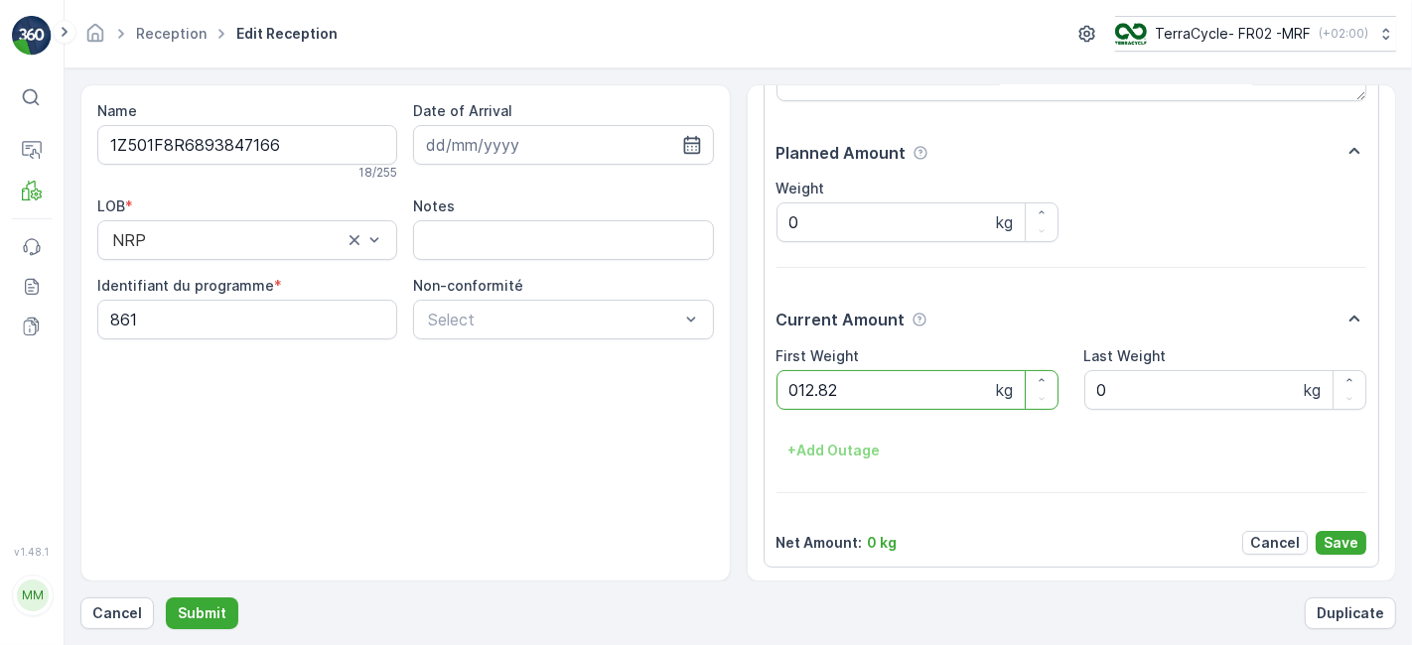
click at [166, 598] on button "Submit" at bounding box center [202, 614] width 72 height 32
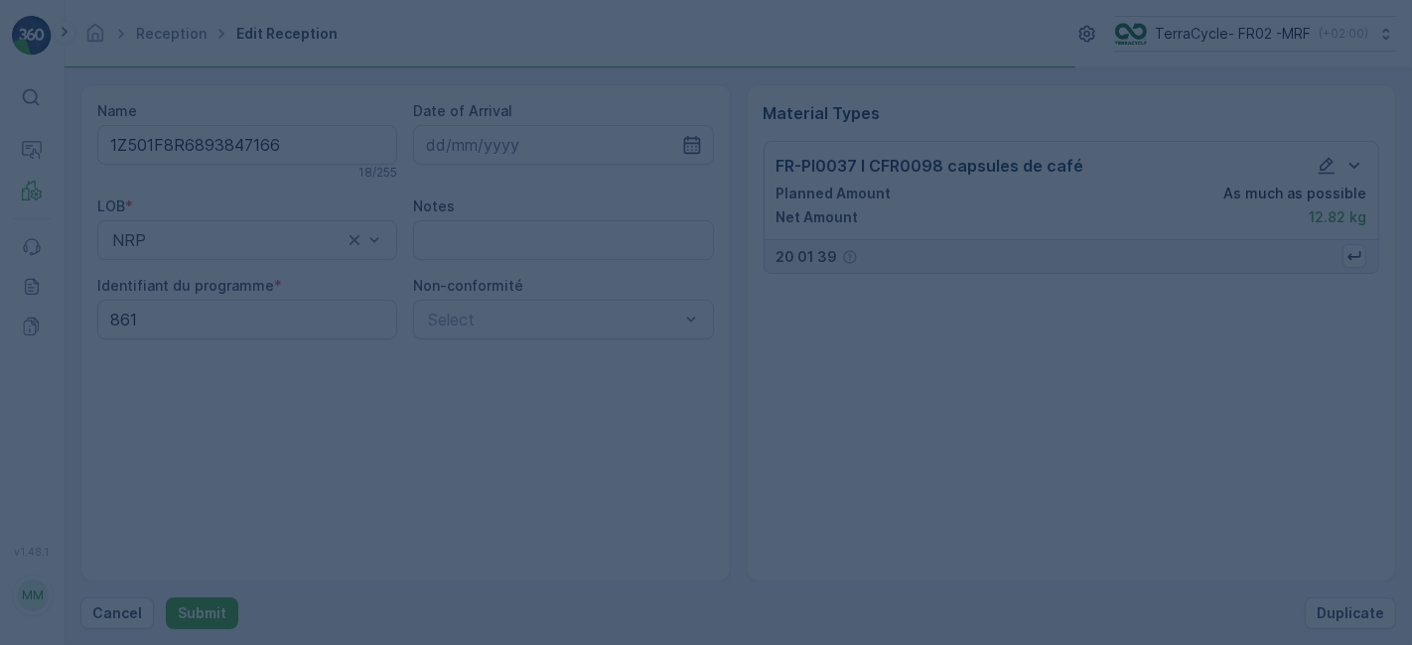
scroll to position [0, 0]
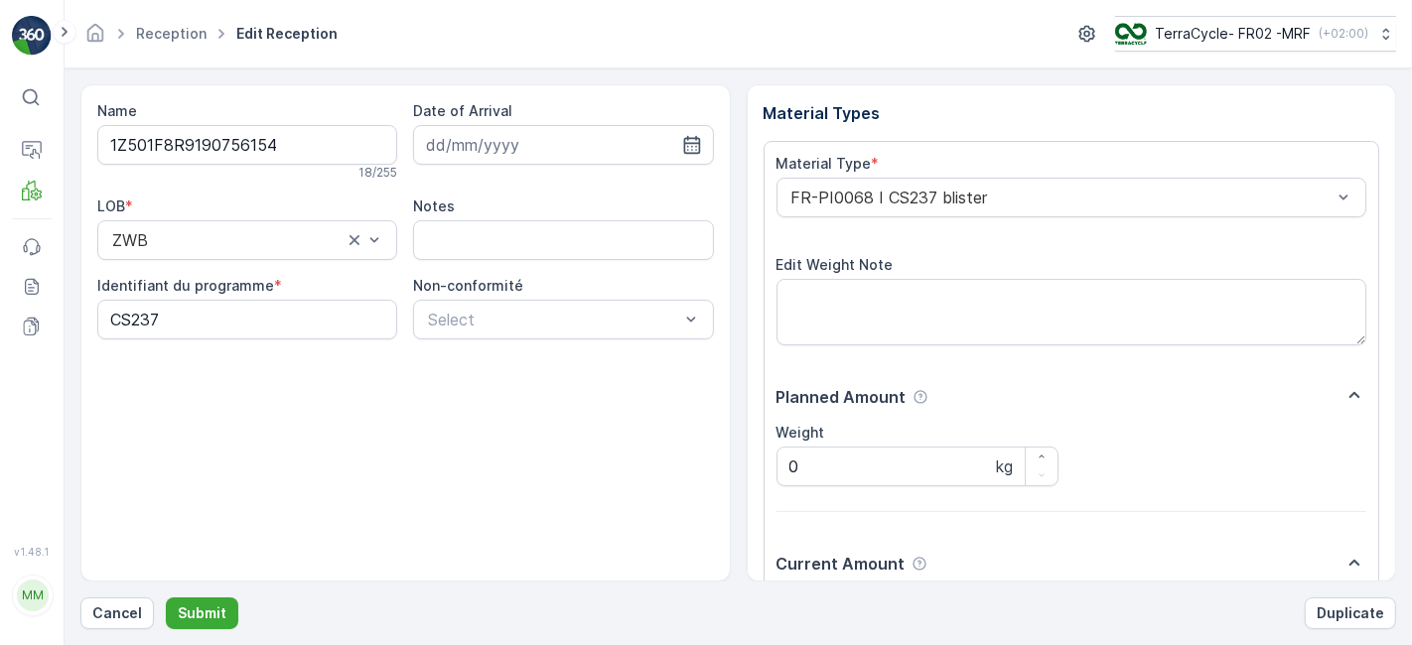
scroll to position [244, 0]
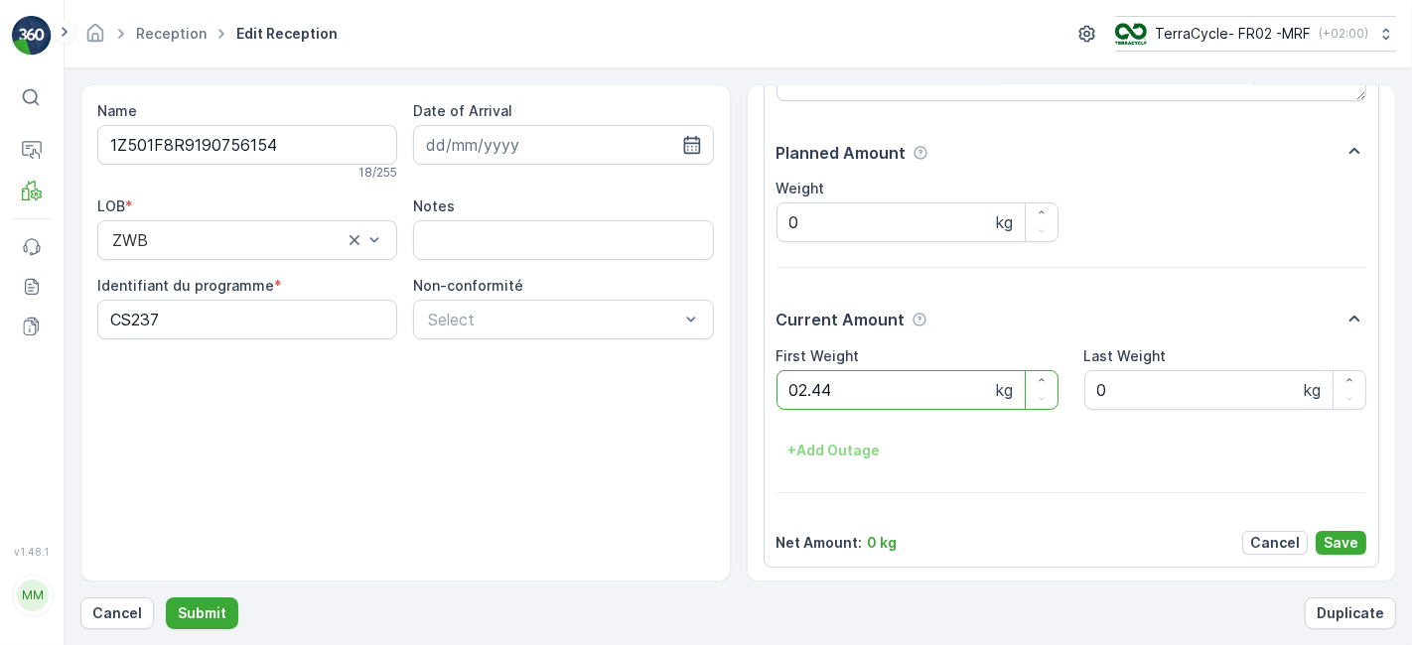
click at [166, 598] on button "Submit" at bounding box center [202, 614] width 72 height 32
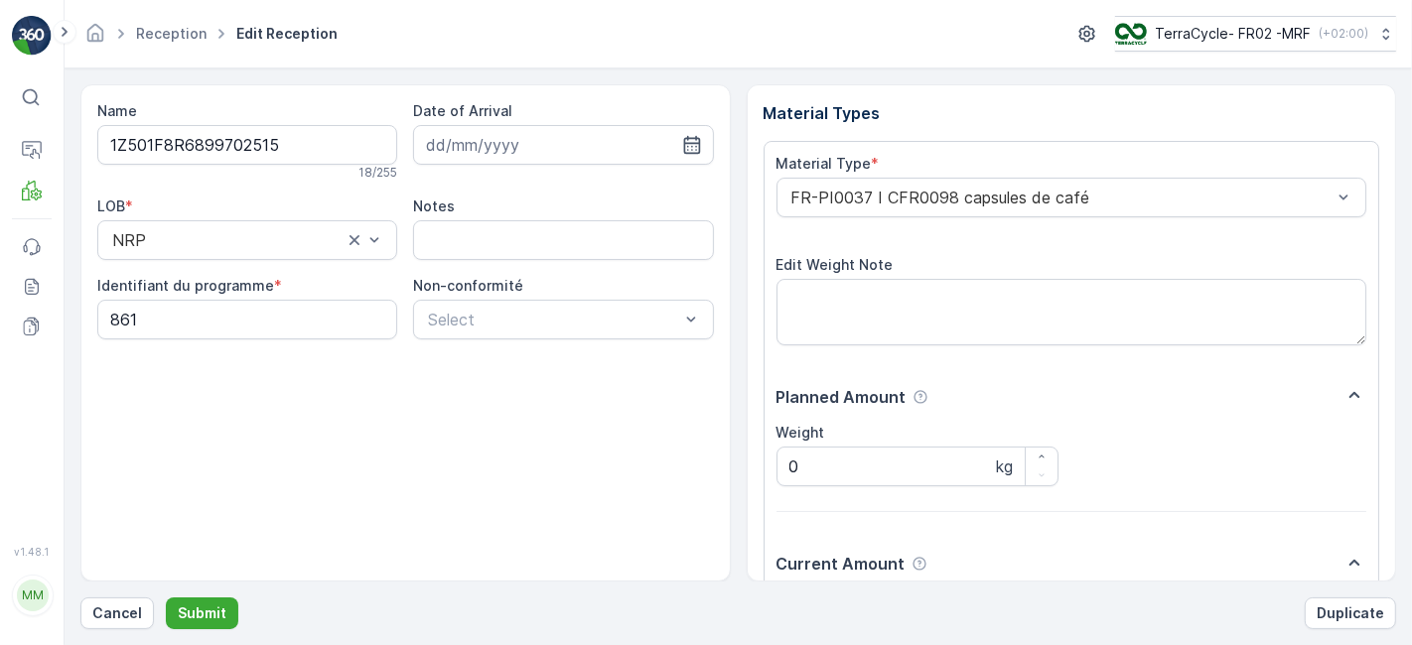
scroll to position [244, 0]
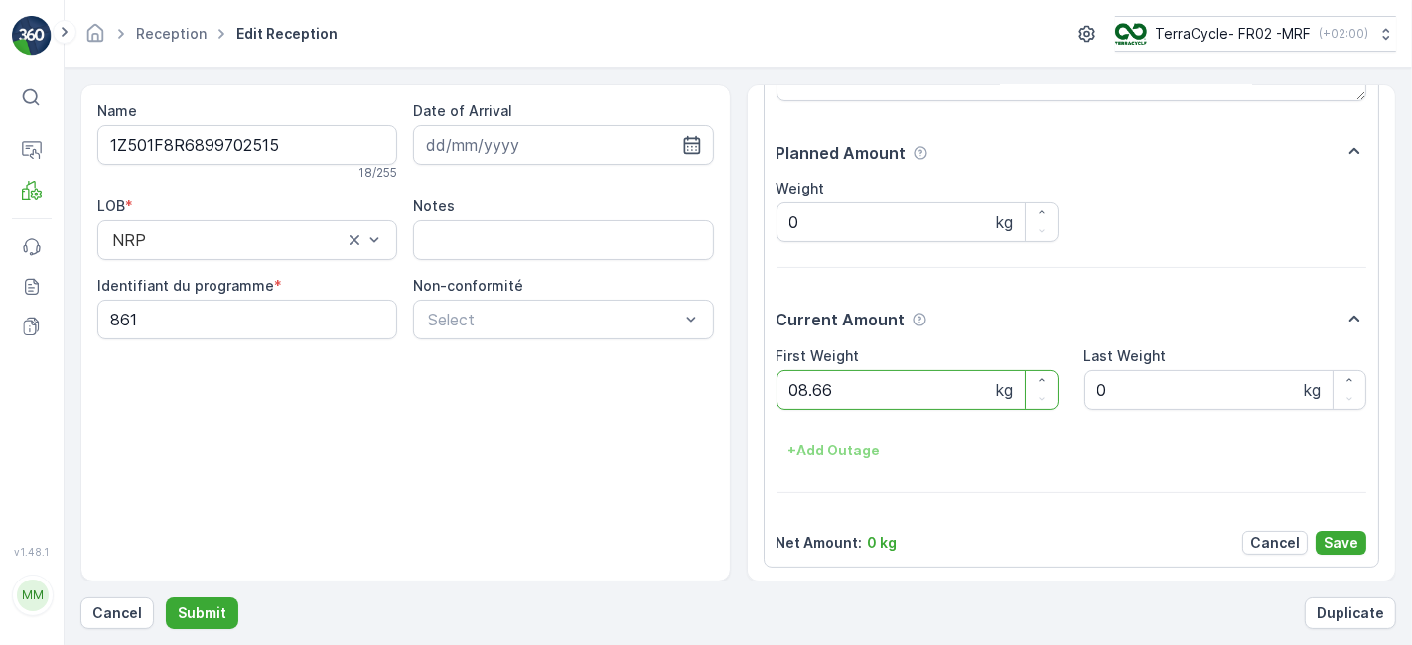
click at [166, 598] on button "Submit" at bounding box center [202, 614] width 72 height 32
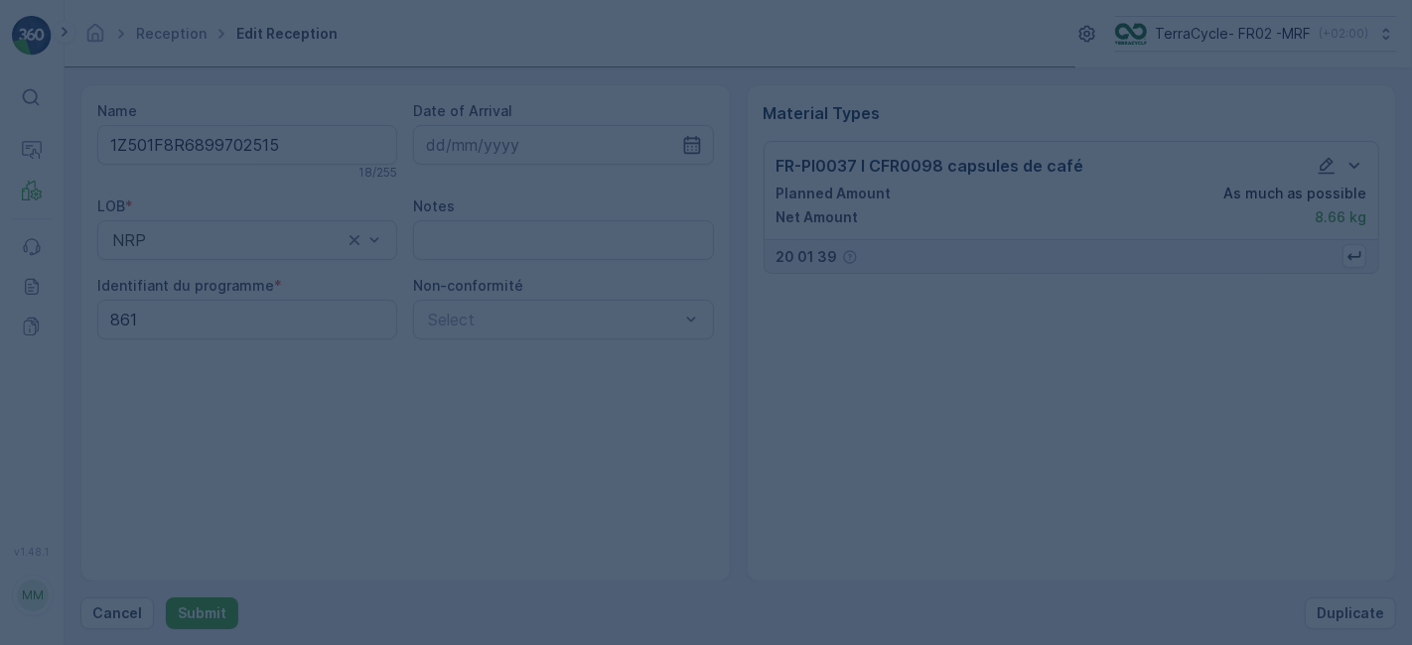
scroll to position [0, 0]
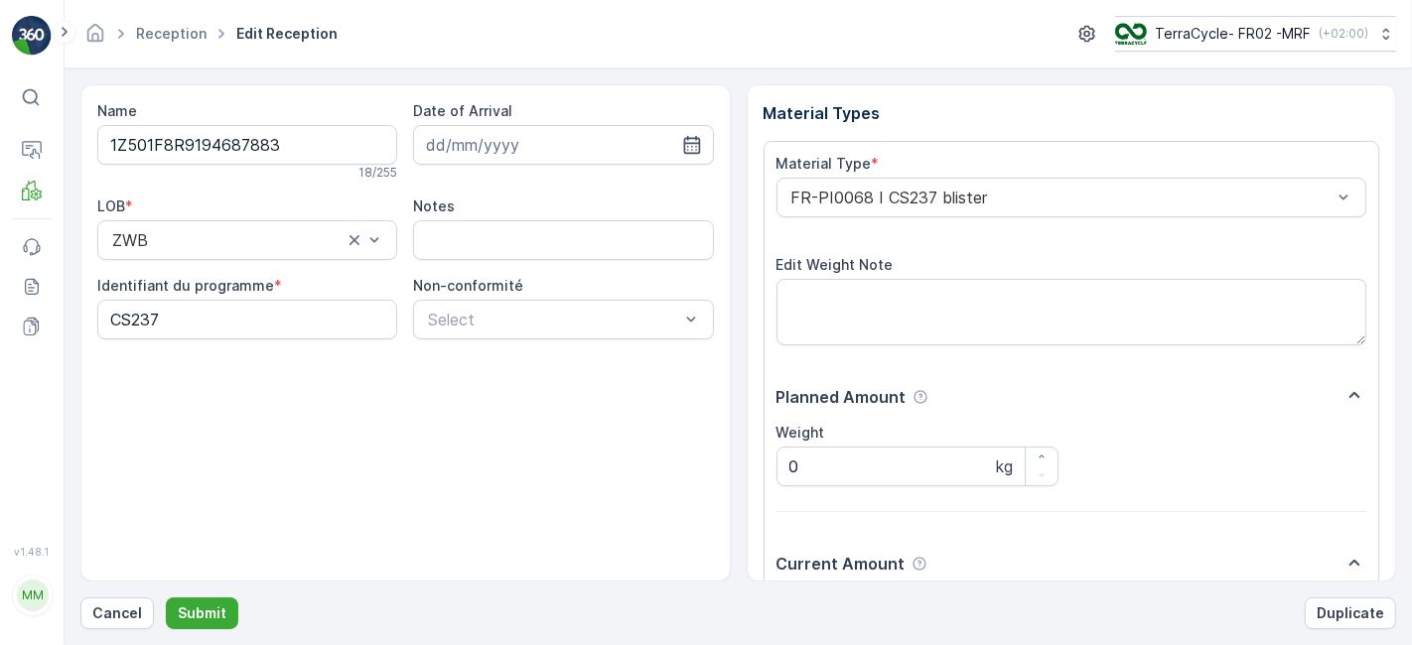
scroll to position [244, 0]
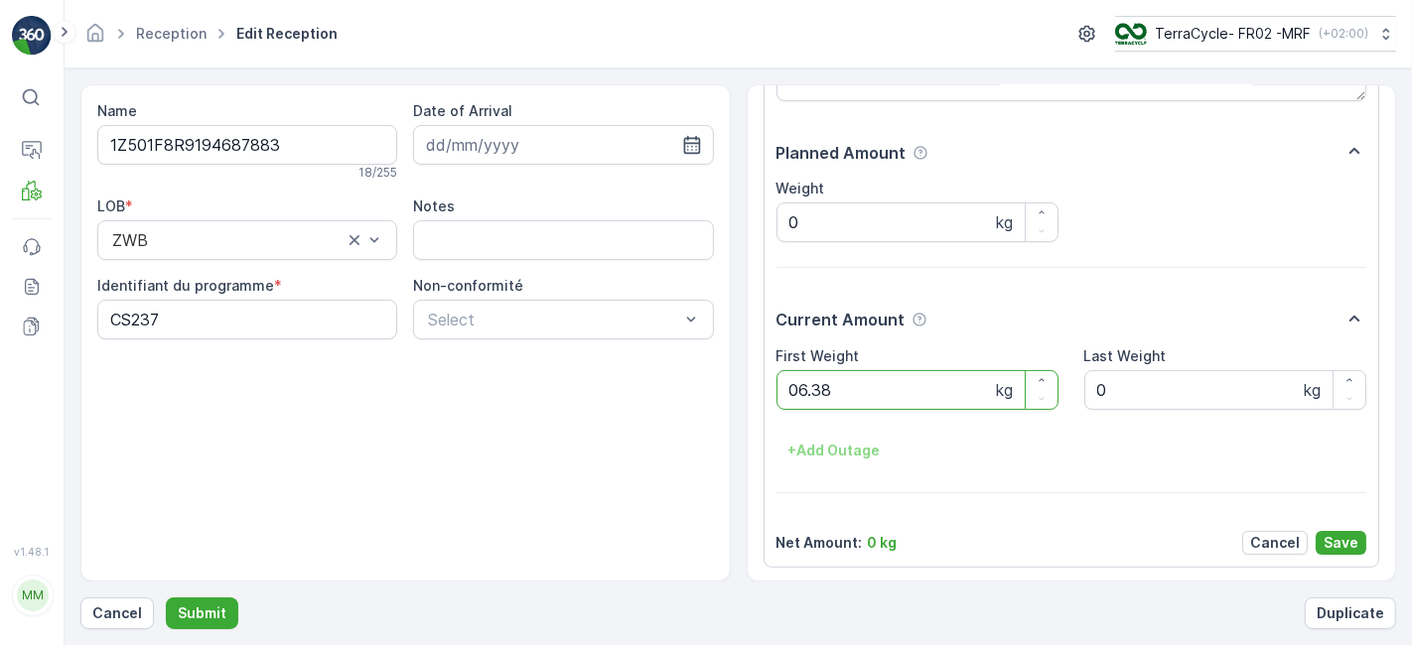
click at [166, 598] on button "Submit" at bounding box center [202, 614] width 72 height 32
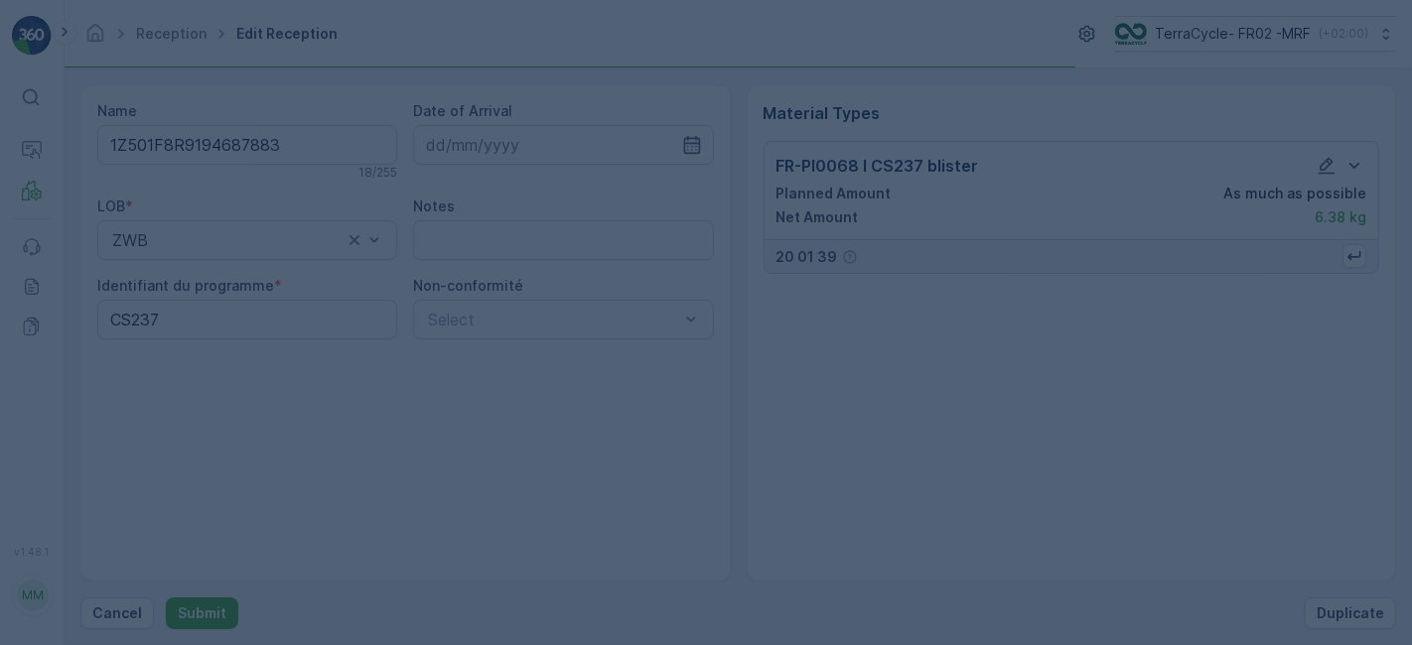
scroll to position [0, 0]
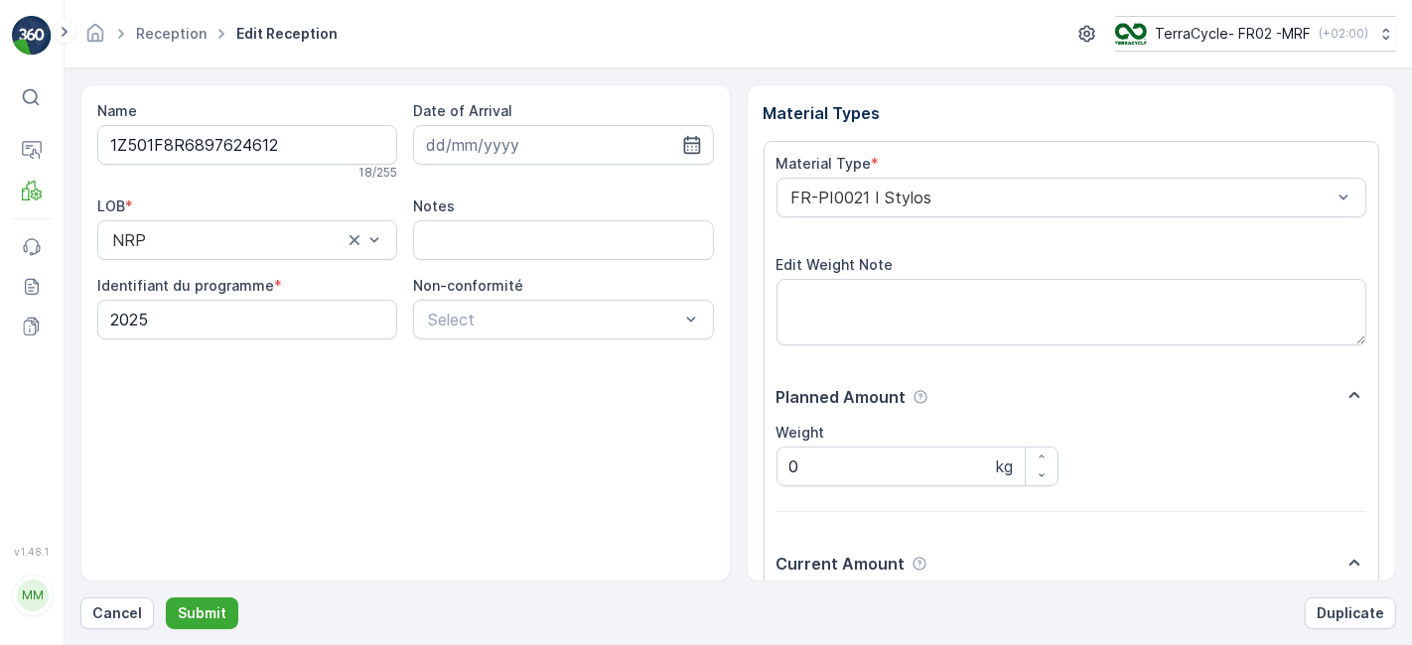
scroll to position [244, 0]
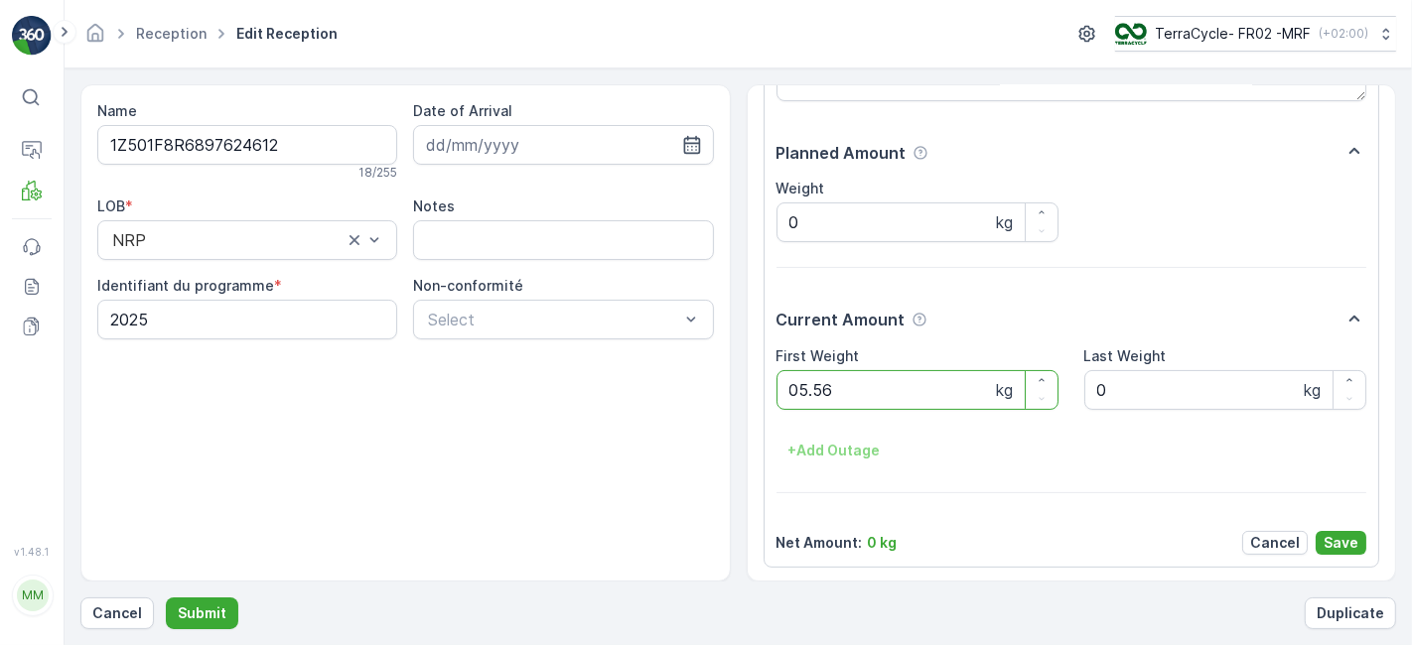
click at [166, 598] on button "Submit" at bounding box center [202, 614] width 72 height 32
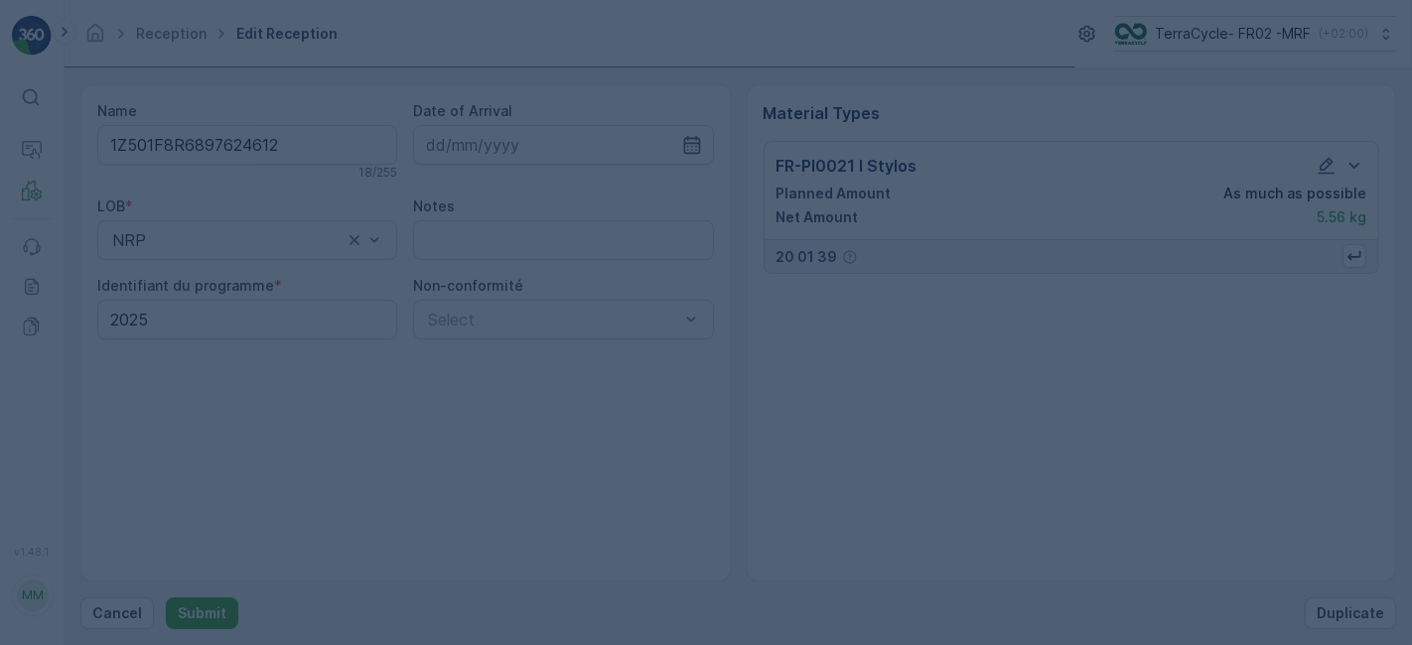
scroll to position [0, 0]
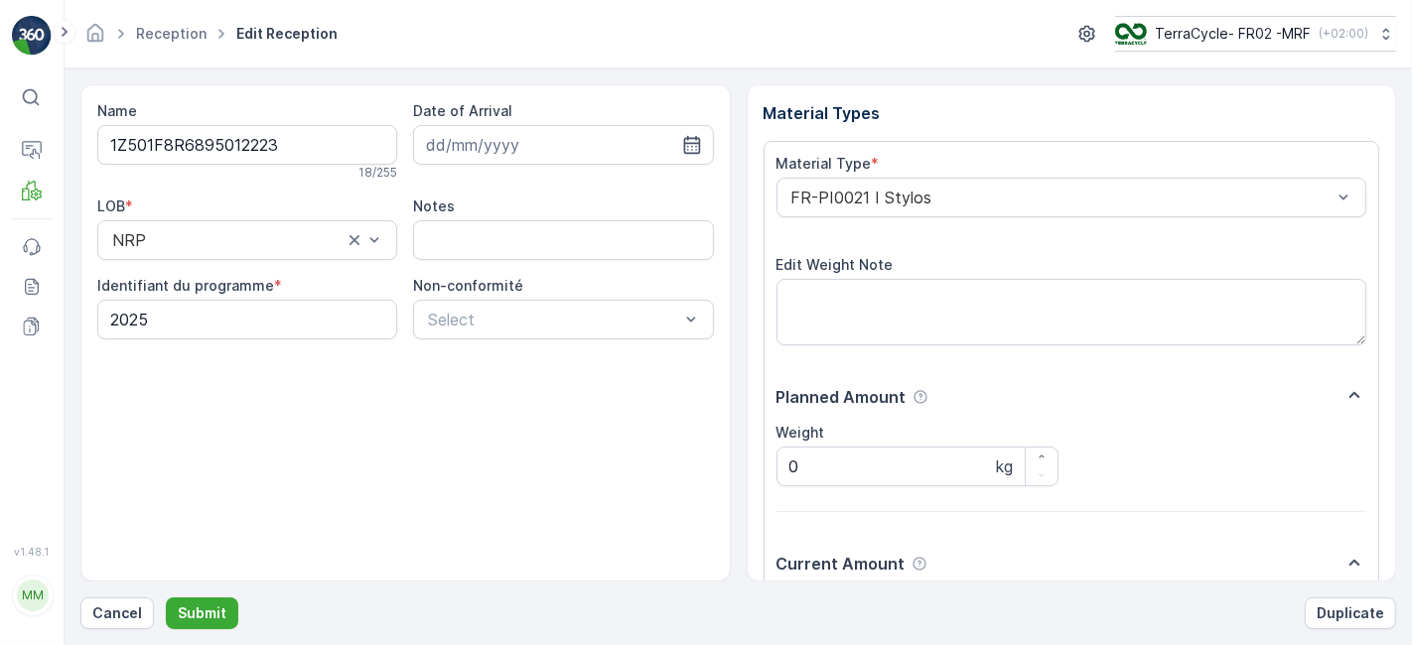
scroll to position [244, 0]
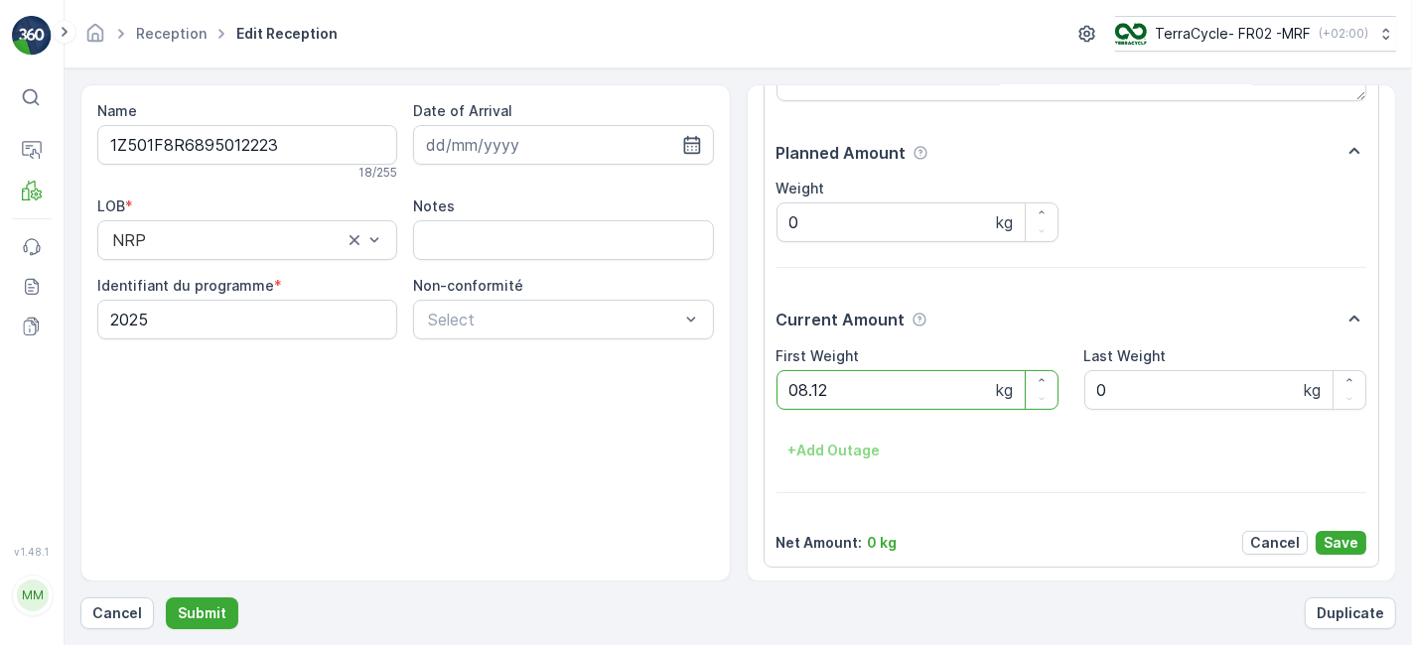
click at [166, 598] on button "Submit" at bounding box center [202, 614] width 72 height 32
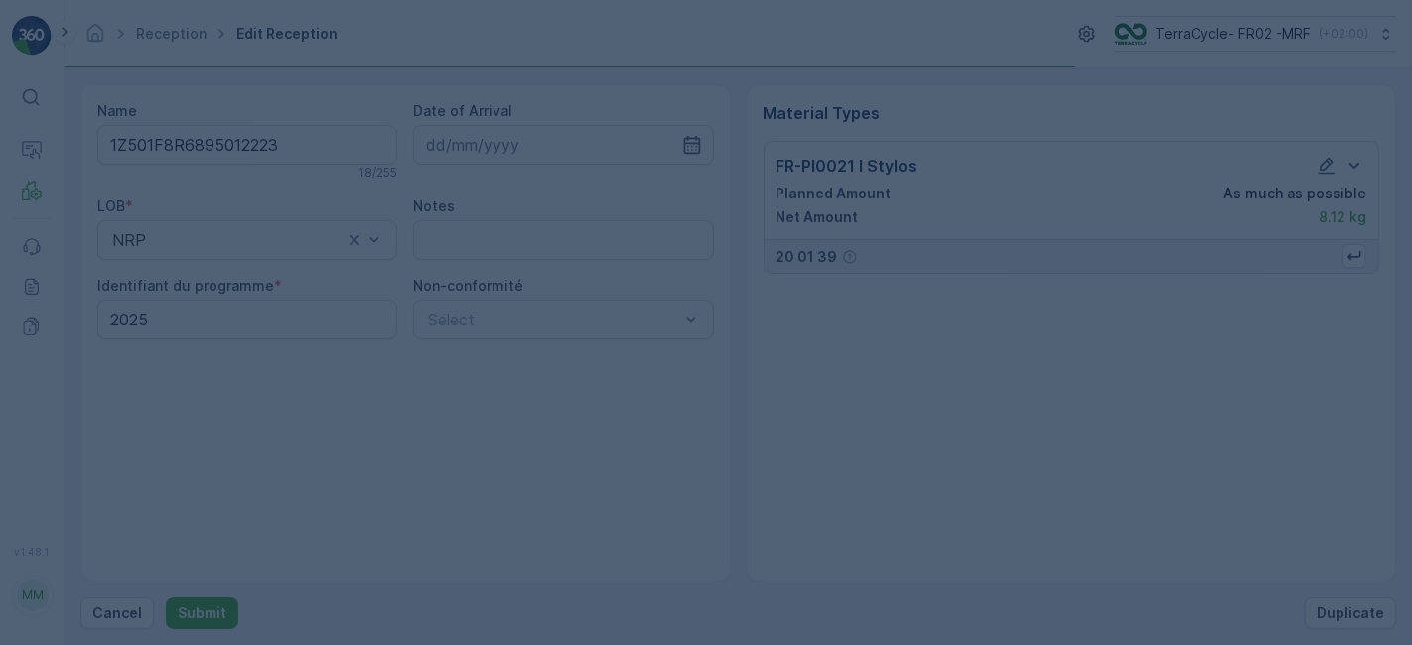
scroll to position [0, 0]
